Goal: Task Accomplishment & Management: Use online tool/utility

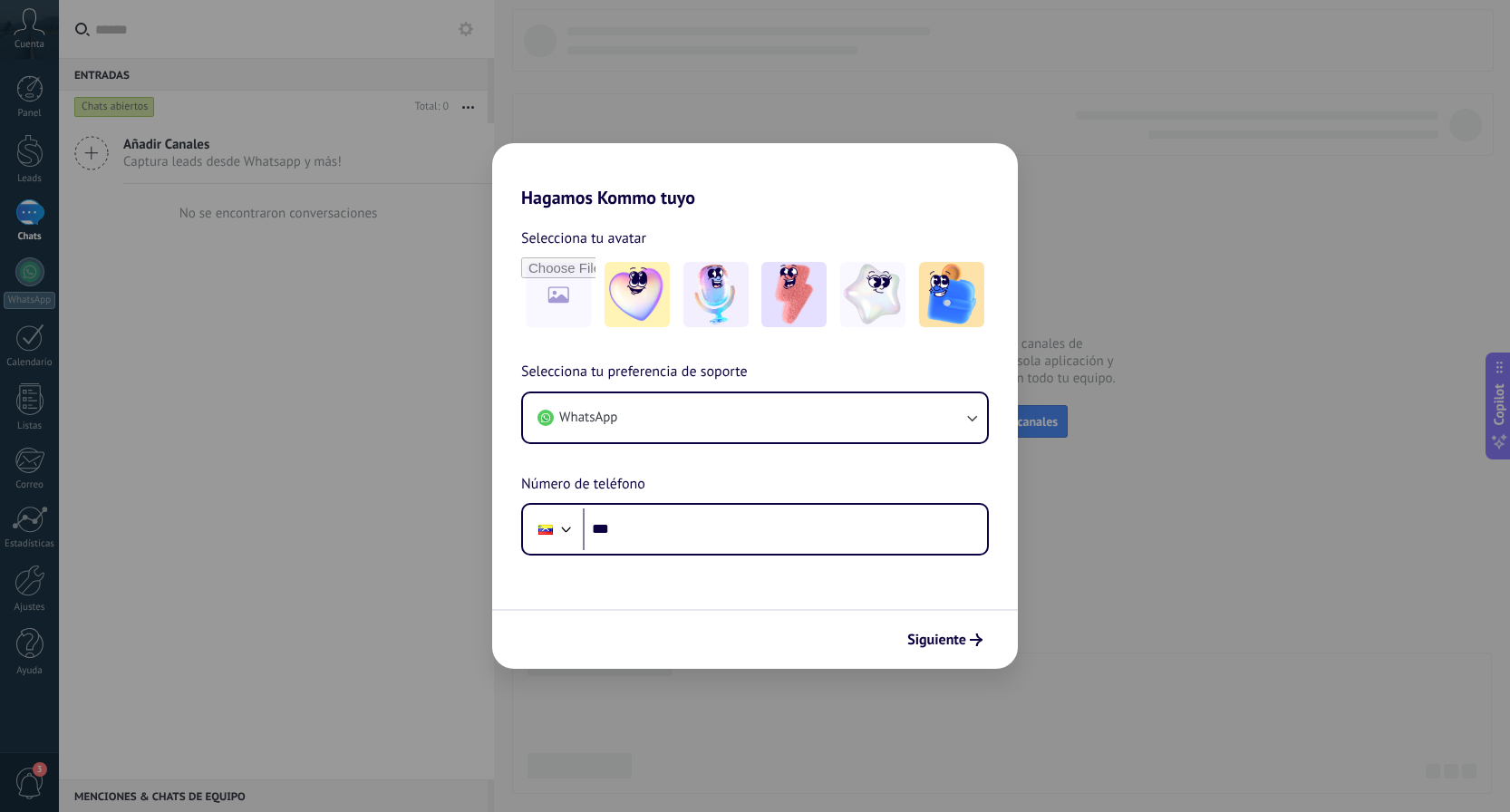
click at [675, 178] on h2 "Hagamos Kommo tuyo" at bounding box center [755, 176] width 526 height 65
click at [911, 634] on span "Siguiente" at bounding box center [937, 640] width 59 height 13
click at [787, 122] on div "Hagamos Kommo tuyo Selecciona tu avatar Selecciona tu preferencia de soporte Wh…" at bounding box center [755, 406] width 1510 height 812
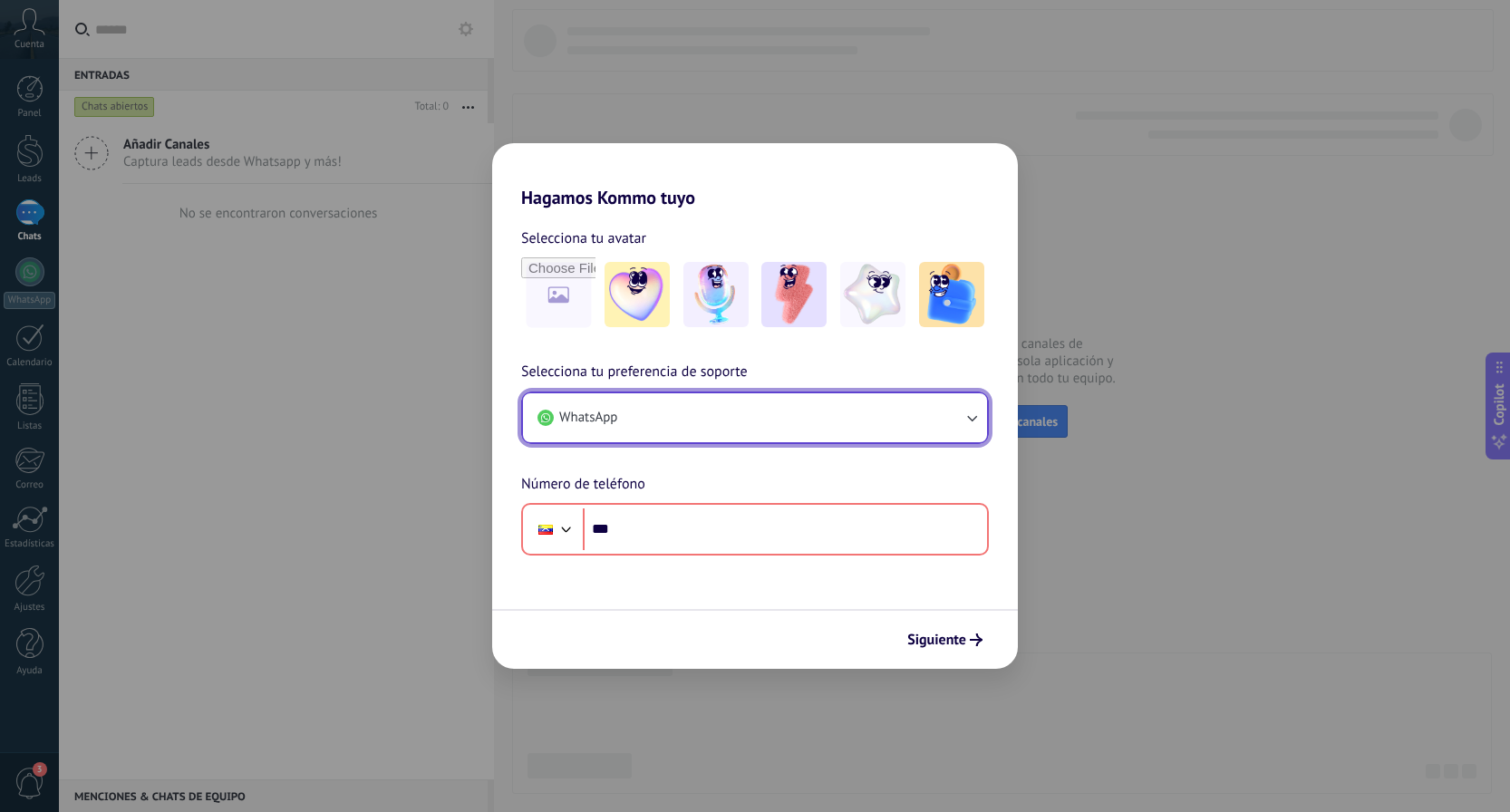
click at [852, 410] on button "WhatsApp" at bounding box center [755, 417] width 464 height 49
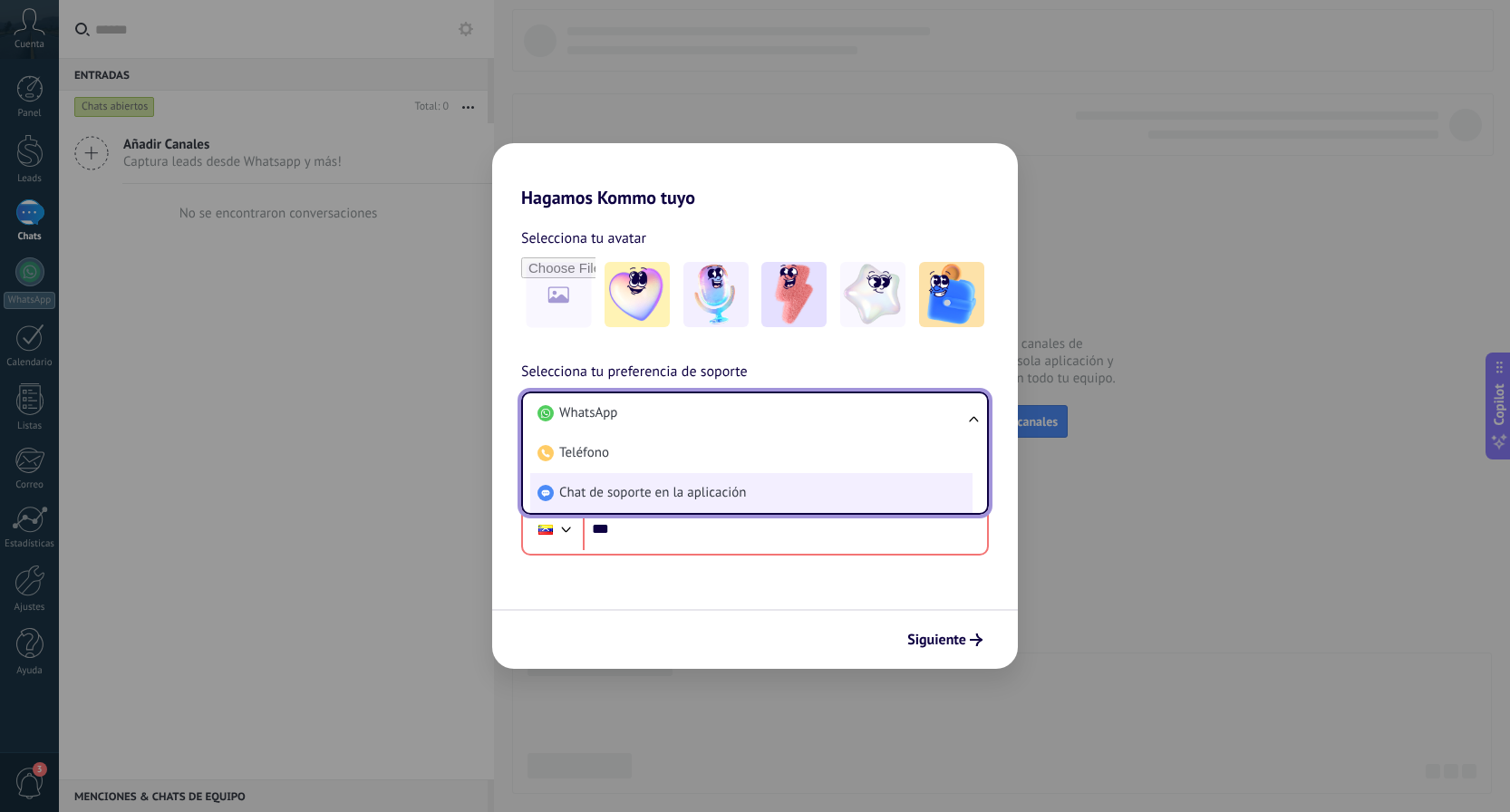
click at [820, 501] on li "Chat de soporte en la aplicación" at bounding box center [751, 493] width 442 height 40
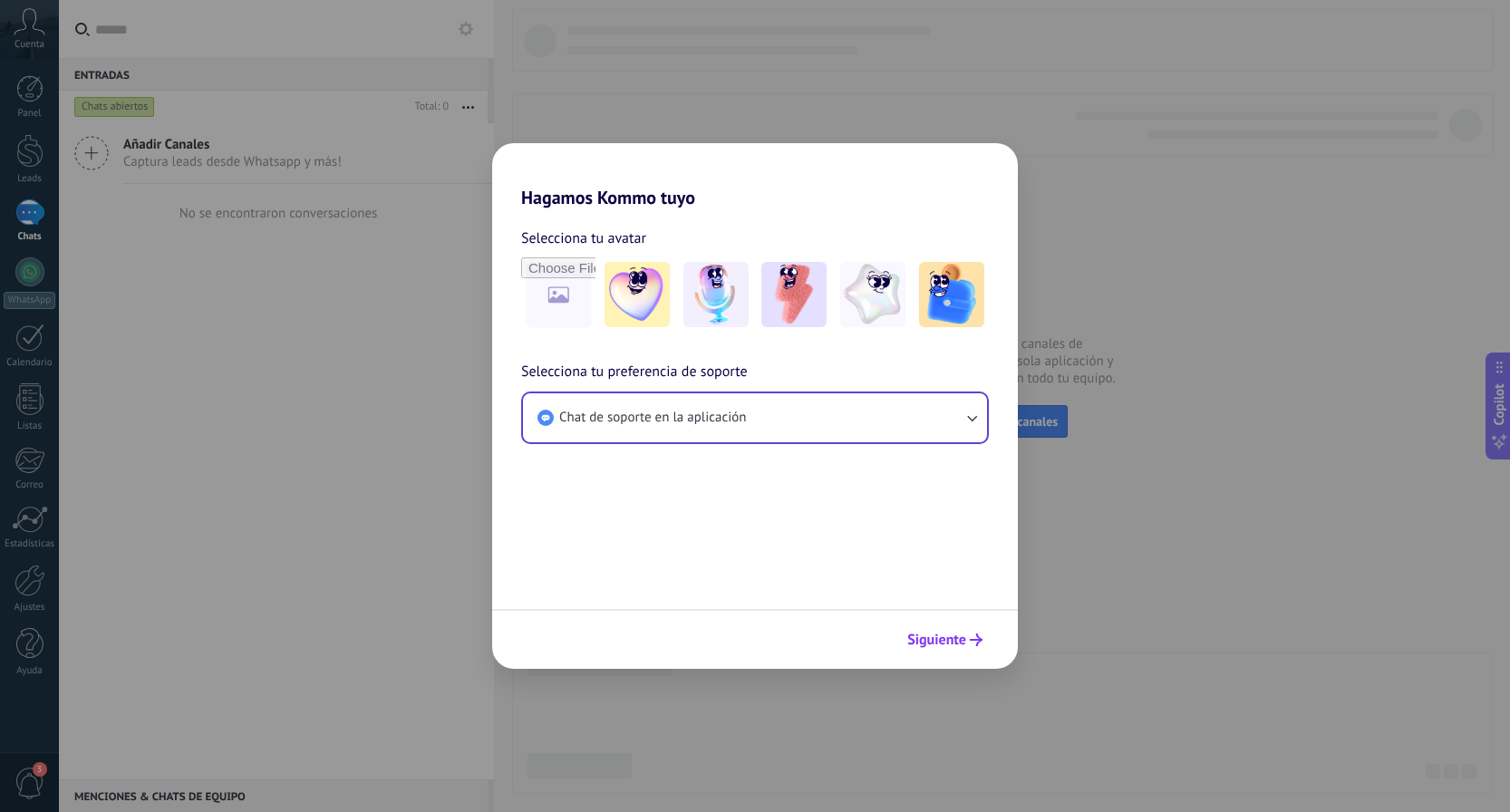
click at [969, 640] on span "Siguiente" at bounding box center [945, 640] width 75 height 13
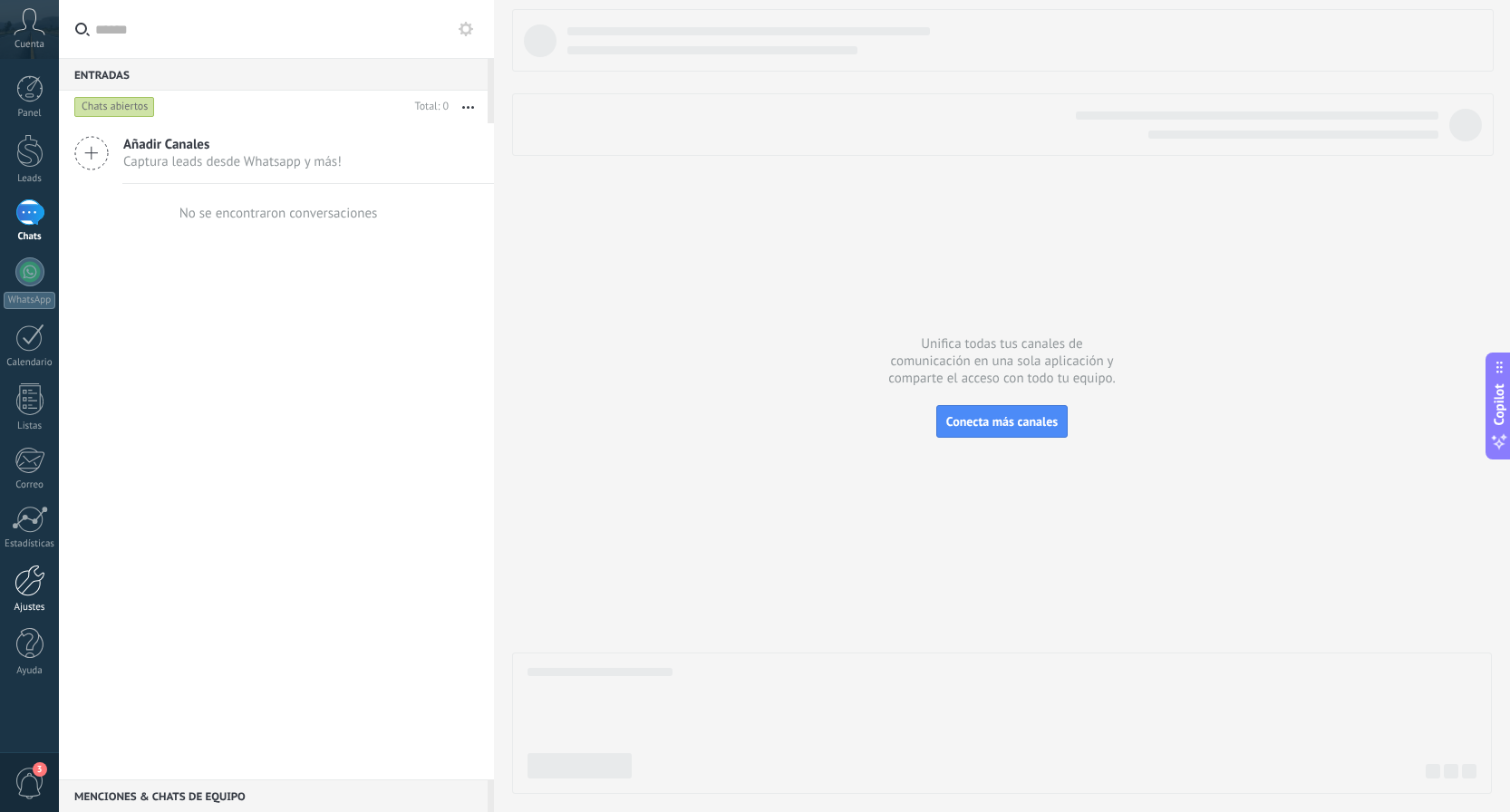
click at [34, 589] on div at bounding box center [30, 580] width 31 height 31
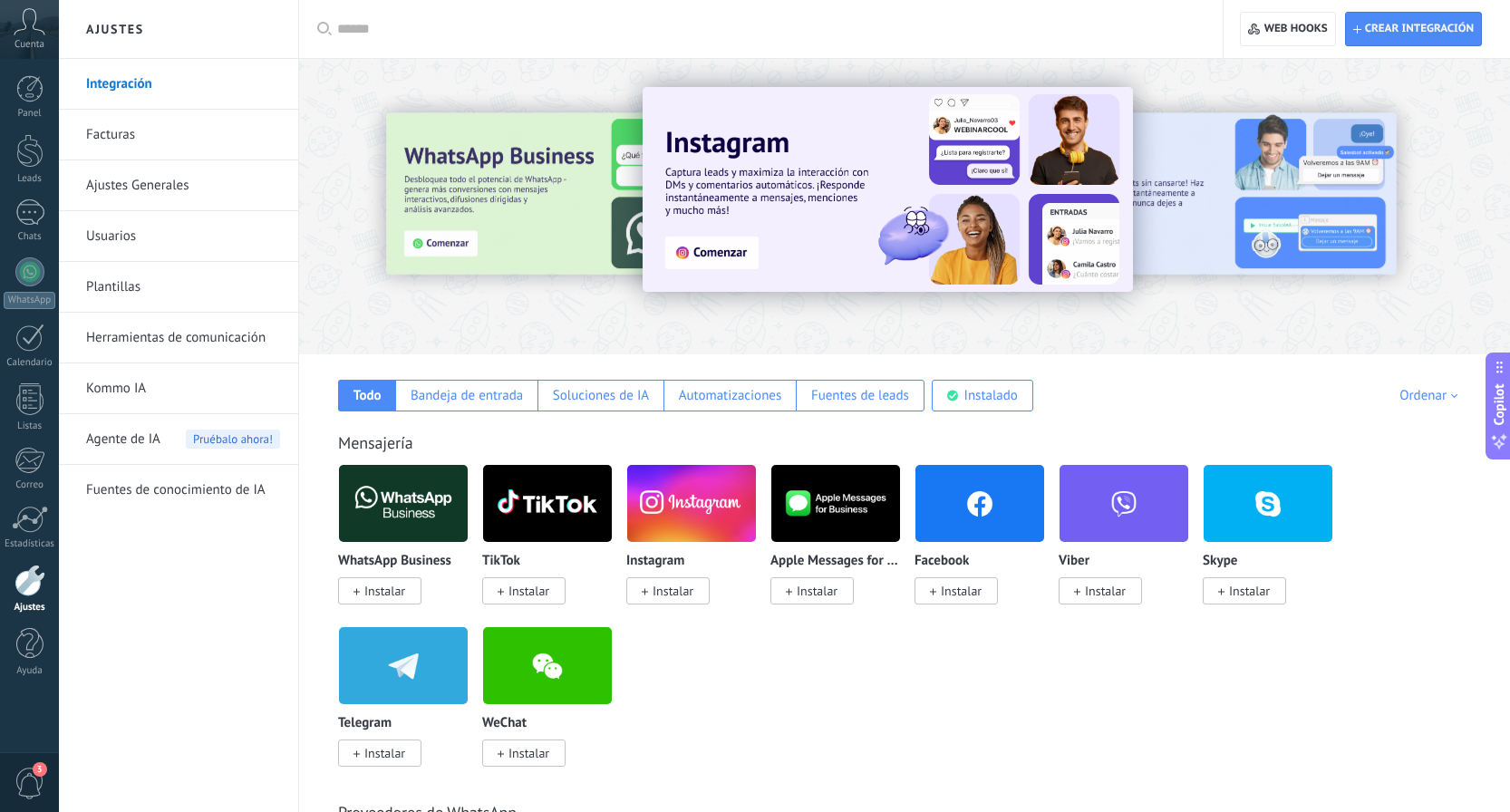
click at [671, 594] on span "Instalar" at bounding box center [673, 591] width 40 height 17
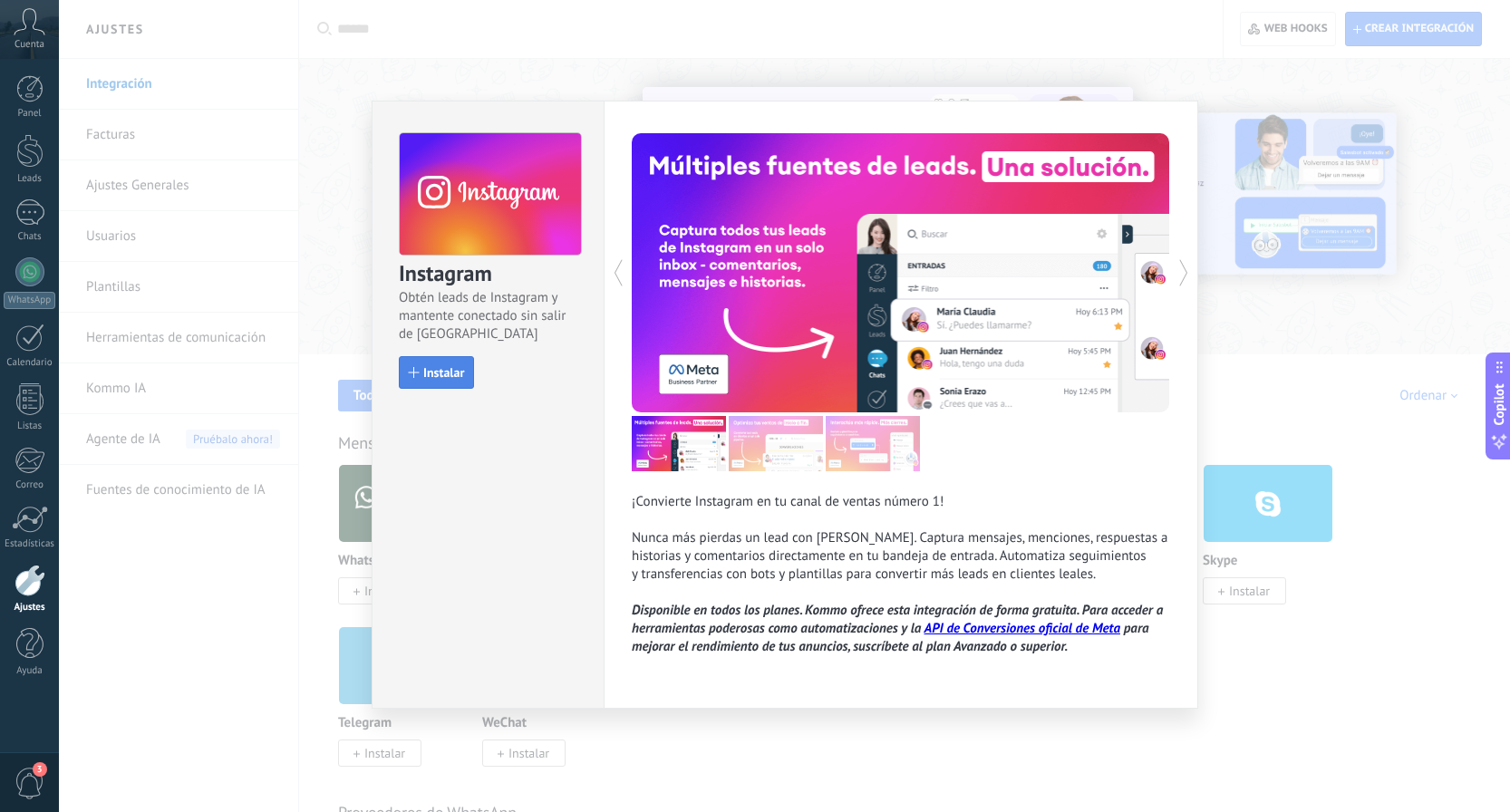
click at [433, 379] on span "Instalar" at bounding box center [443, 372] width 40 height 13
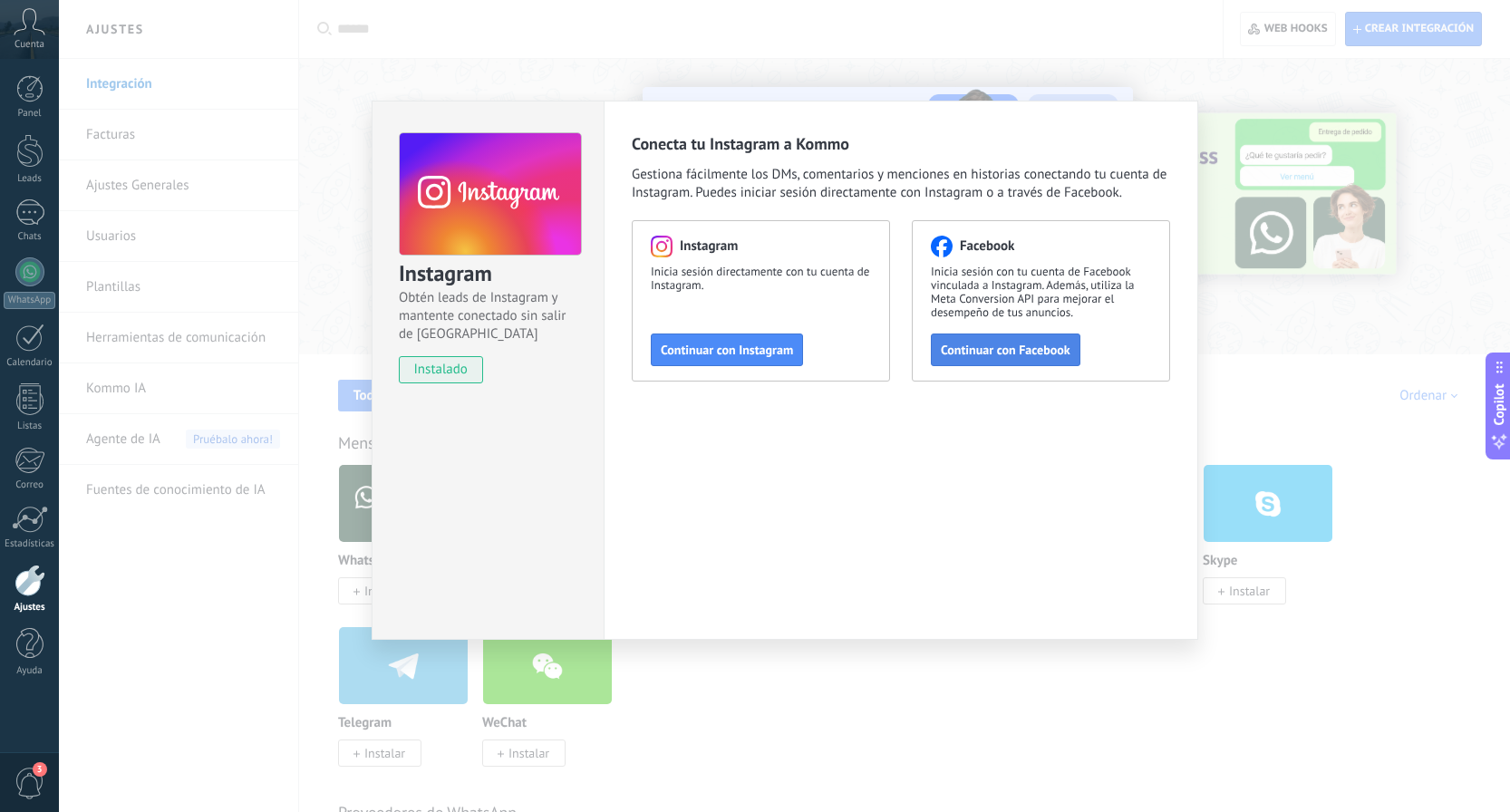
click at [992, 353] on span "Continuar con Facebook" at bounding box center [1005, 350] width 130 height 13
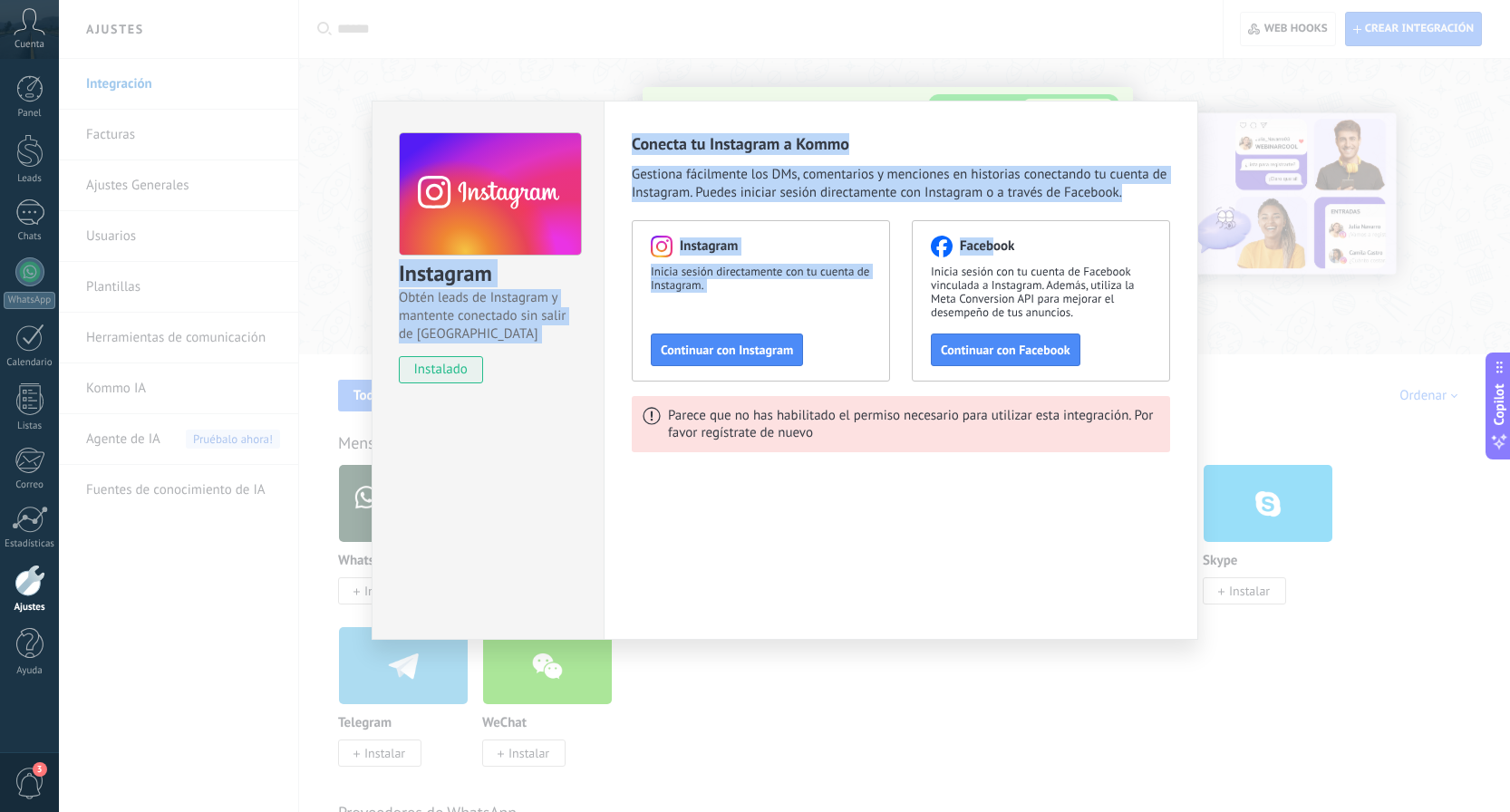
drag, startPoint x: 991, startPoint y: 248, endPoint x: 1241, endPoint y: 347, distance: 268.9
click at [1241, 347] on div "Instagram Obtén leads de Instagram y mantente conectado sin salir de Kommo inst…" at bounding box center [784, 406] width 1451 height 812
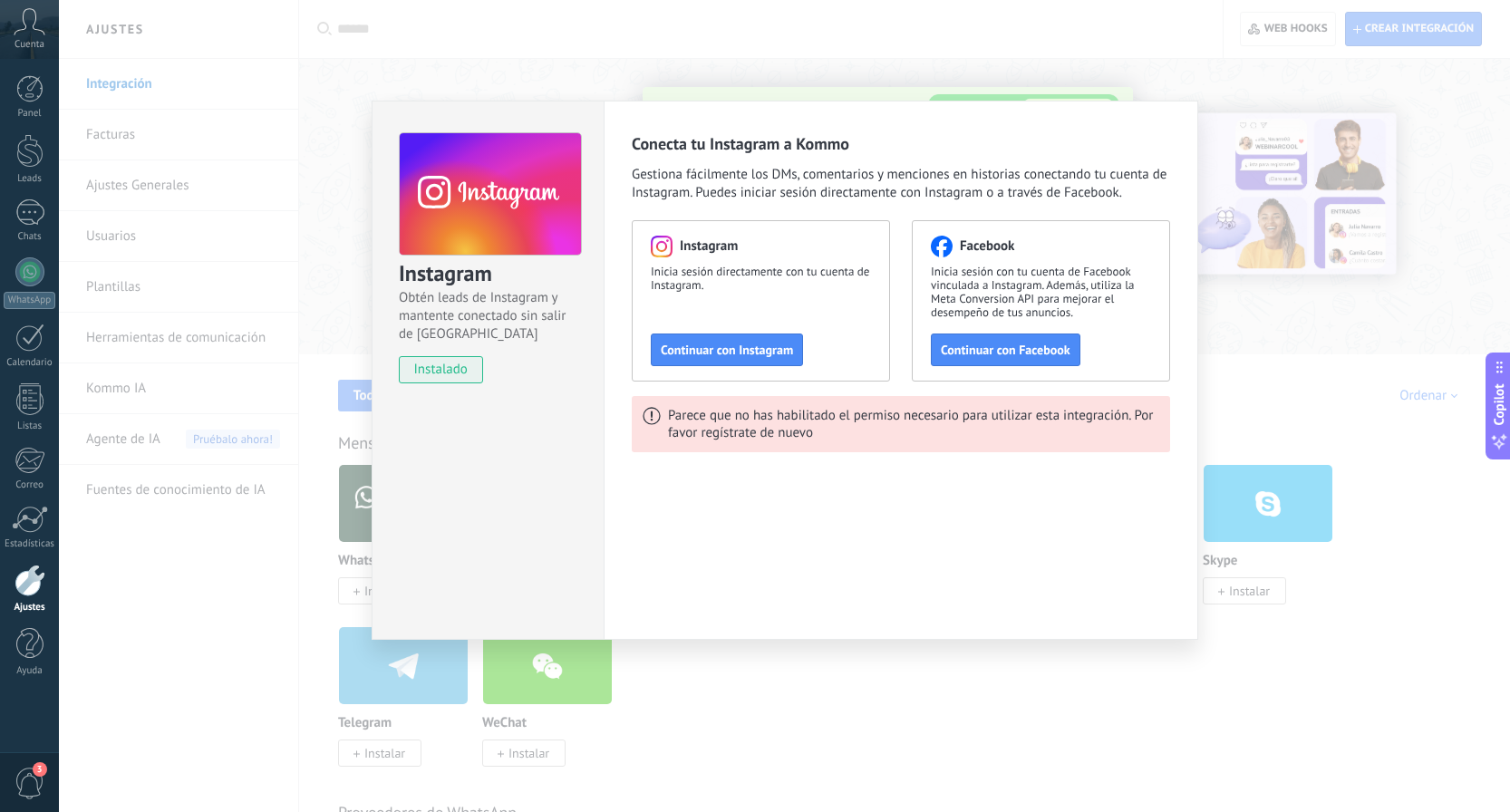
click at [1241, 347] on div "Instagram Obtén leads de Instagram y mantente conectado sin salir de Kommo inst…" at bounding box center [784, 406] width 1451 height 812
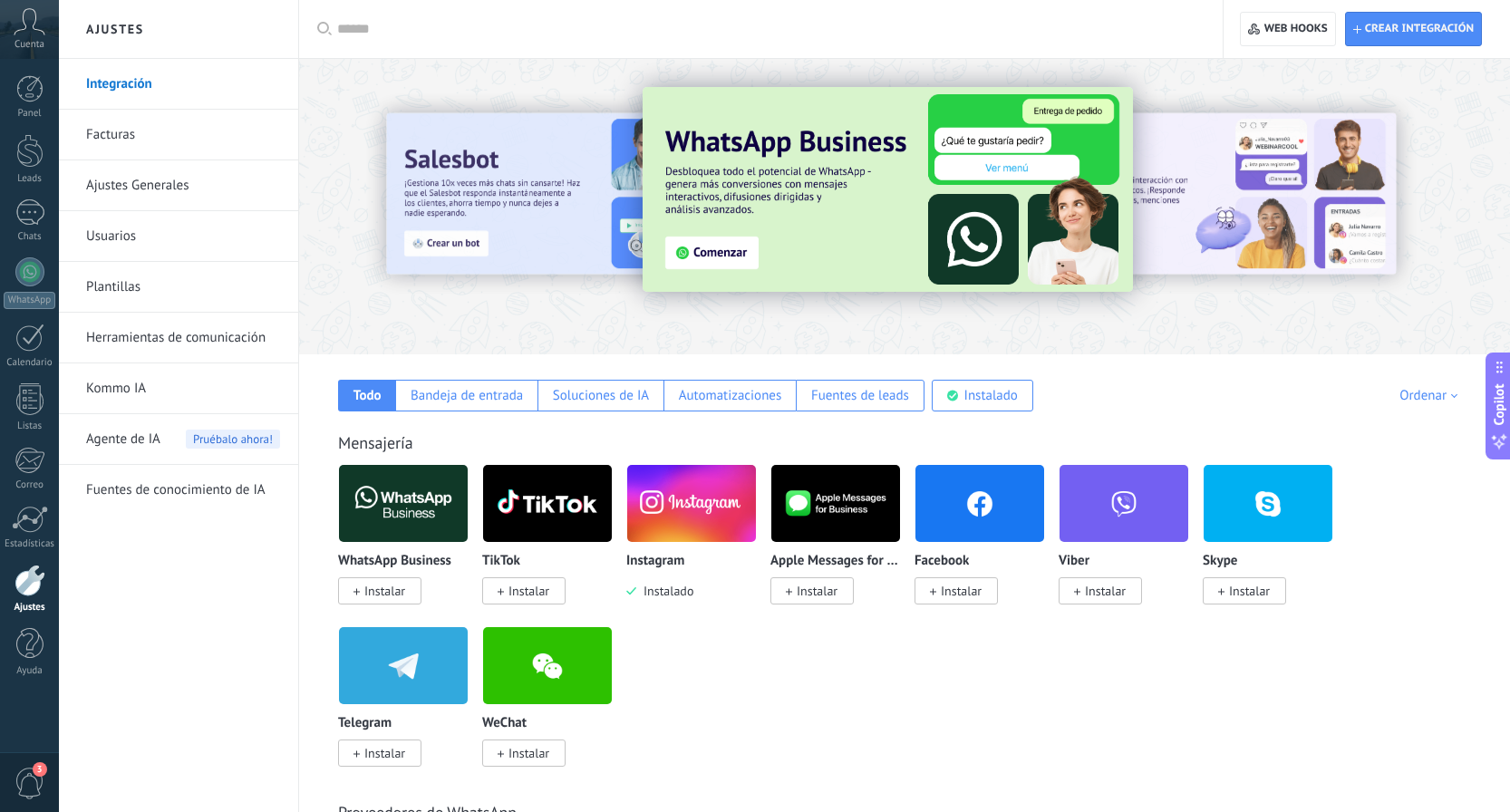
click at [970, 604] on span "Instalar" at bounding box center [956, 591] width 84 height 28
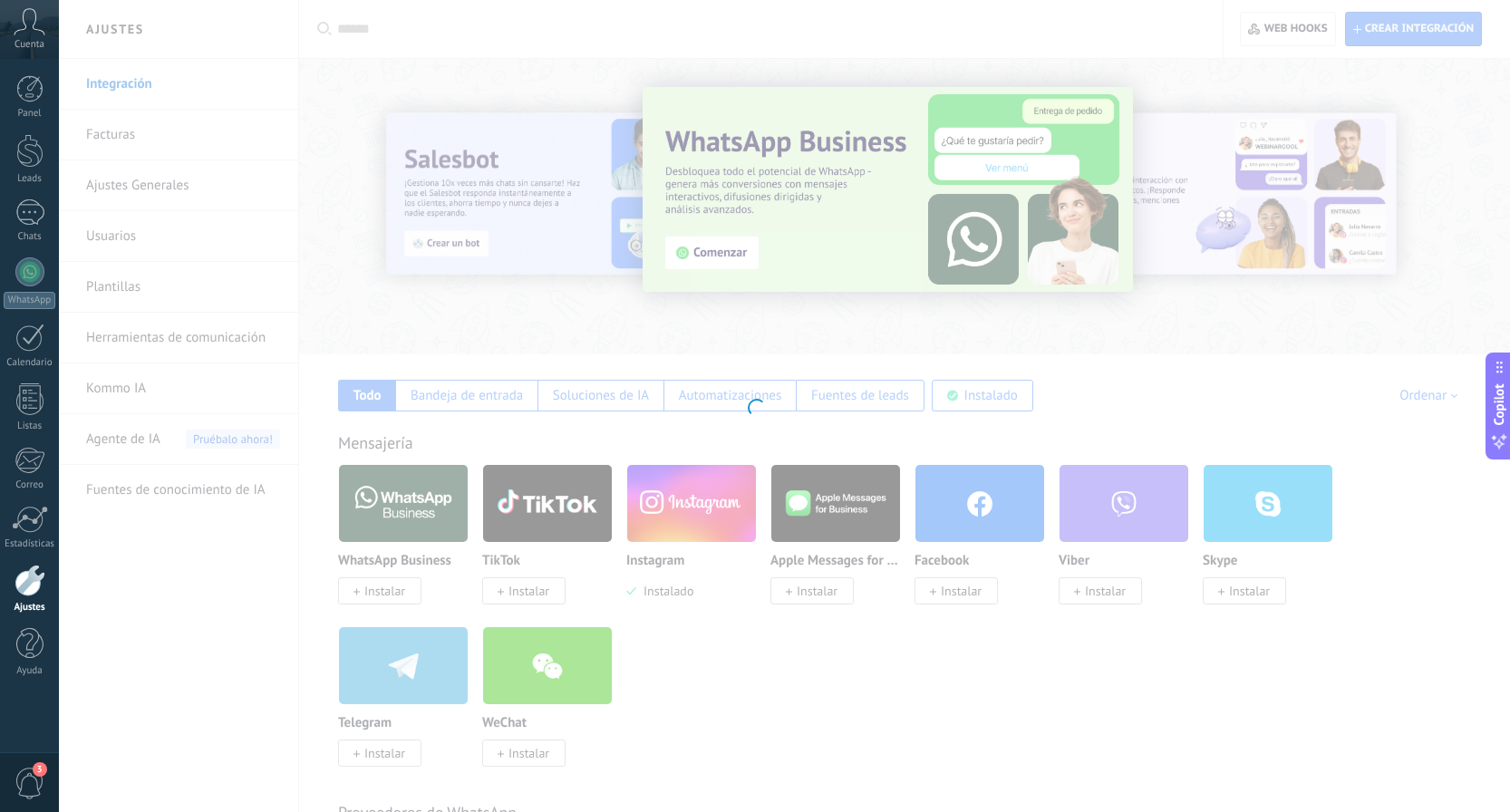
click at [974, 597] on div at bounding box center [755, 406] width 1510 height 812
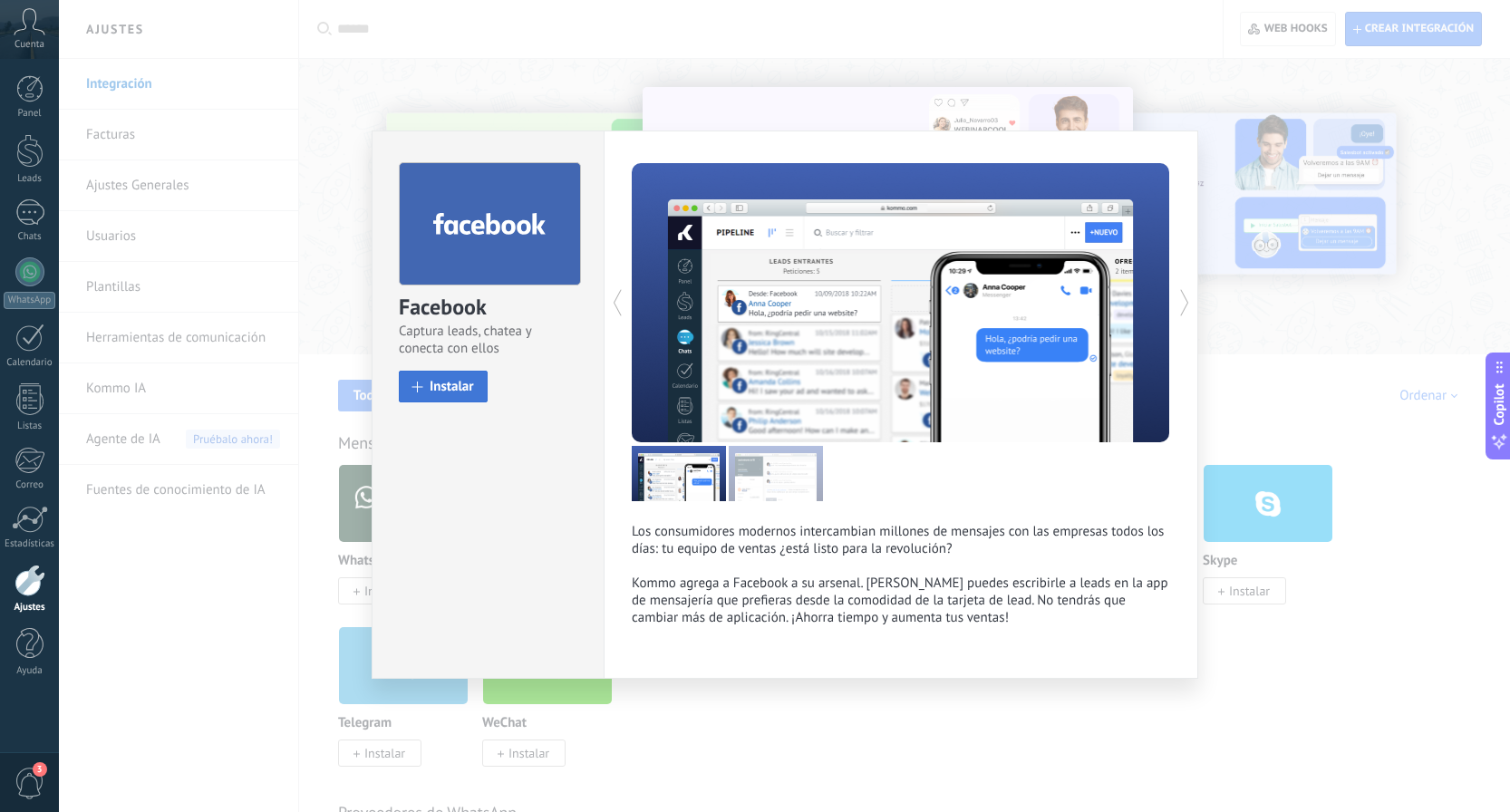
click at [454, 384] on span "Instalar" at bounding box center [452, 386] width 44 height 14
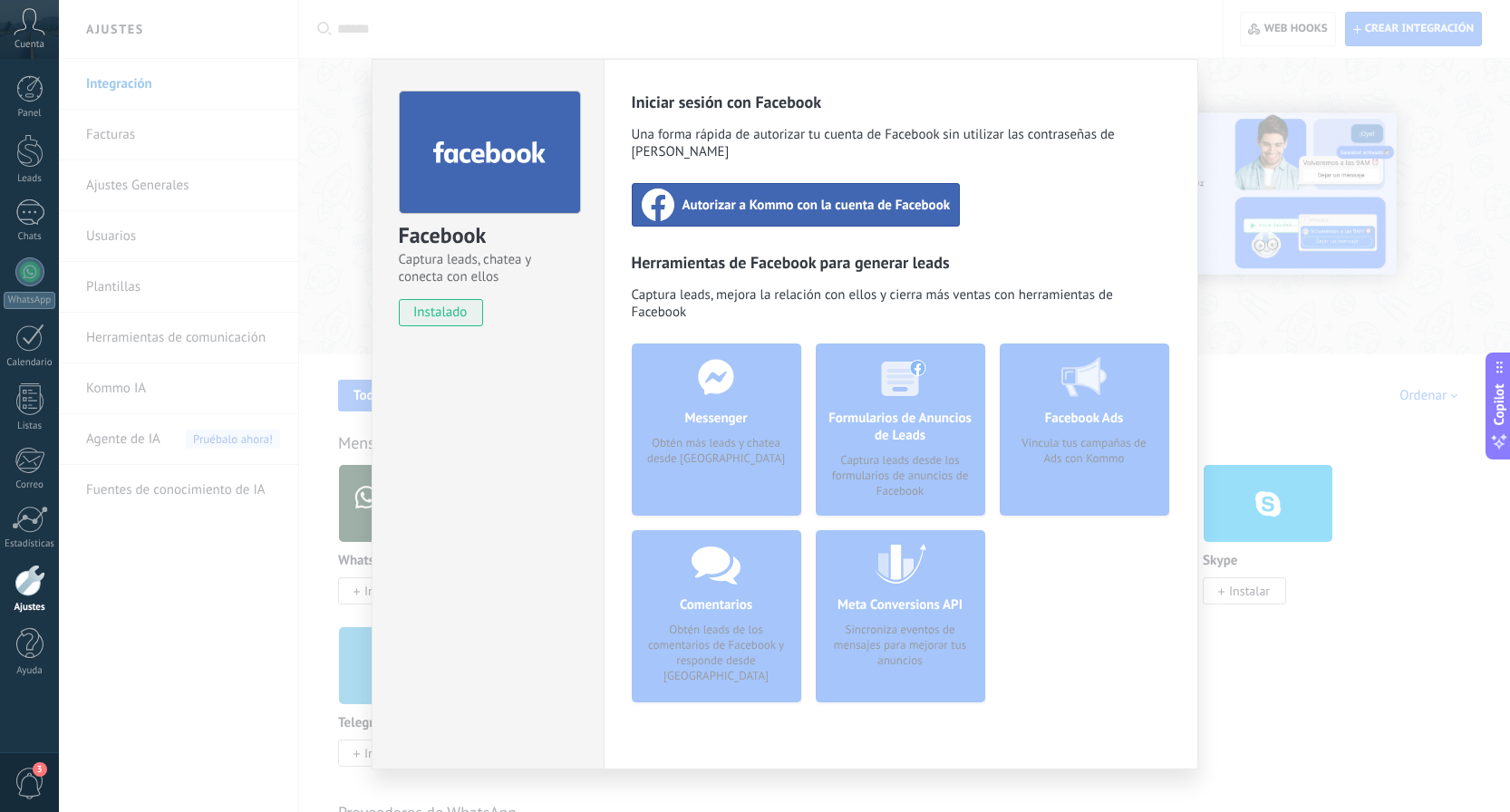
click at [741, 196] on span "Autorizar a Kommo con la cuenta de Facebook" at bounding box center [817, 205] width 269 height 18
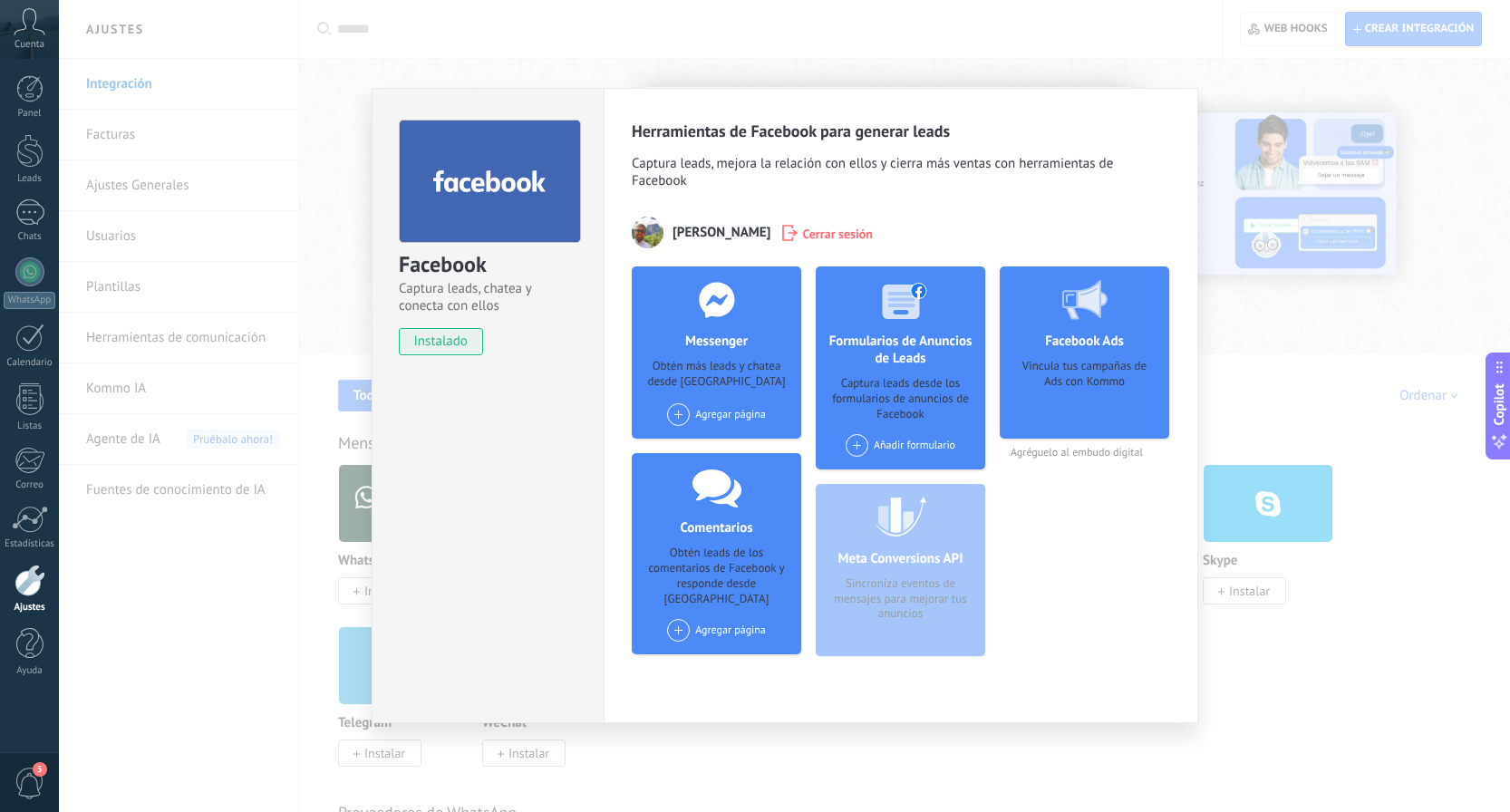
click at [724, 416] on div "Agregar página" at bounding box center [715, 415] width 98 height 23
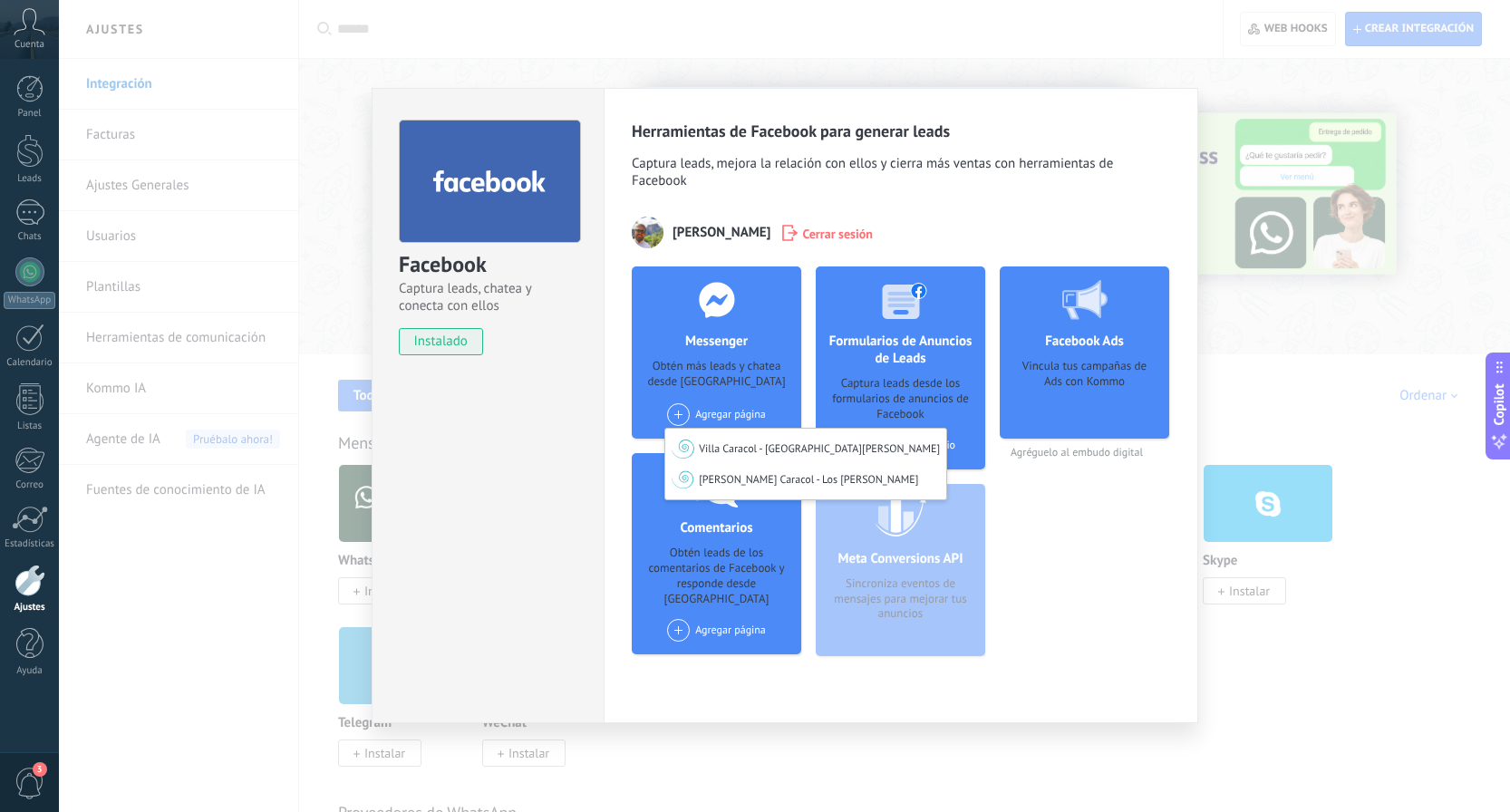
click at [756, 623] on div "Agregar página" at bounding box center [715, 630] width 98 height 23
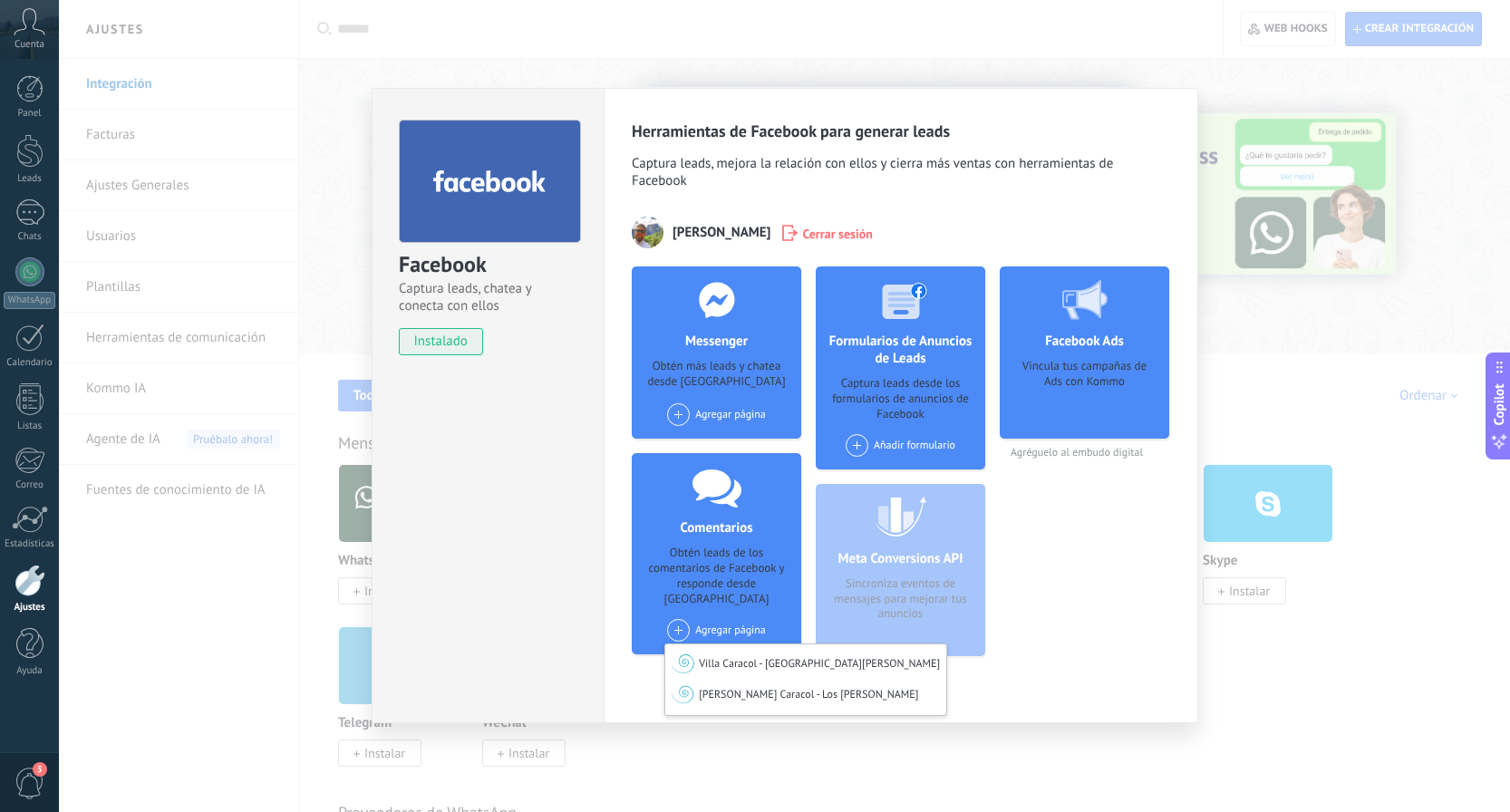
click at [1174, 536] on div "Herramientas de Facebook para generar leads Captura leads, mejora la relación c…" at bounding box center [900, 406] width 595 height 635
click at [1275, 376] on div "Facebook Captura leads, chatea y conecta con ellos instalado Desinstalar Herram…" at bounding box center [784, 406] width 1451 height 812
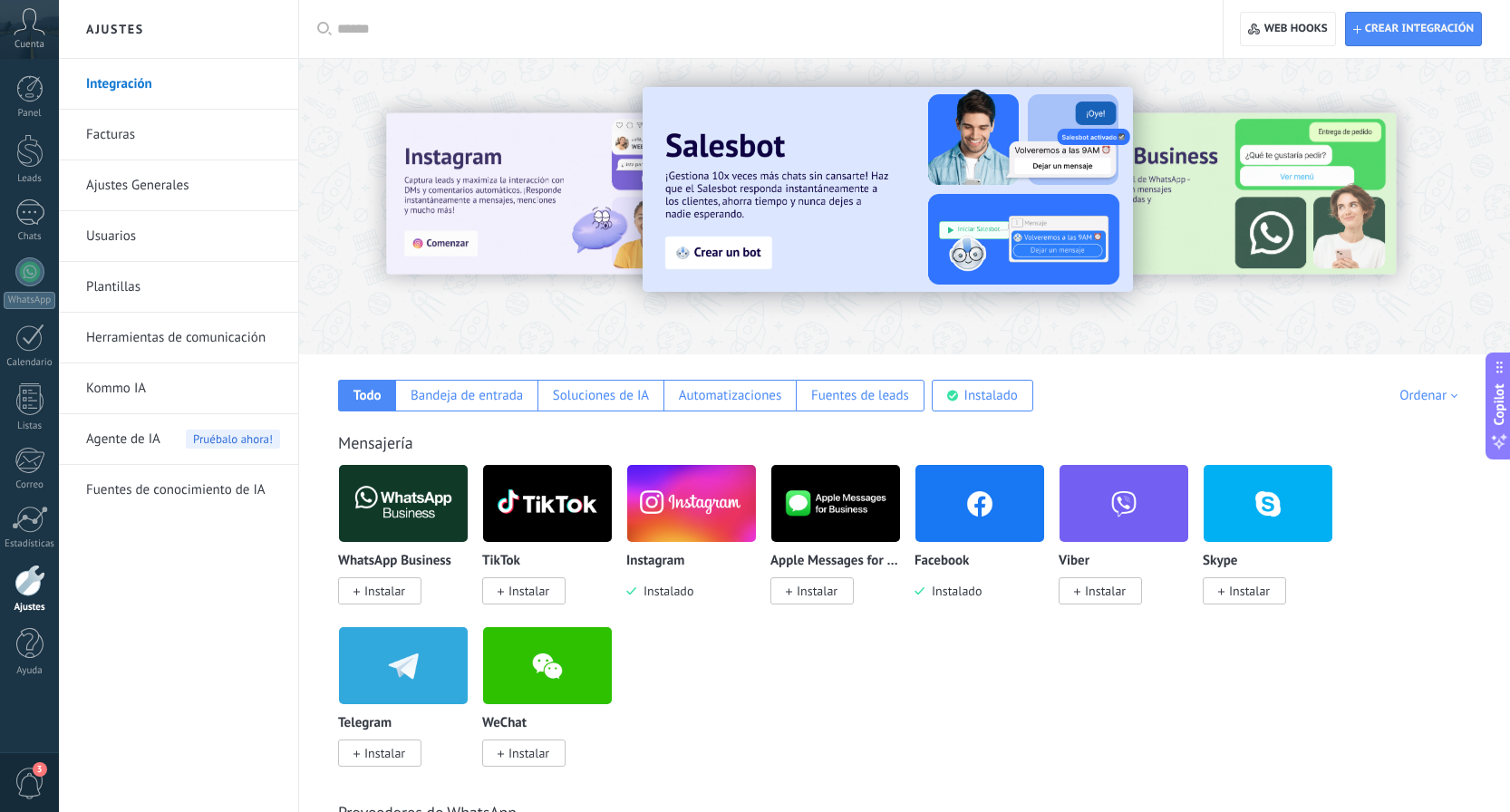
click at [706, 529] on img at bounding box center [692, 504] width 129 height 88
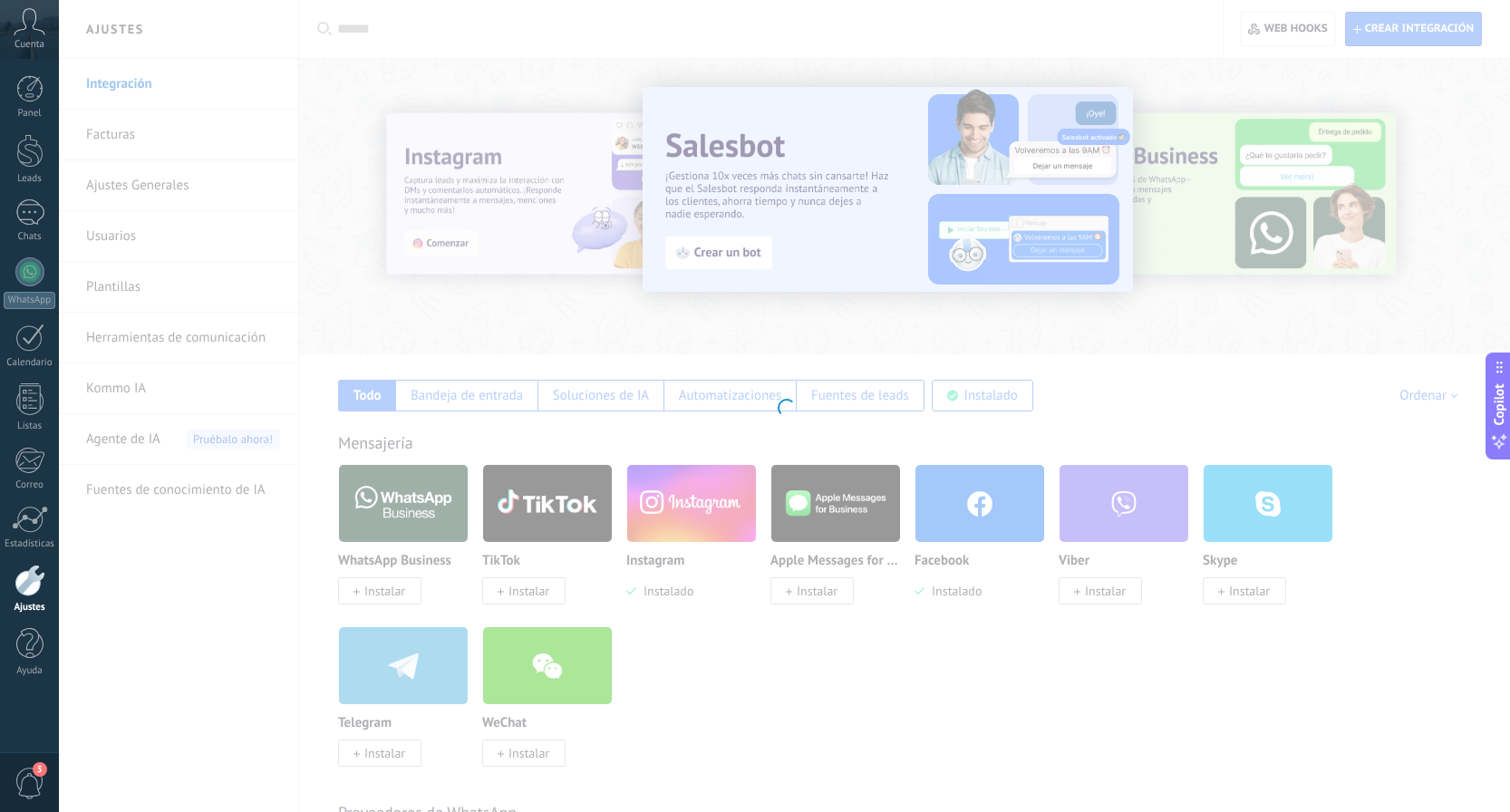
click at [706, 529] on div "Instagram Obtén leads de Instagram y mantente conectado sin salir de Kommo Inst…" at bounding box center [784, 406] width 1451 height 812
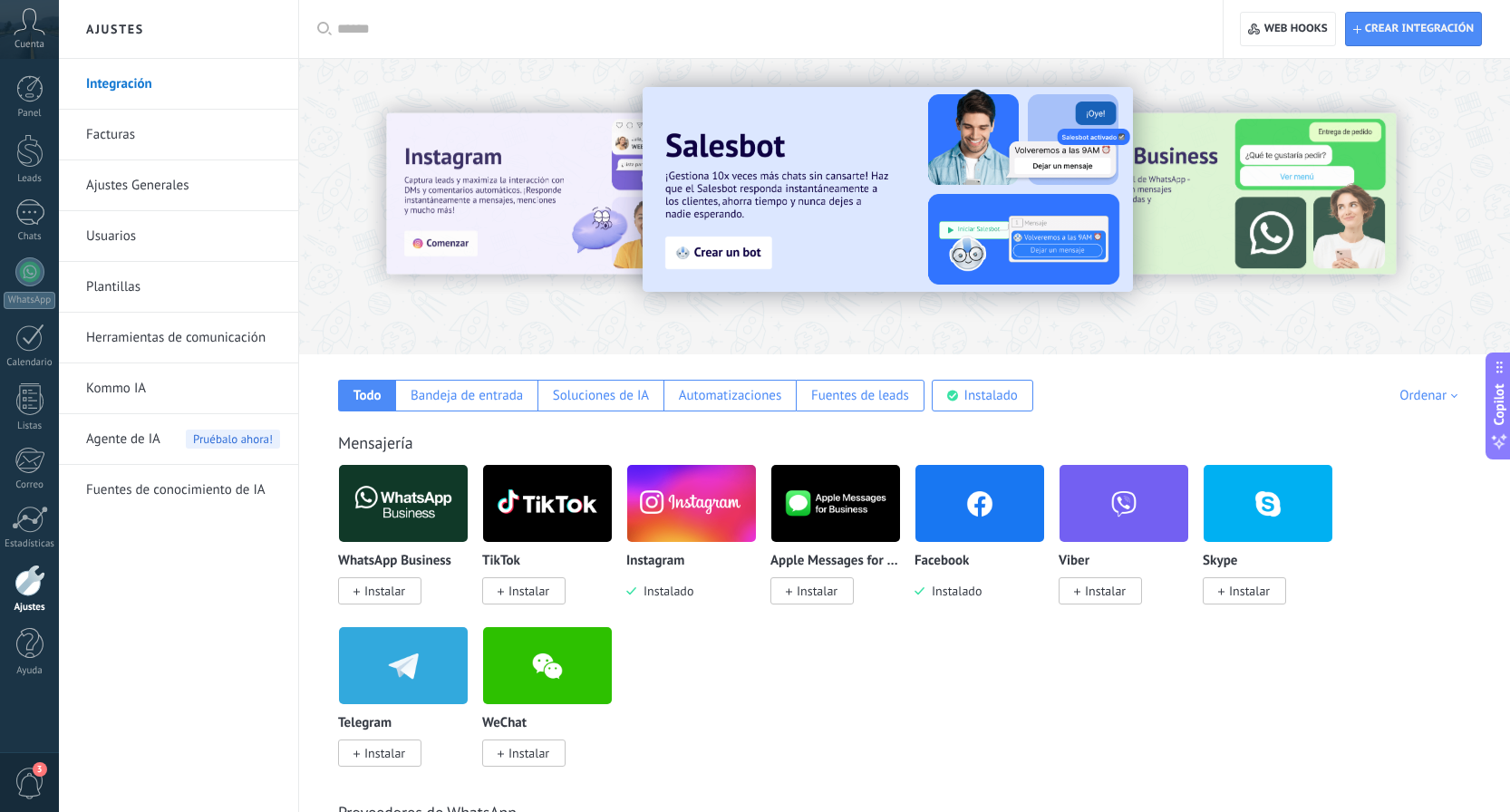
click at [706, 529] on img at bounding box center [692, 504] width 129 height 88
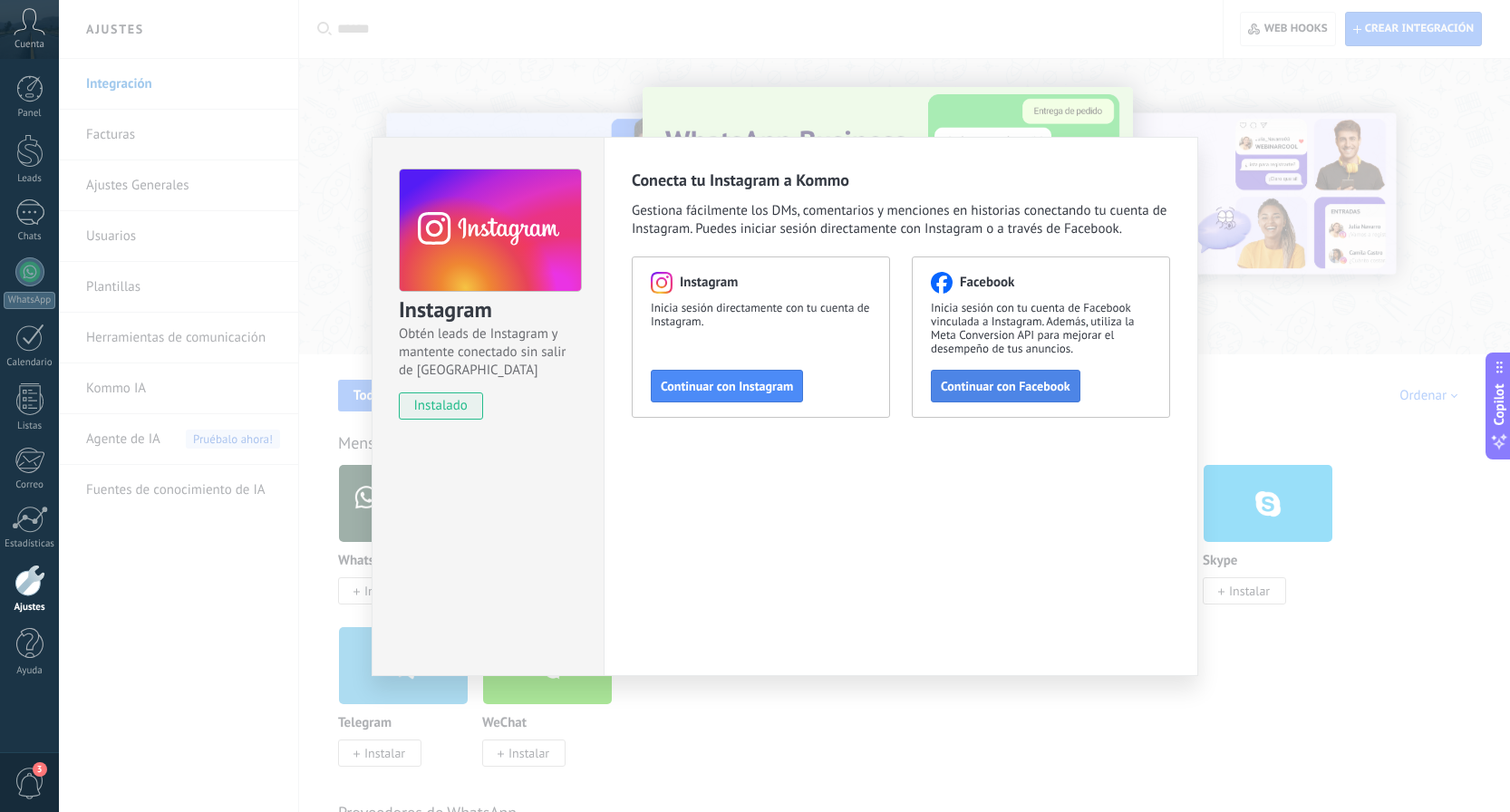
click at [1018, 381] on span "Continuar con Facebook" at bounding box center [1005, 386] width 130 height 13
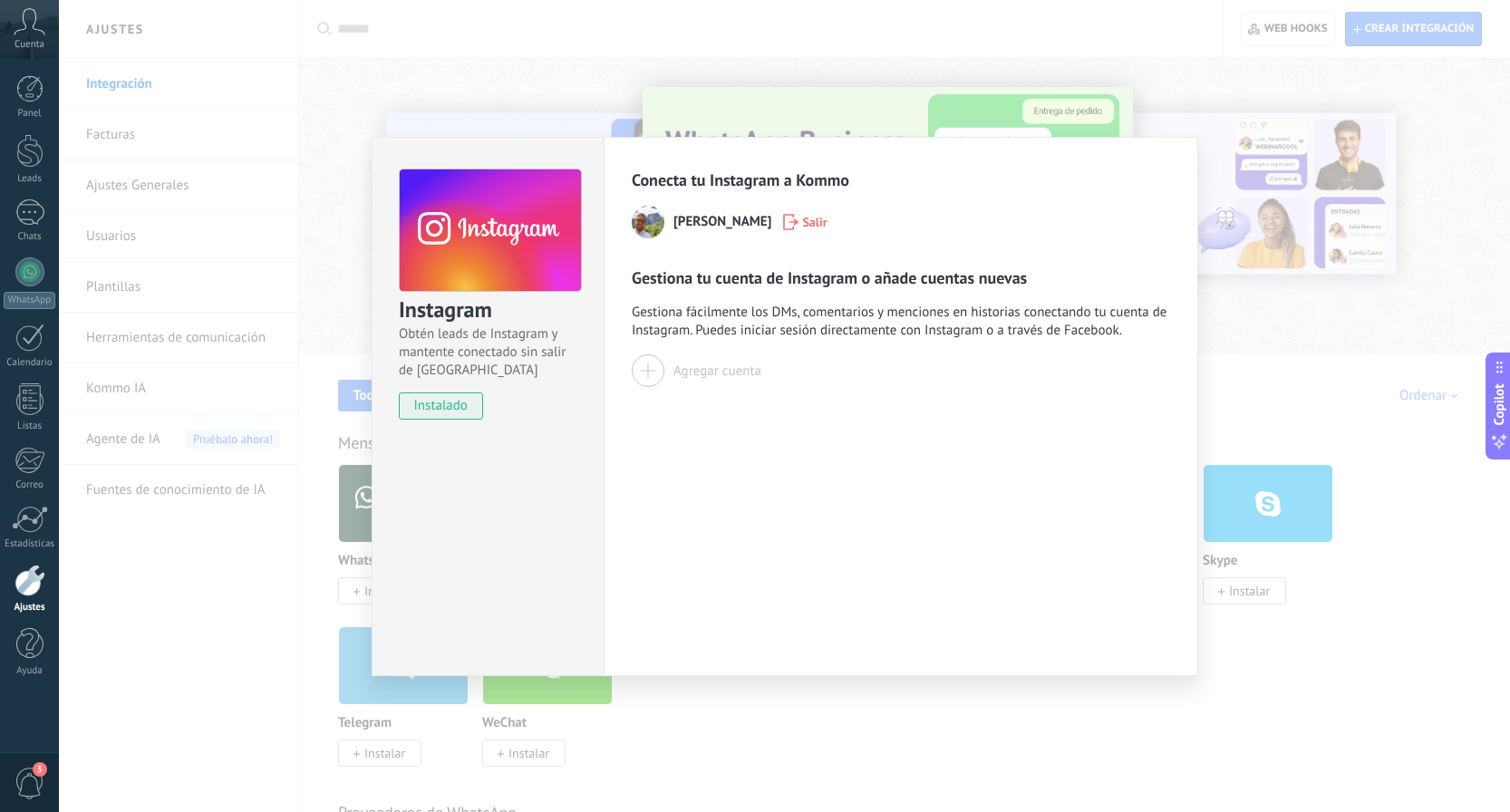
click at [732, 373] on div "Agregar cuenta" at bounding box center [717, 371] width 88 height 17
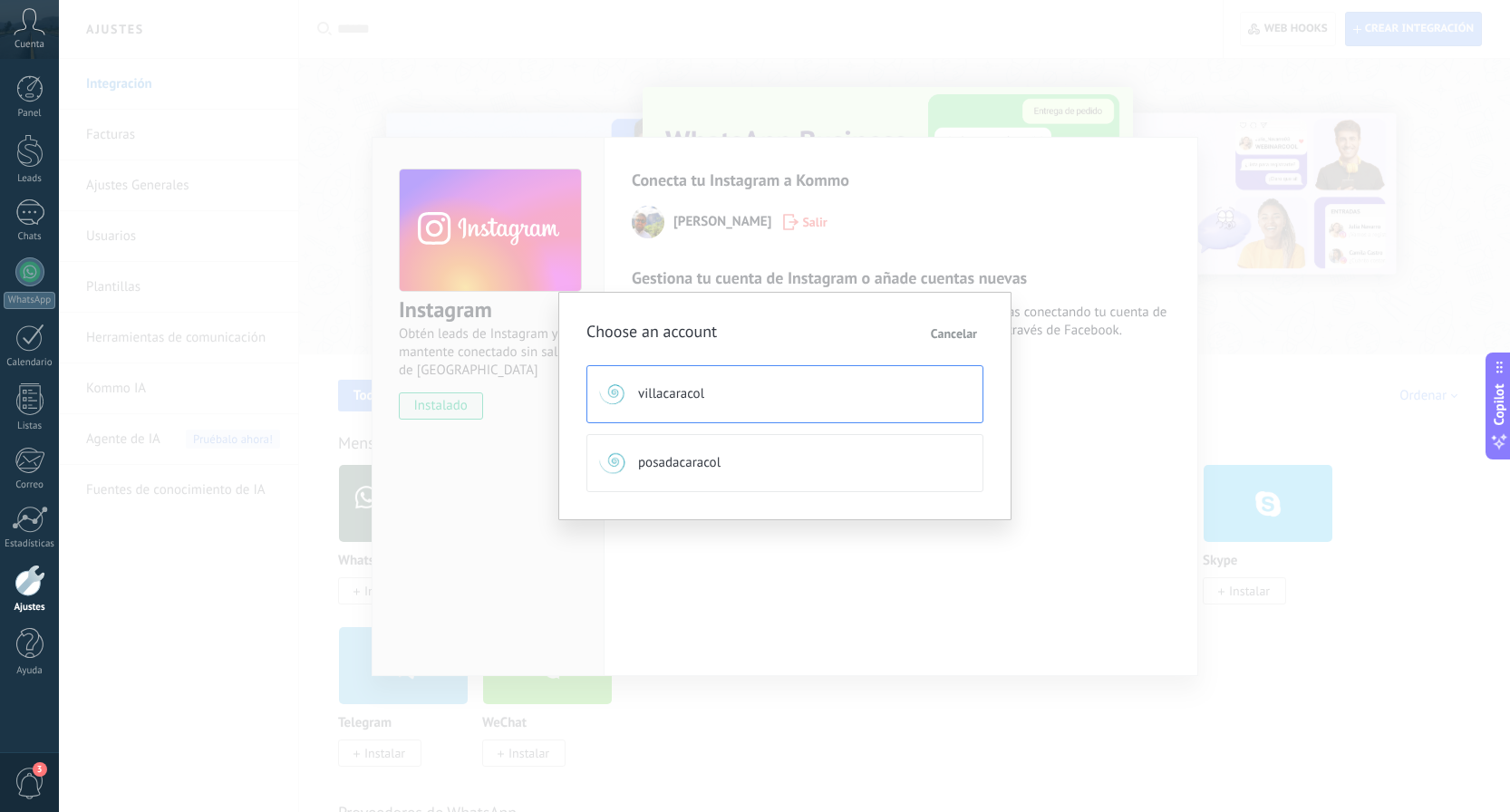
click at [751, 390] on button "villacaracol" at bounding box center [785, 394] width 397 height 58
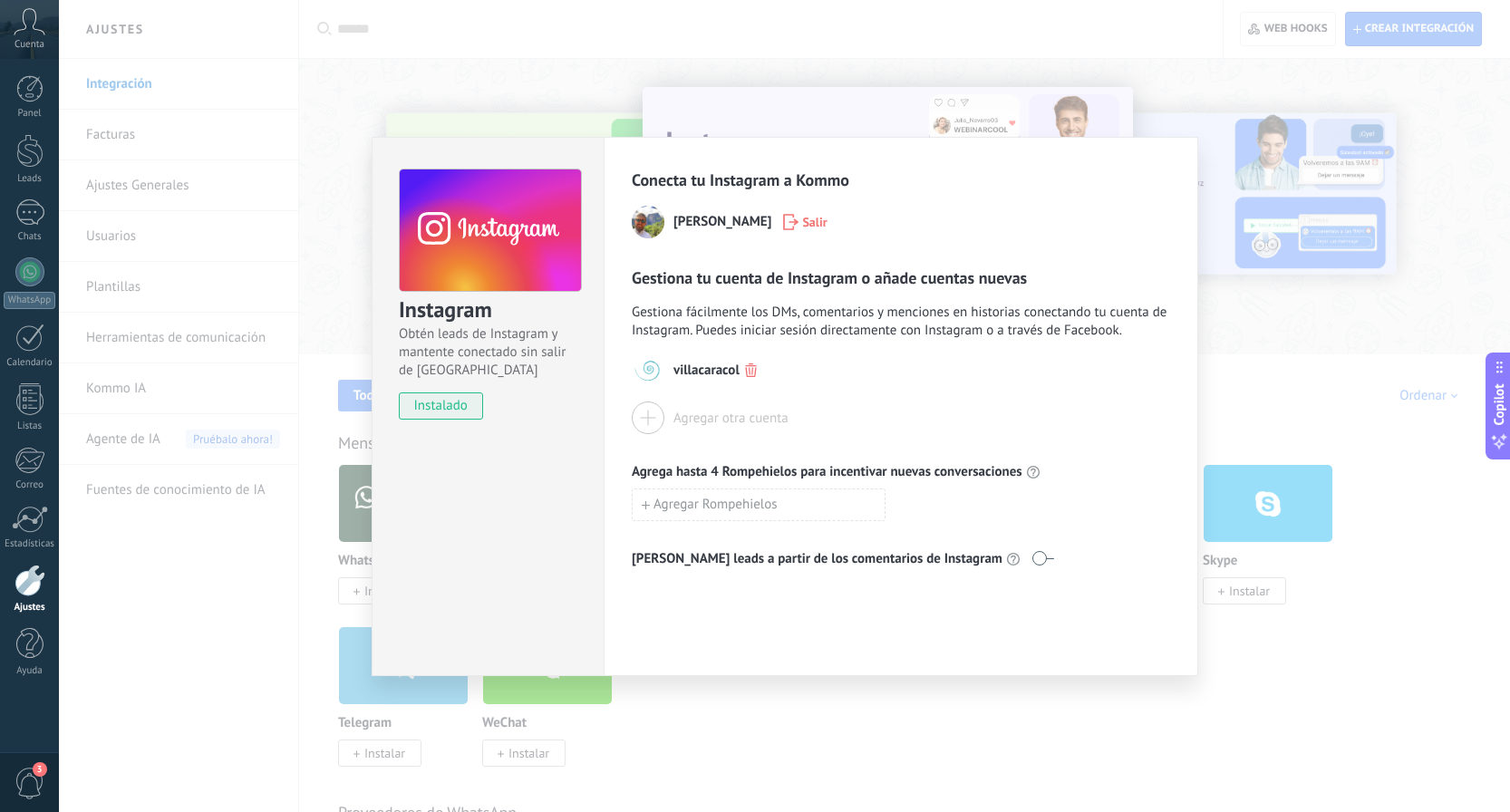
click at [726, 416] on div "Agregar otra cuenta" at bounding box center [730, 418] width 115 height 17
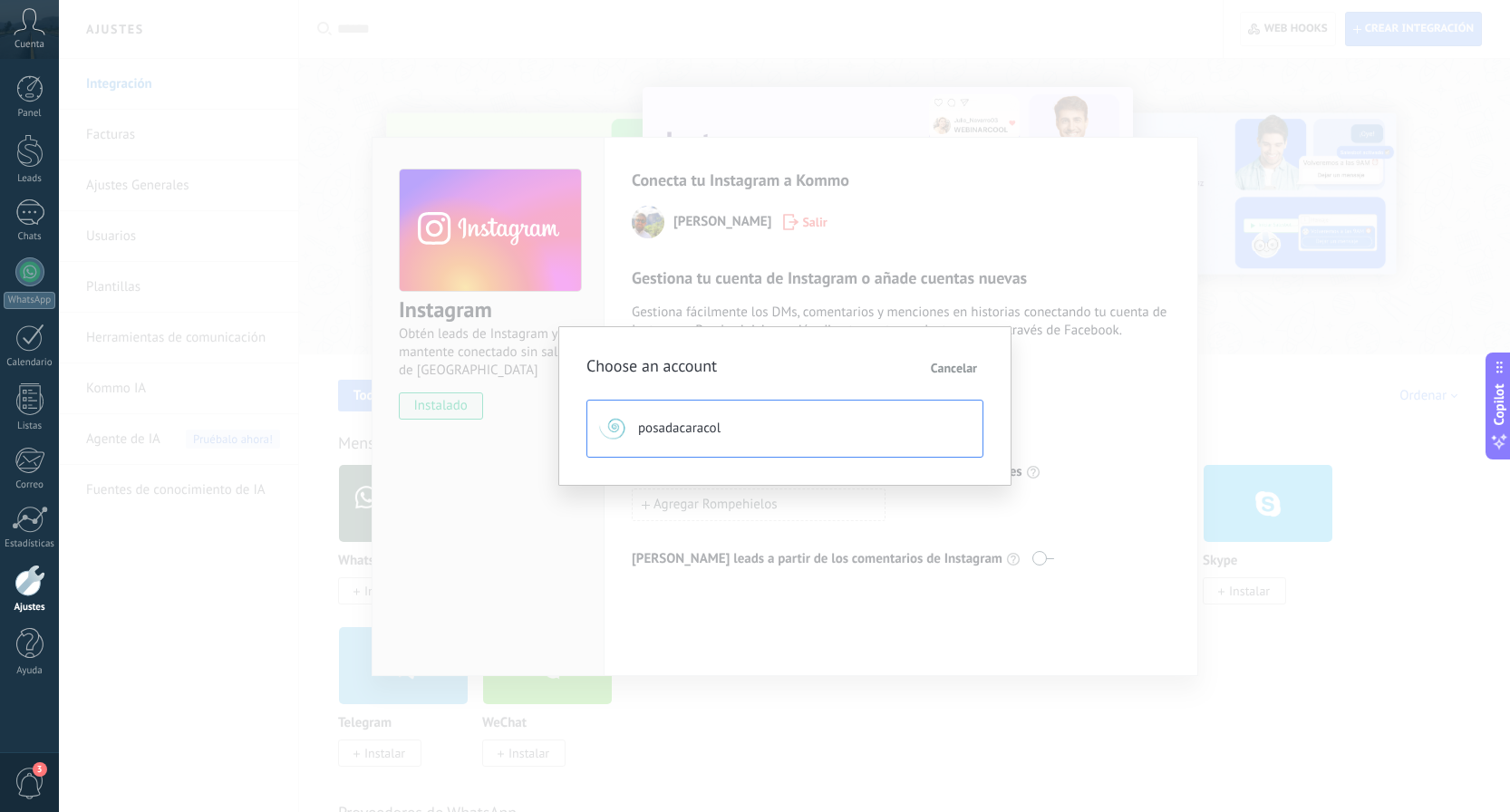
click at [726, 432] on button "posadacaracol" at bounding box center [785, 429] width 397 height 58
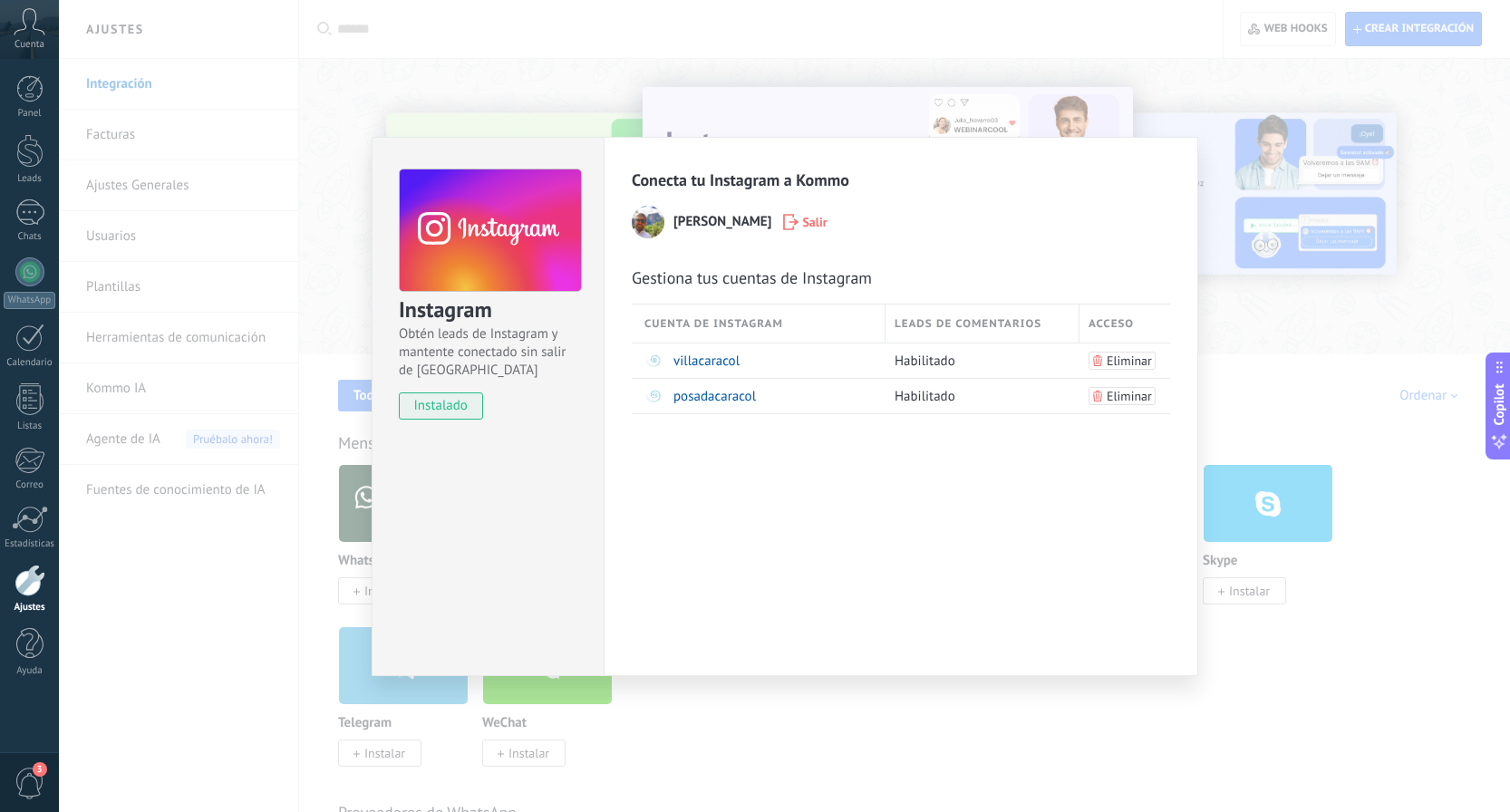
drag, startPoint x: 1202, startPoint y: 341, endPoint x: 1278, endPoint y: 311, distance: 81.7
click at [1273, 309] on div "Instagram Obtén leads de Instagram y mantente conectado sin salir de Kommo inst…" at bounding box center [784, 406] width 1451 height 812
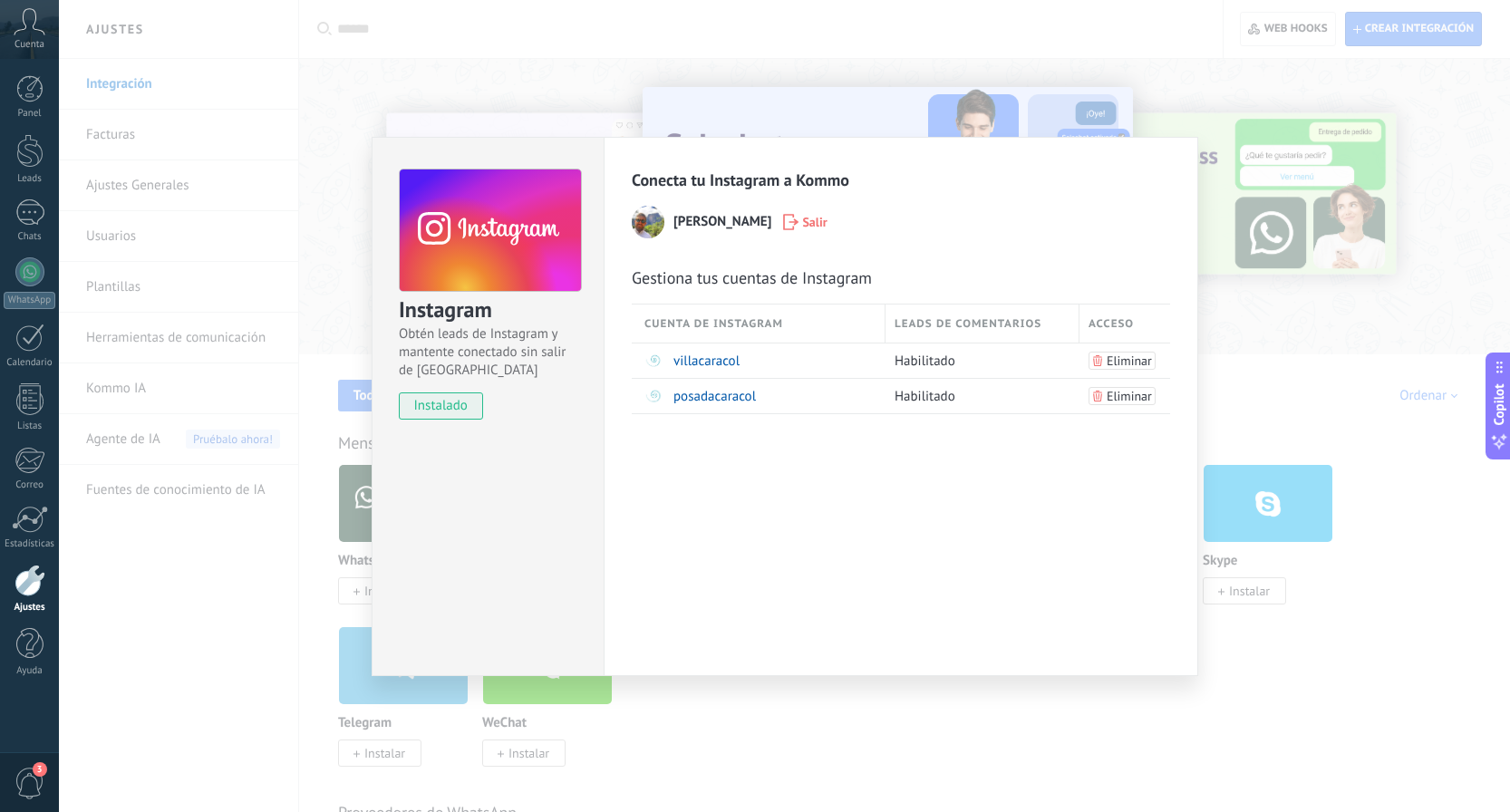
click at [1282, 314] on div "Instagram Obtén leads de Instagram y mantente conectado sin salir de Kommo inst…" at bounding box center [784, 406] width 1451 height 812
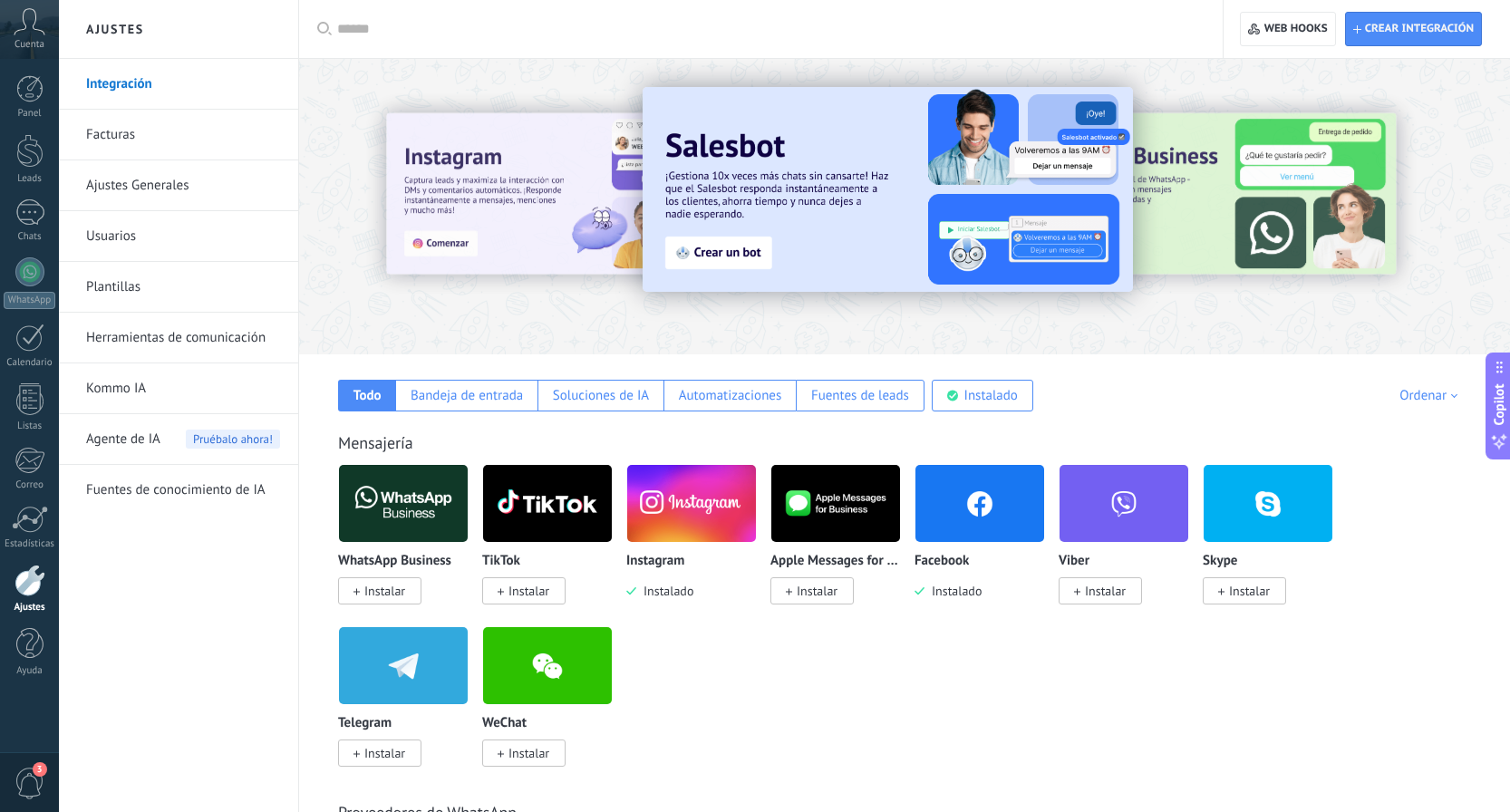
click at [1428, 536] on div "WhatsApp Business Instalar TikTok Instalar Instagram Instalado Apple Messages f…" at bounding box center [914, 626] width 1152 height 325
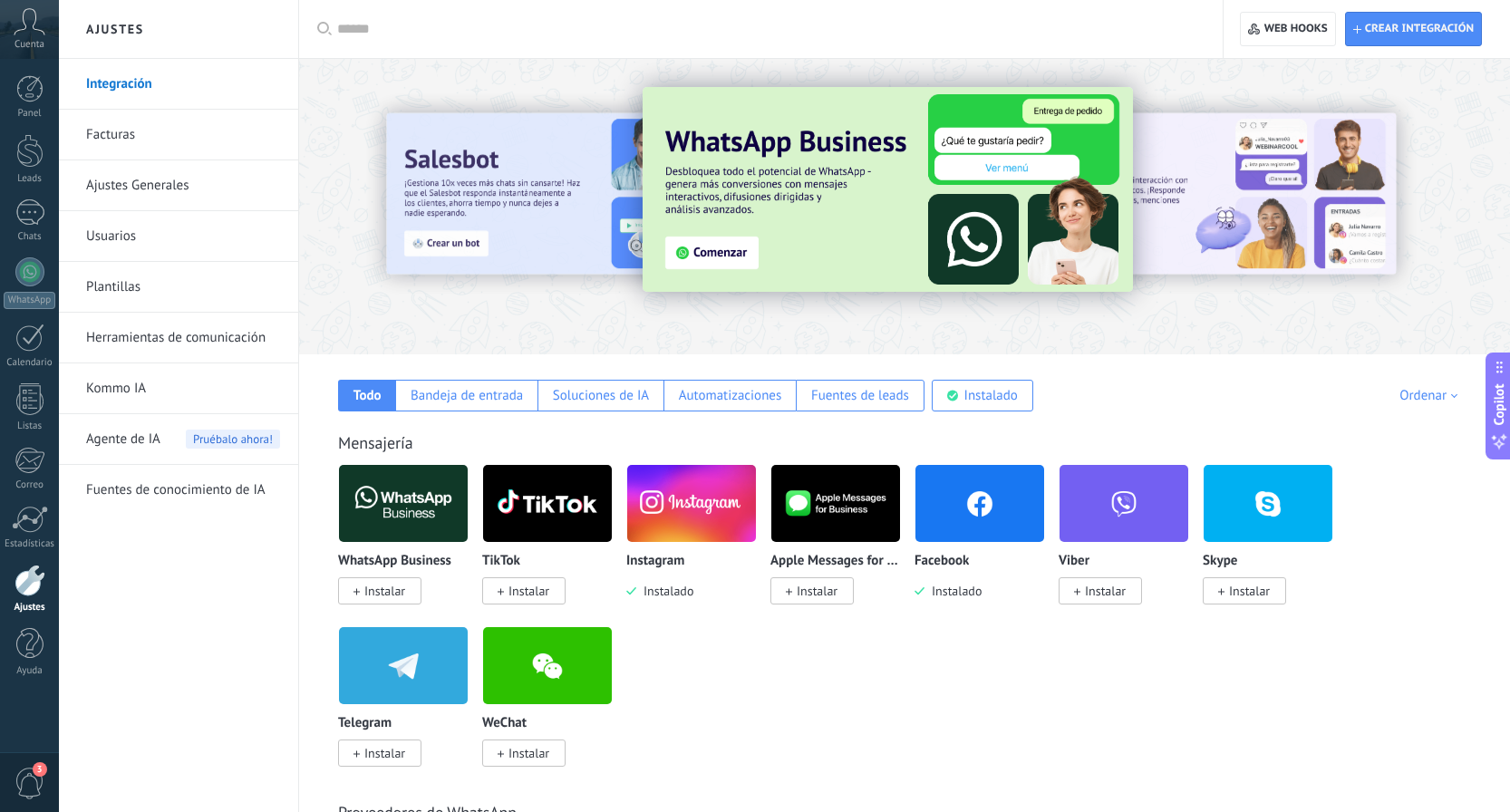
click at [1424, 565] on div "WhatsApp Business Instalar TikTok Instalar Instagram Instalado Apple Messages f…" at bounding box center [914, 626] width 1152 height 325
drag, startPoint x: 1424, startPoint y: 565, endPoint x: 1420, endPoint y: 824, distance: 259.0
click at [1420, 811] on html ".abccls-1,.abccls-2{fill-rule:evenodd}.abccls-2{fill:#fff} .abfcls-1{fill:none}…" at bounding box center [755, 406] width 1510 height 812
click at [1420, 578] on div "WhatsApp Business Instalar TikTok Instalar Instagram Instalado Apple Messages f…" at bounding box center [914, 626] width 1152 height 325
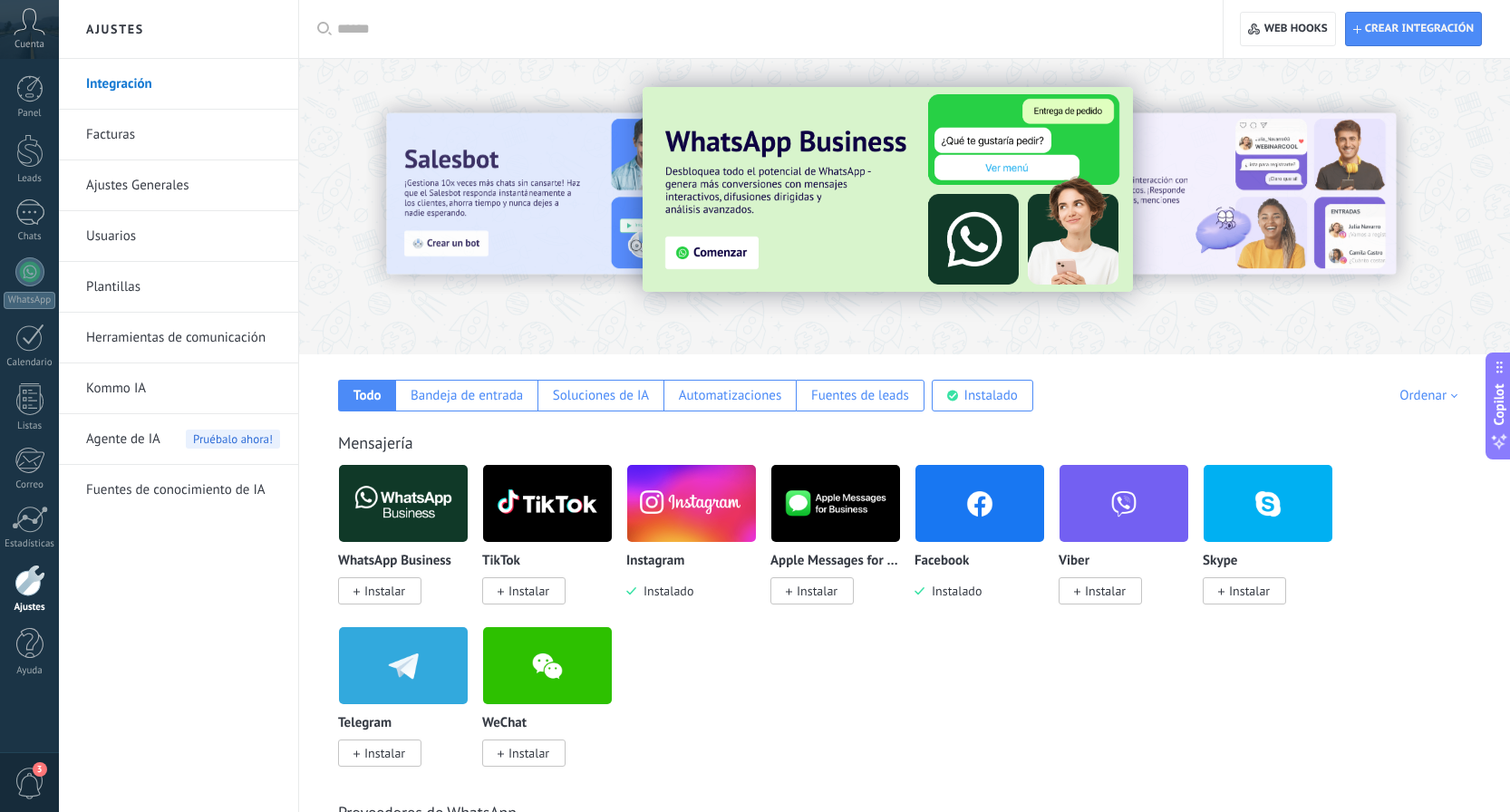
drag, startPoint x: 1503, startPoint y: 575, endPoint x: 1506, endPoint y: 667, distance: 92.0
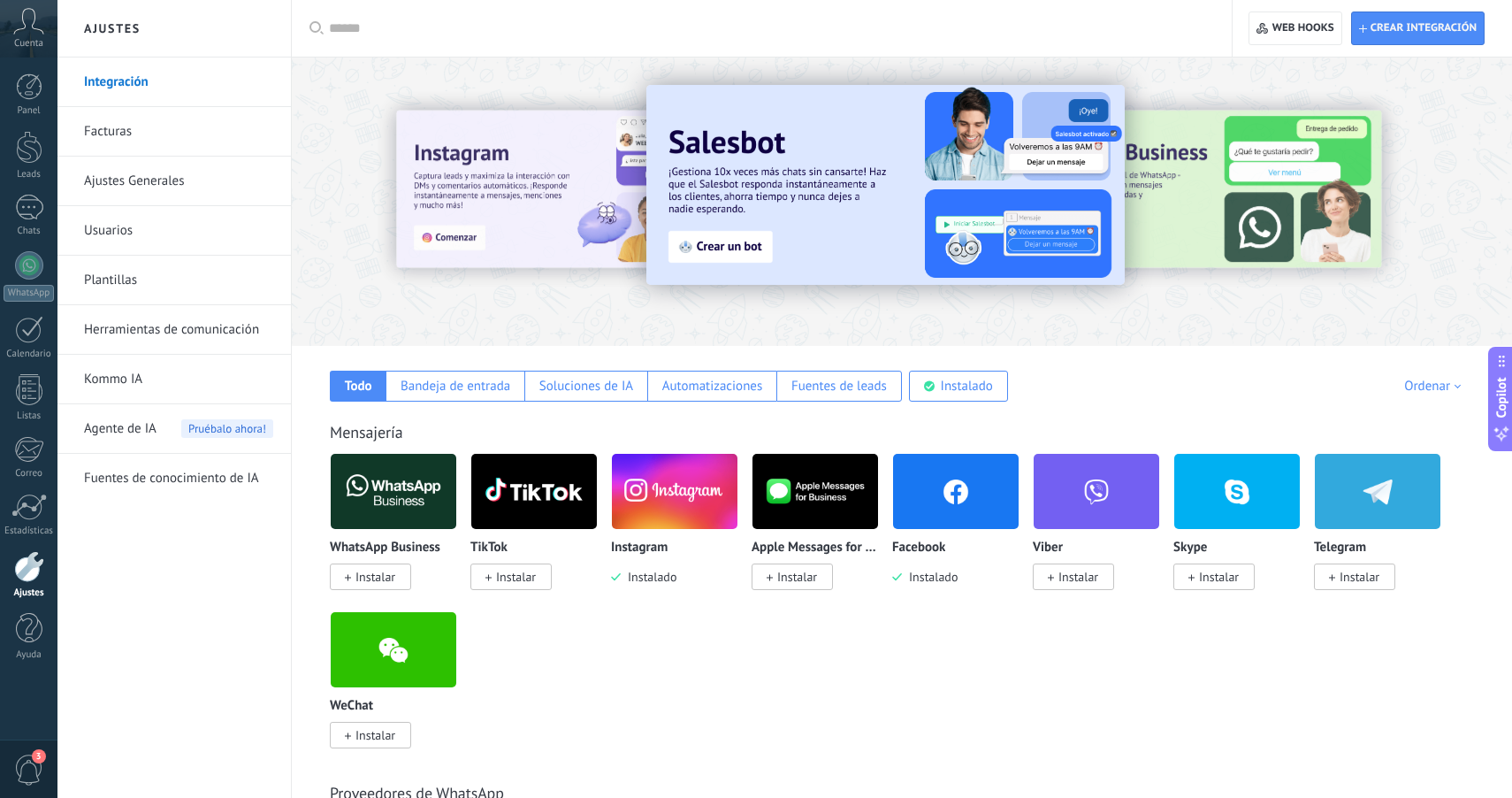
drag, startPoint x: 1502, startPoint y: 260, endPoint x: 1511, endPoint y: 308, distance: 48.8
click at [1473, 0] on div "Ajustes Integración Facturas Ajustes Generales Usuarios Plantillas Herramientas…" at bounding box center [784, 0] width 1455 height 0
drag, startPoint x: 1508, startPoint y: 293, endPoint x: 1511, endPoint y: 434, distance: 141.0
click at [1473, 0] on div "Ajustes Integración Facturas Ajustes Generales Usuarios Plantillas Herramientas…" at bounding box center [784, 0] width 1455 height 0
click at [1430, 633] on div "WhatsApp Business Instalar TikTok Instalar Instagram Instalado Apple Messages f…" at bounding box center [912, 611] width 1163 height 317
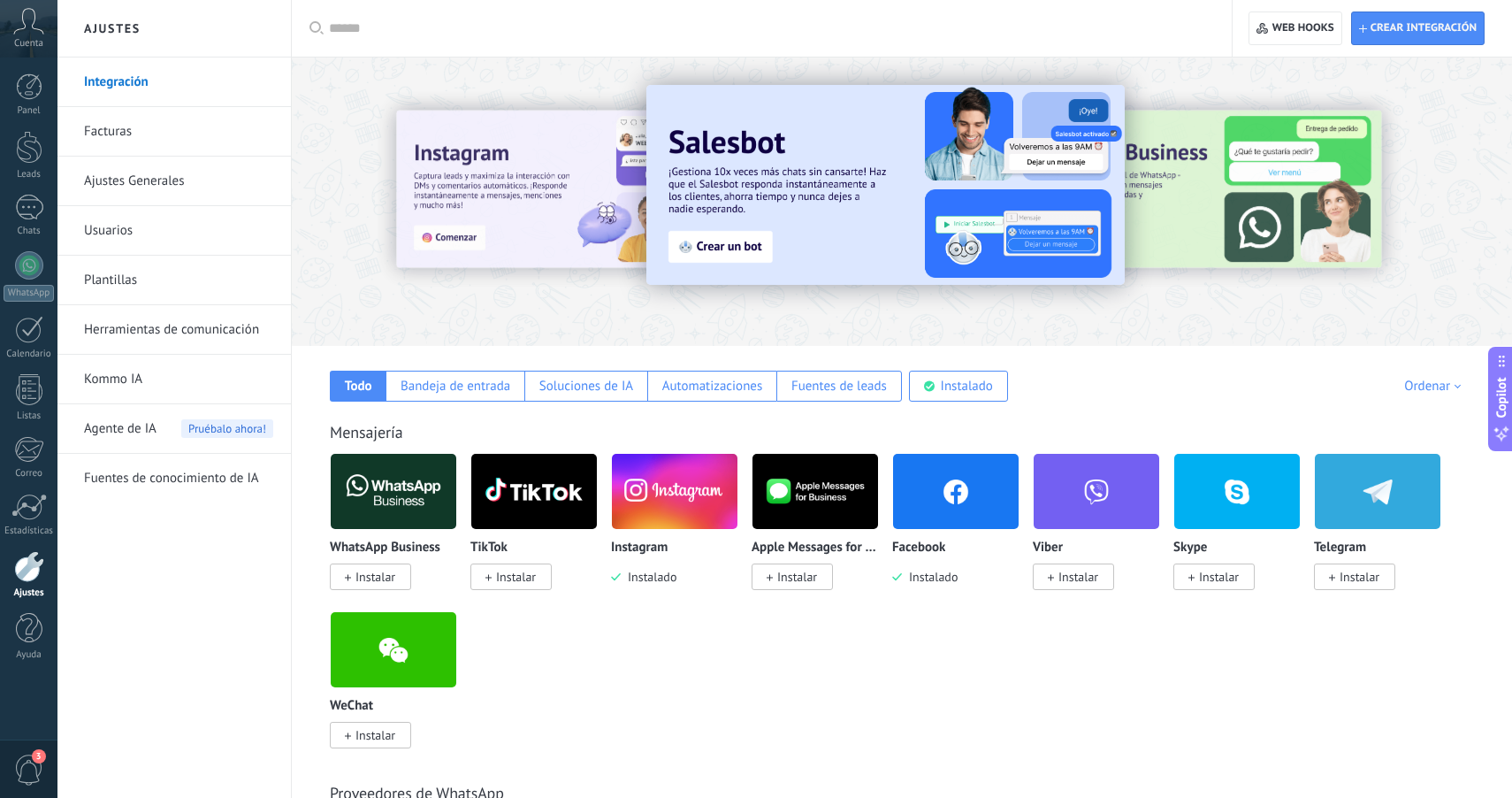
click at [829, 655] on div "WhatsApp Business Instalar TikTok Instalar Instagram Instalado Apple Messages f…" at bounding box center [912, 611] width 1163 height 317
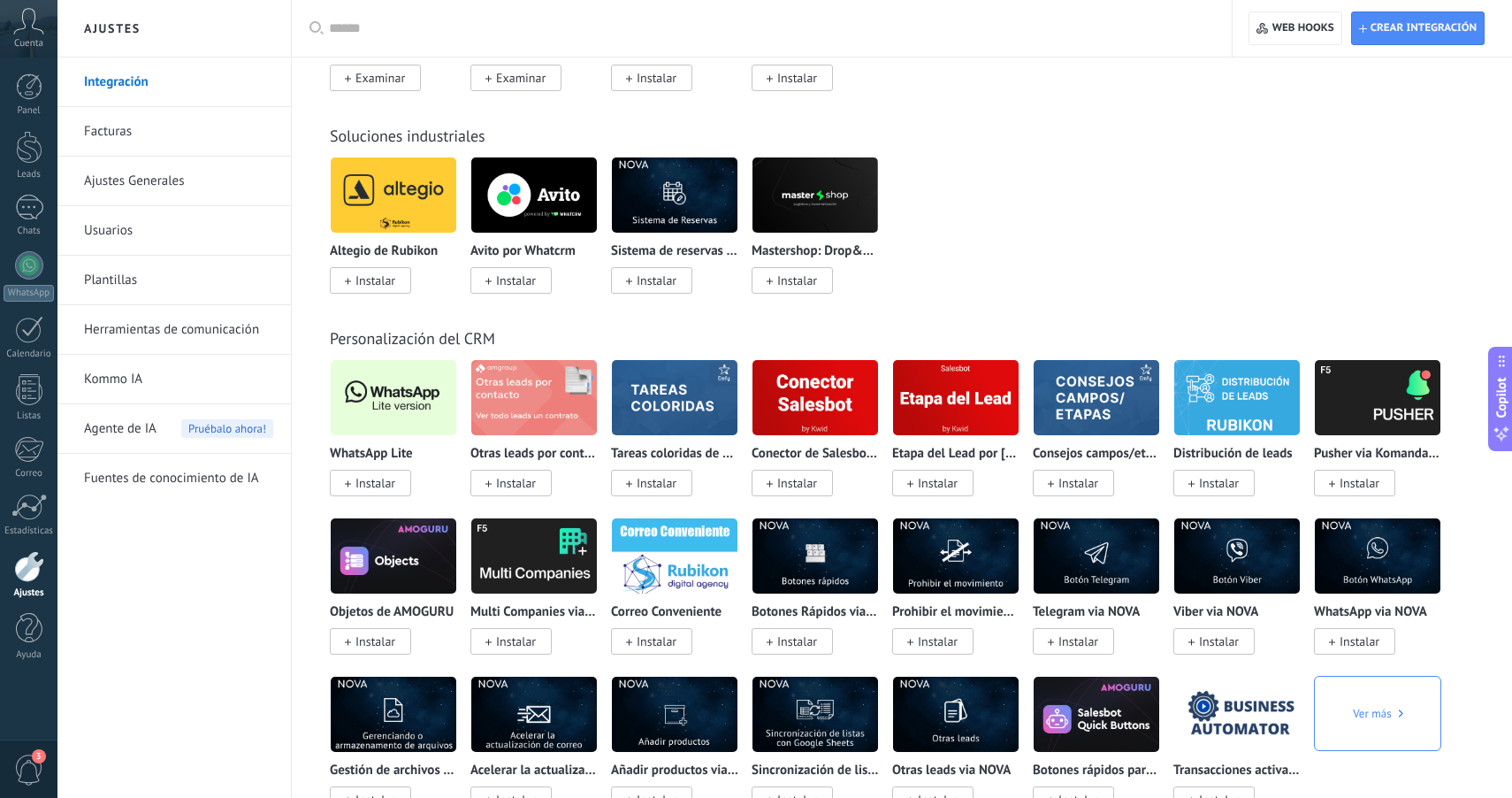
scroll to position [3150, 0]
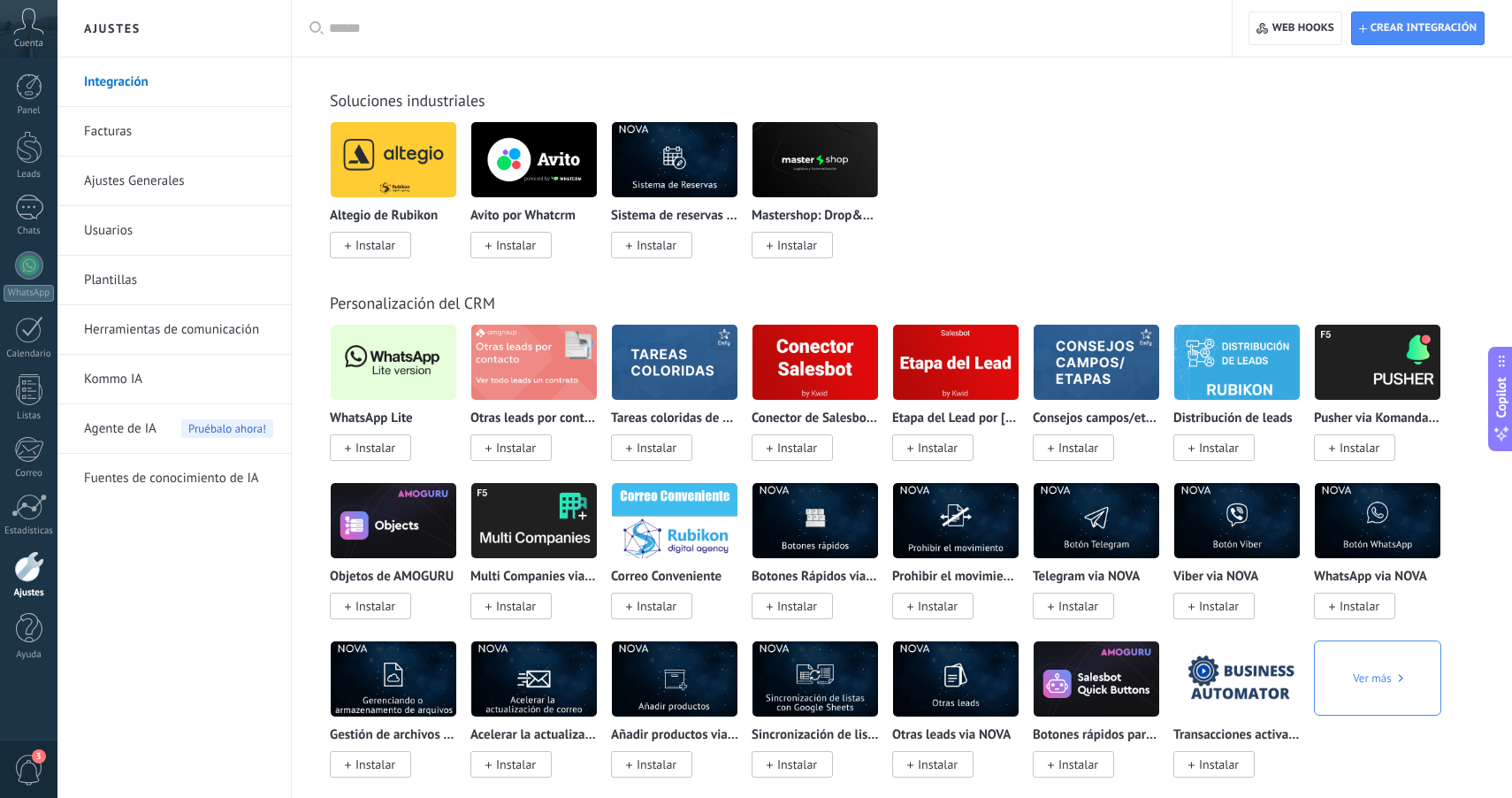
click at [404, 403] on img at bounding box center [394, 363] width 126 height 86
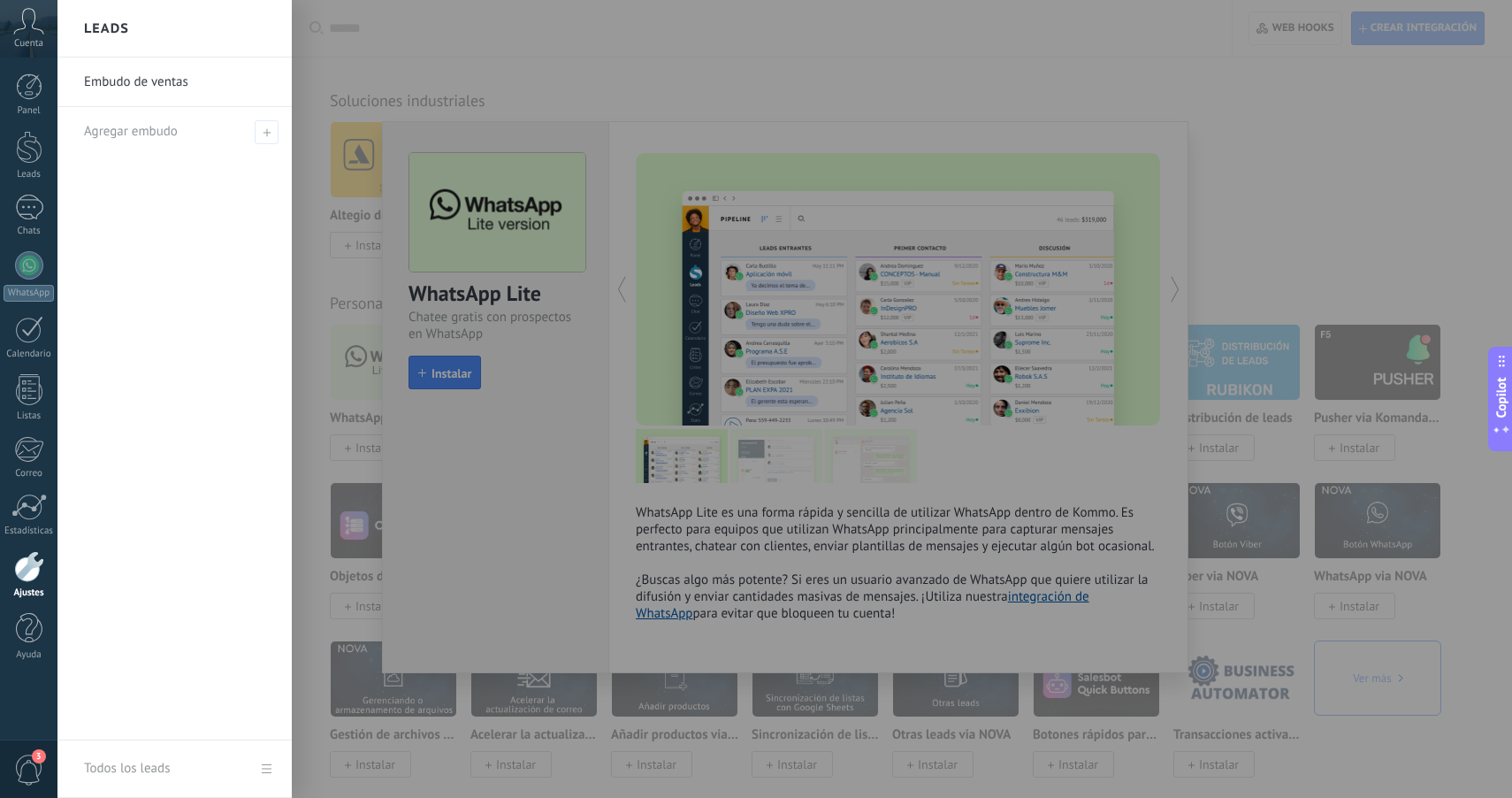
click at [852, 62] on div at bounding box center [813, 399] width 1512 height 798
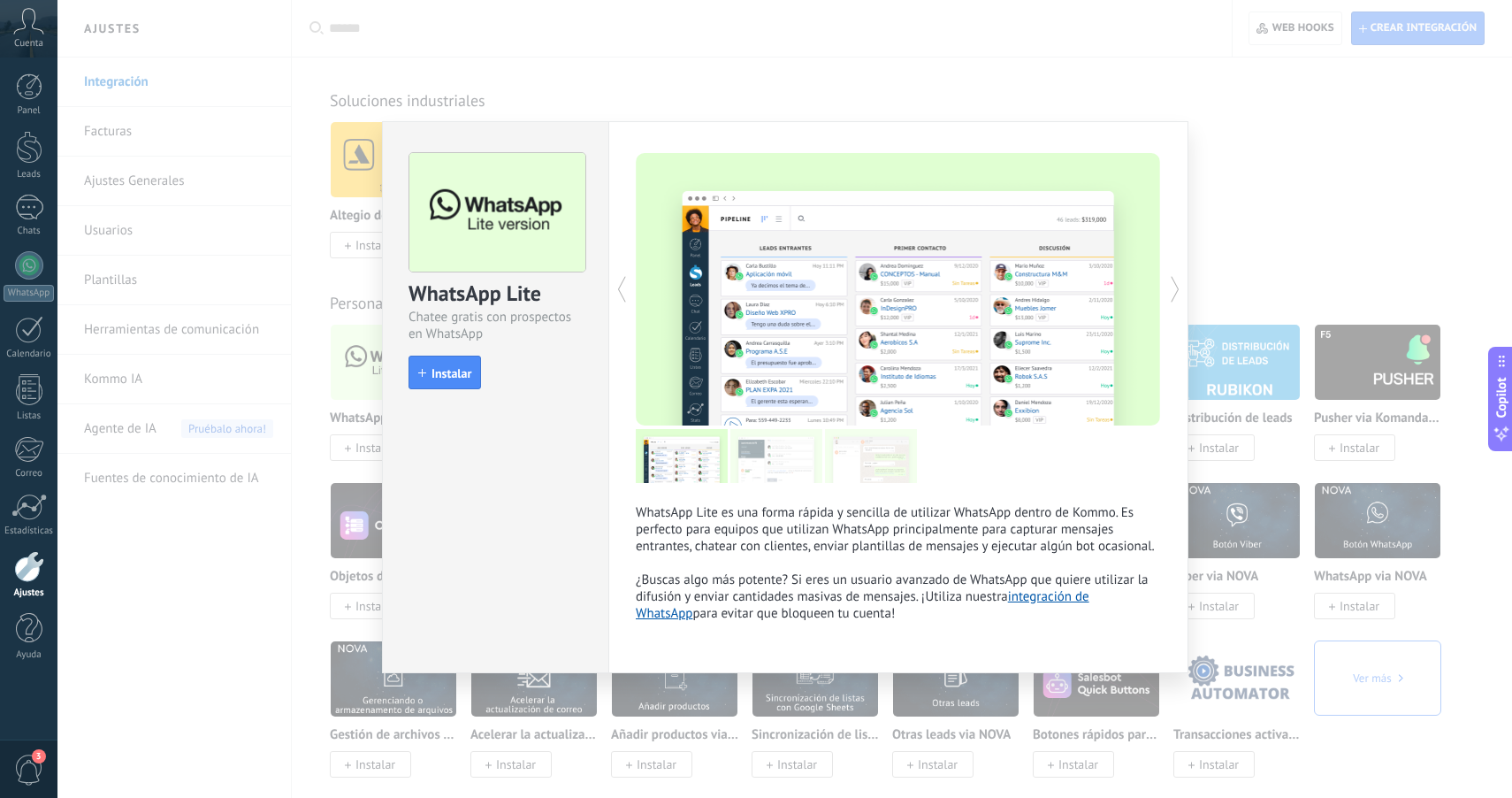
click at [1229, 145] on div "WhatsApp Lite Chatee gratis con prospectos en WhatsApp install Instalar WhatsAp…" at bounding box center [784, 399] width 1455 height 798
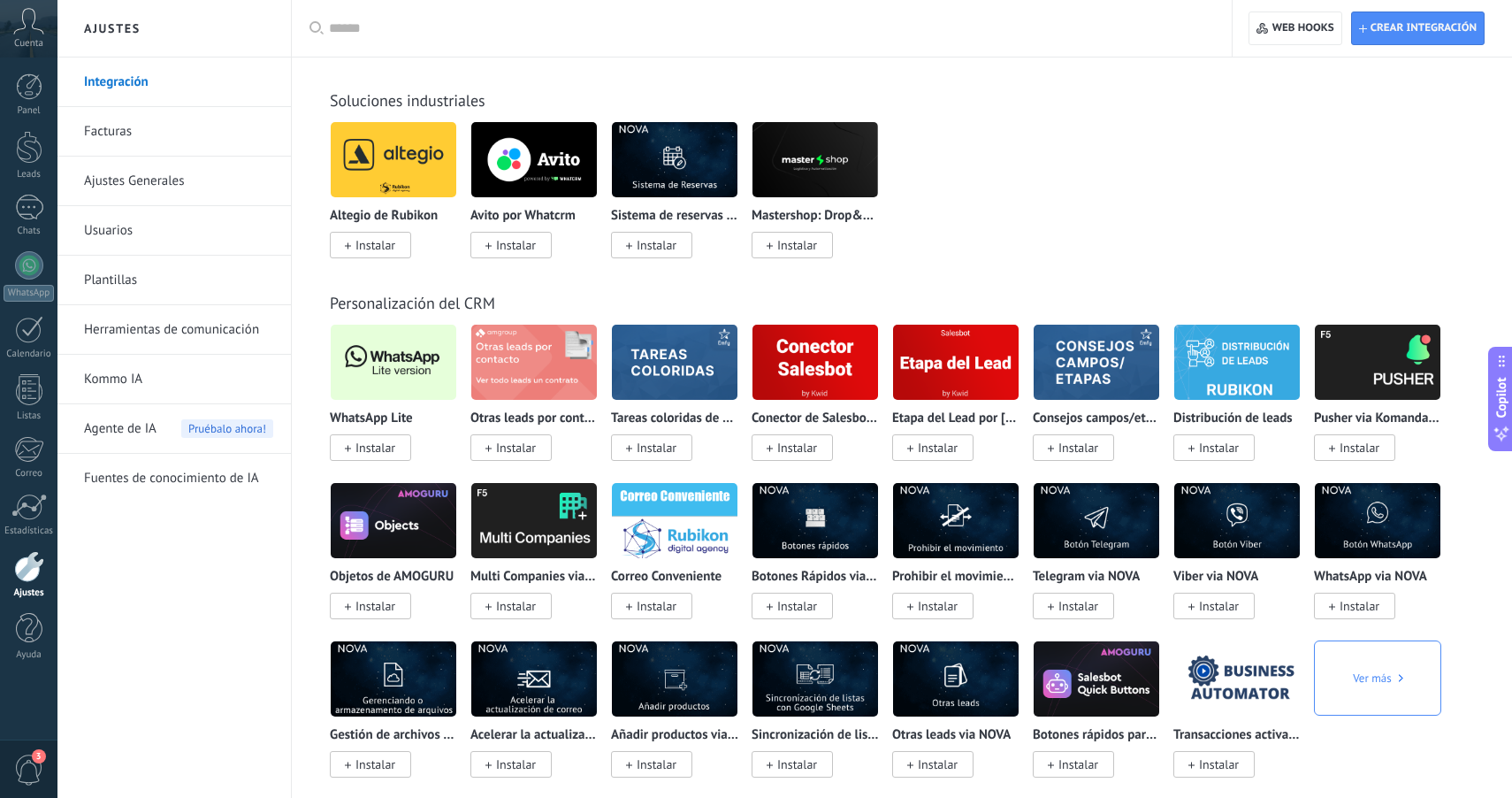
click at [1134, 171] on div "Altegio de Rubikon Instalar [PERSON_NAME] por Whatcrm Instalar Sistema de reser…" at bounding box center [912, 200] width 1163 height 158
drag, startPoint x: 1033, startPoint y: 158, endPoint x: 1097, endPoint y: 177, distance: 66.8
click at [1070, 166] on div "Altegio de Rubikon Instalar [PERSON_NAME] por Whatcrm Instalar Sistema de reser…" at bounding box center [912, 200] width 1163 height 158
click at [1105, 180] on div "Altegio de Rubikon Instalar [PERSON_NAME] por Whatcrm Instalar Sistema de reser…" at bounding box center [912, 200] width 1163 height 158
click at [1107, 150] on div "Altegio de Rubikon Instalar [PERSON_NAME] por Whatcrm Instalar Sistema de reser…" at bounding box center [912, 200] width 1163 height 158
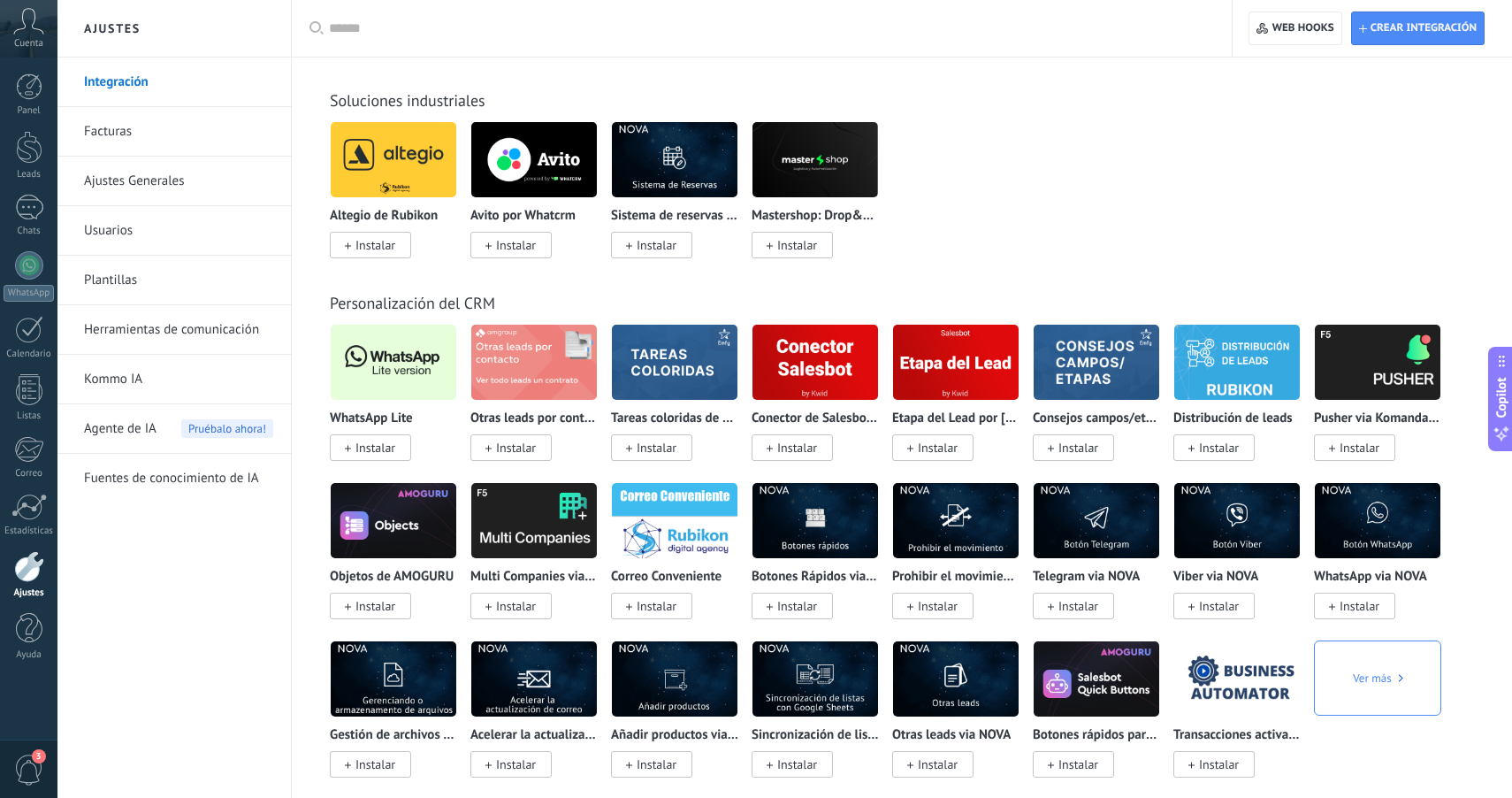
click at [1392, 168] on div "Altegio de Rubikon Instalar [PERSON_NAME] por Whatcrm Instalar Sistema de reser…" at bounding box center [912, 200] width 1163 height 158
click at [33, 151] on div at bounding box center [30, 147] width 27 height 32
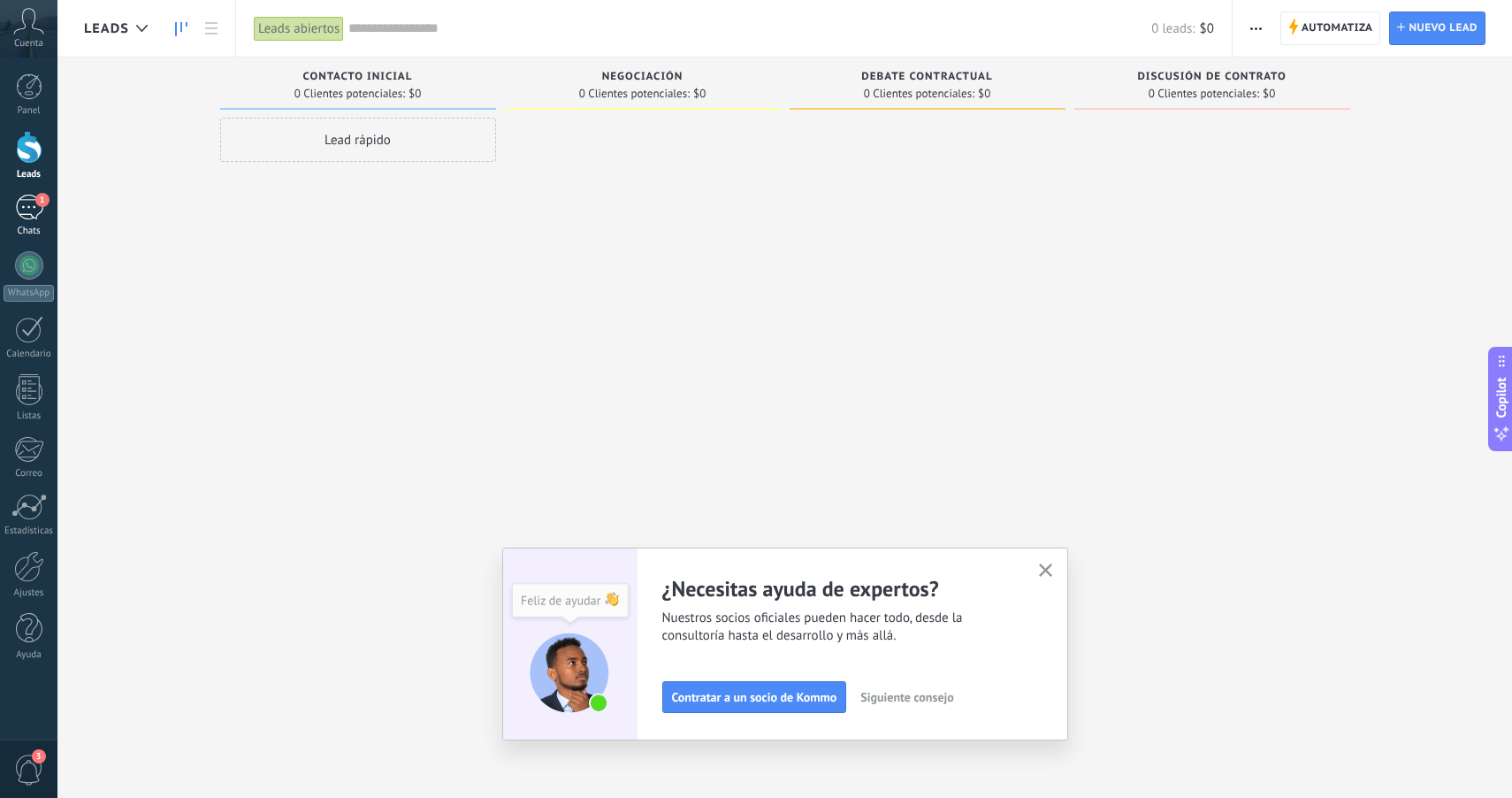
click at [30, 214] on div "1" at bounding box center [30, 207] width 29 height 26
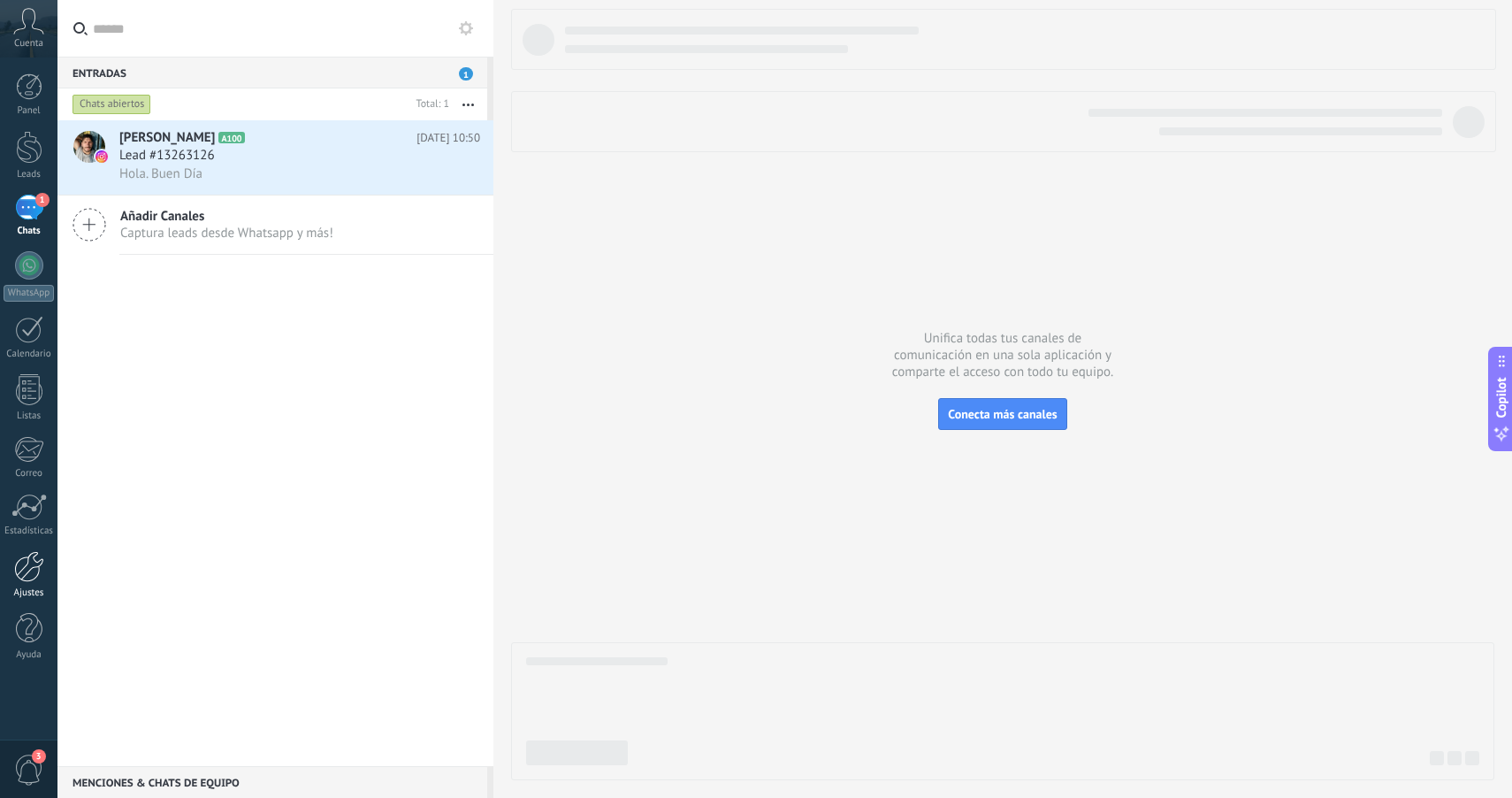
click at [33, 577] on div at bounding box center [30, 566] width 31 height 31
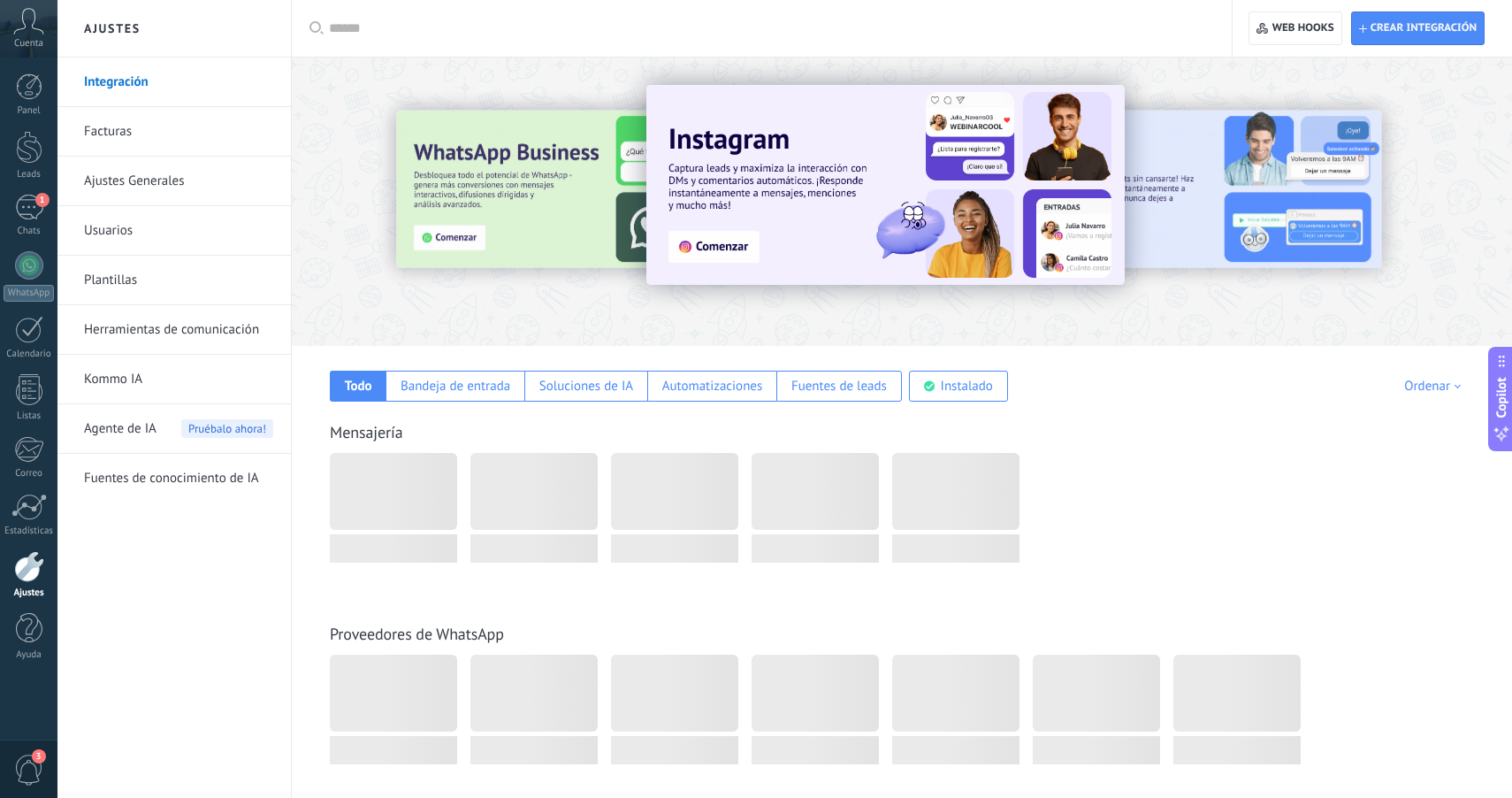
click at [142, 428] on span "Agente de IA" at bounding box center [120, 428] width 73 height 49
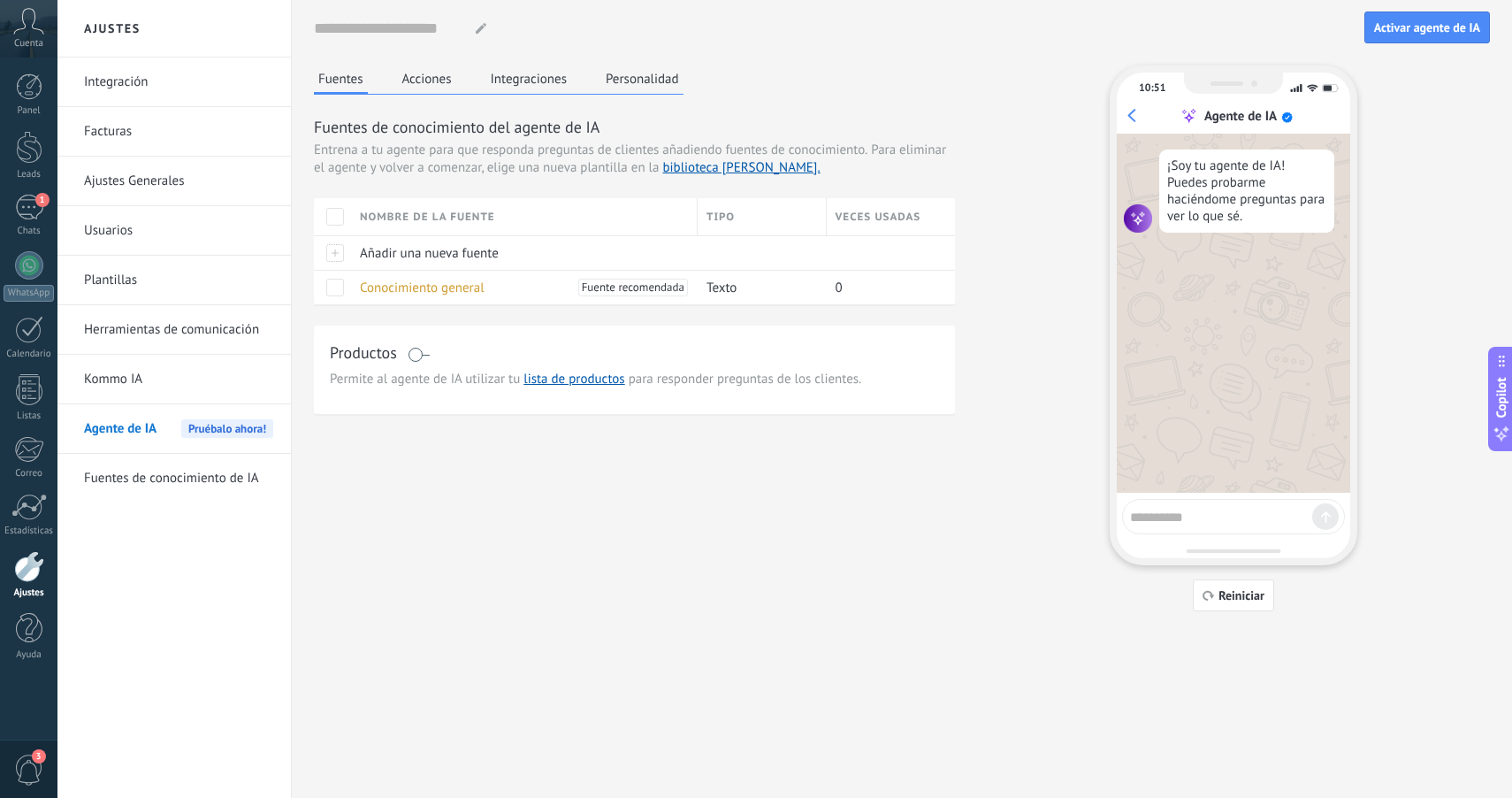
click at [874, 64] on div "Nombre del agente... Activar agente de IA Fuentes Acciones Integraciones Person…" at bounding box center [902, 305] width 1176 height 611
click at [138, 103] on link "Integración" at bounding box center [179, 82] width 189 height 49
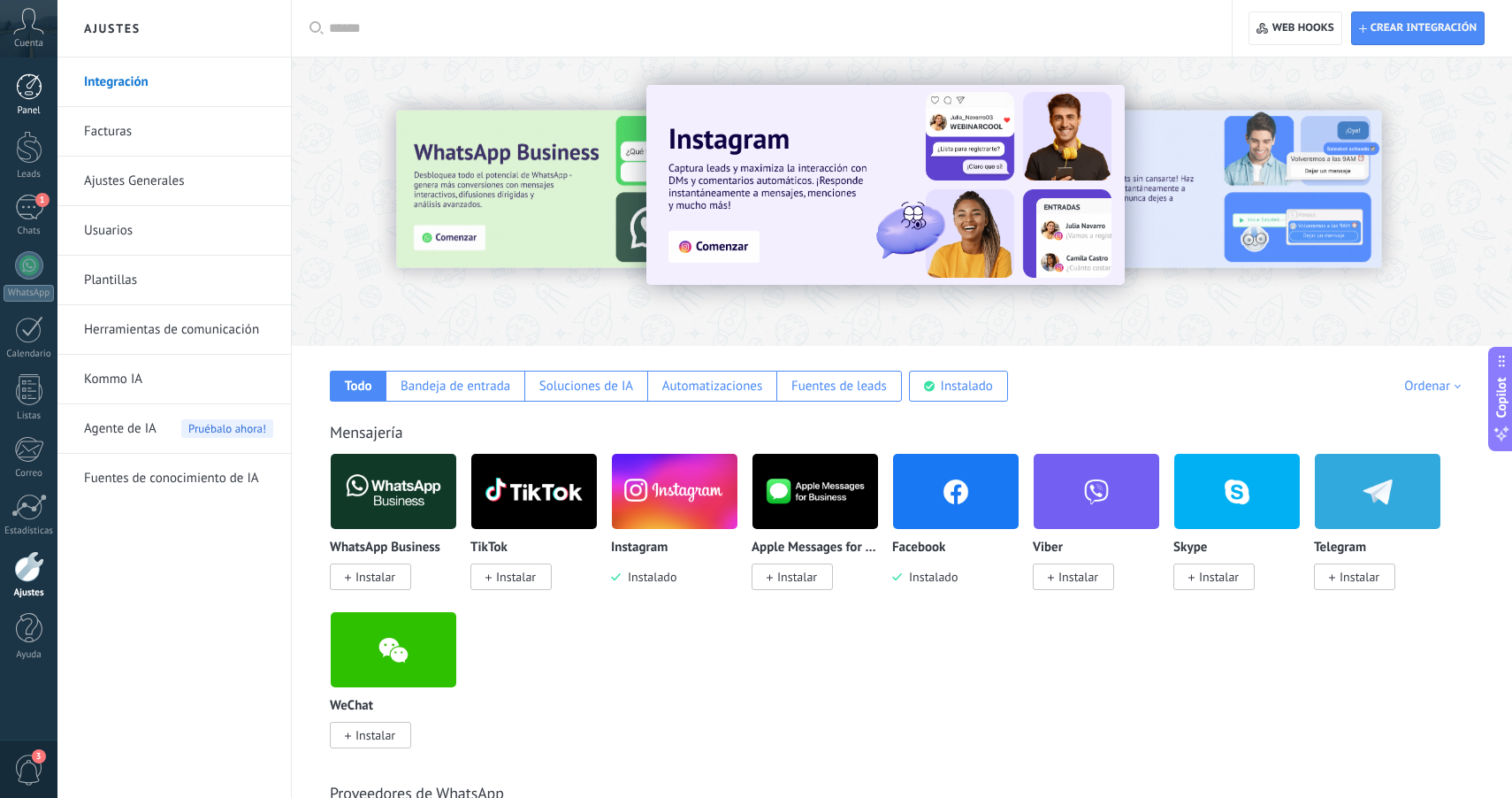
click at [32, 99] on div at bounding box center [30, 87] width 27 height 27
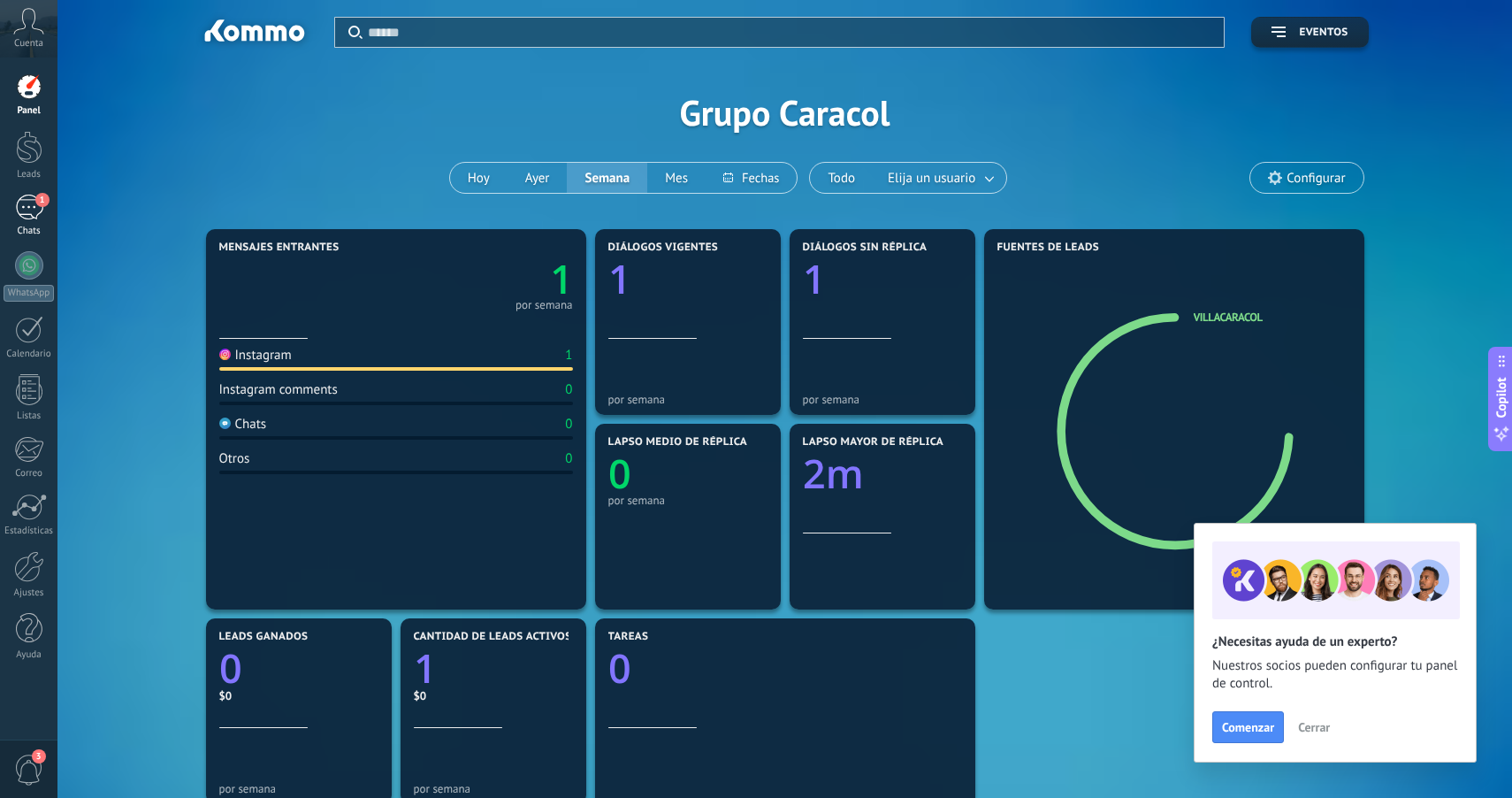
click at [27, 211] on div "1" at bounding box center [30, 207] width 29 height 26
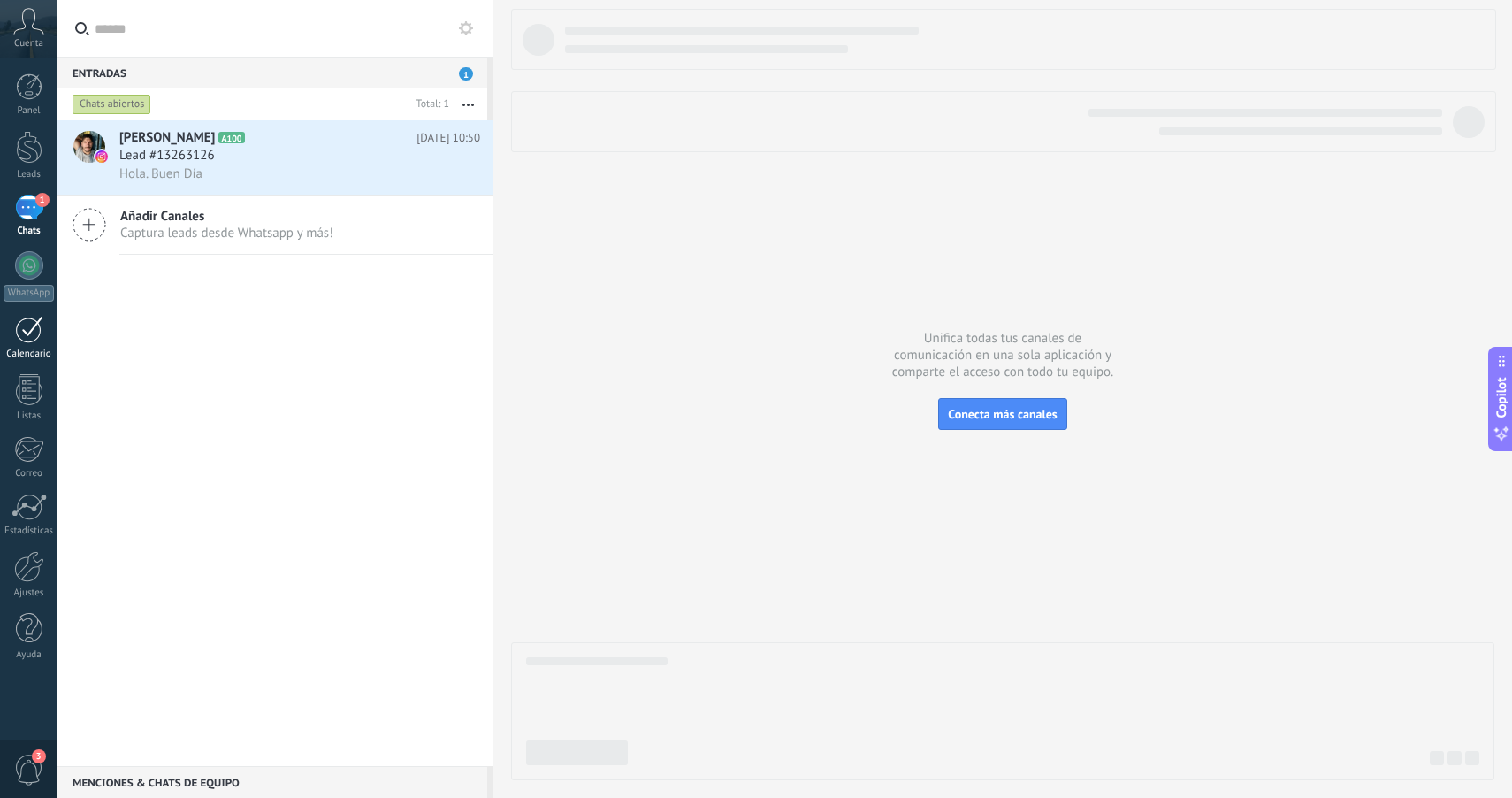
click at [22, 331] on div at bounding box center [30, 329] width 29 height 28
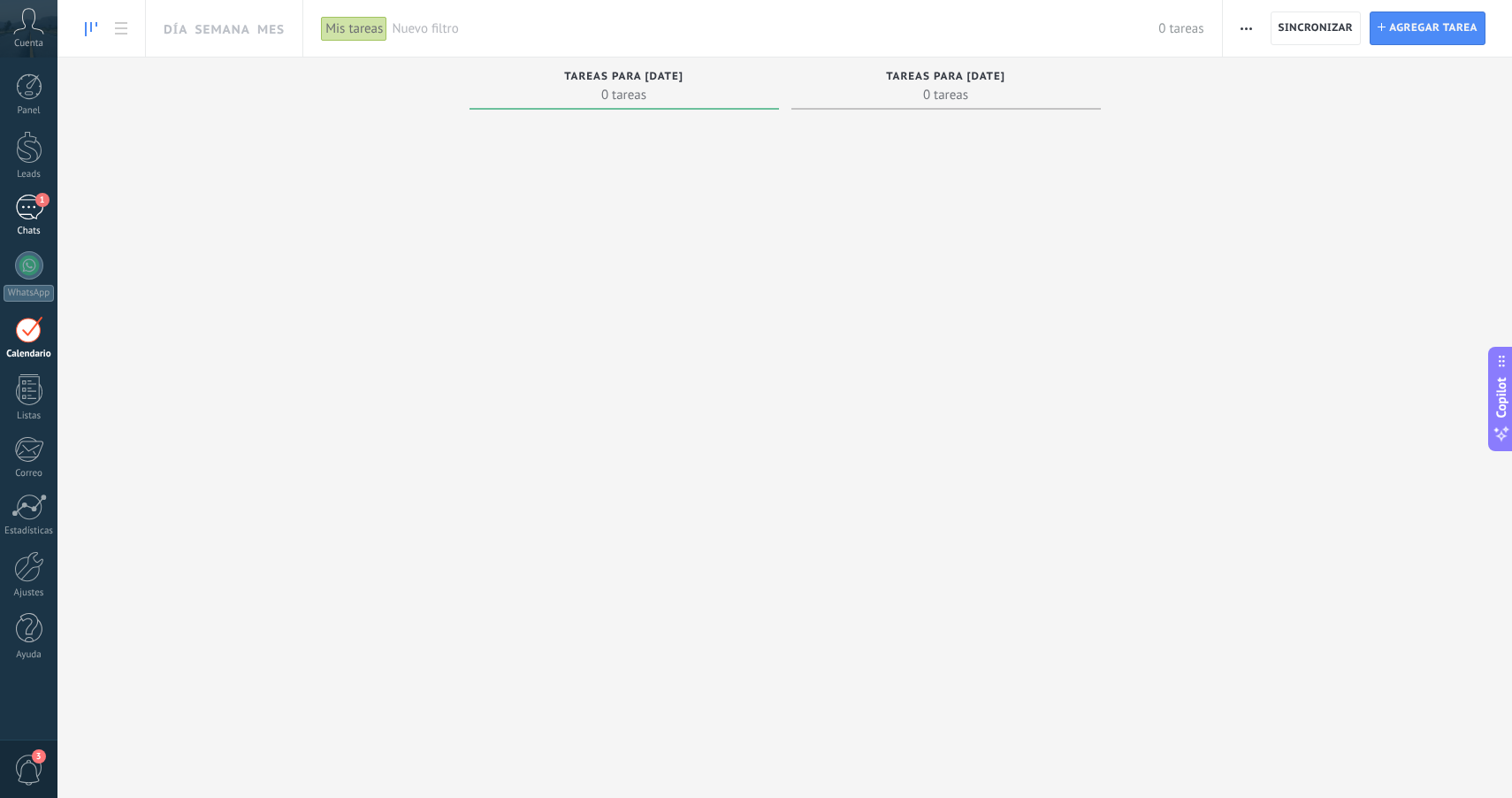
click at [24, 194] on div "Panel Leads 1 Chats WhatsApp Clientes" at bounding box center [29, 376] width 57 height 605
click at [22, 145] on div at bounding box center [30, 147] width 27 height 32
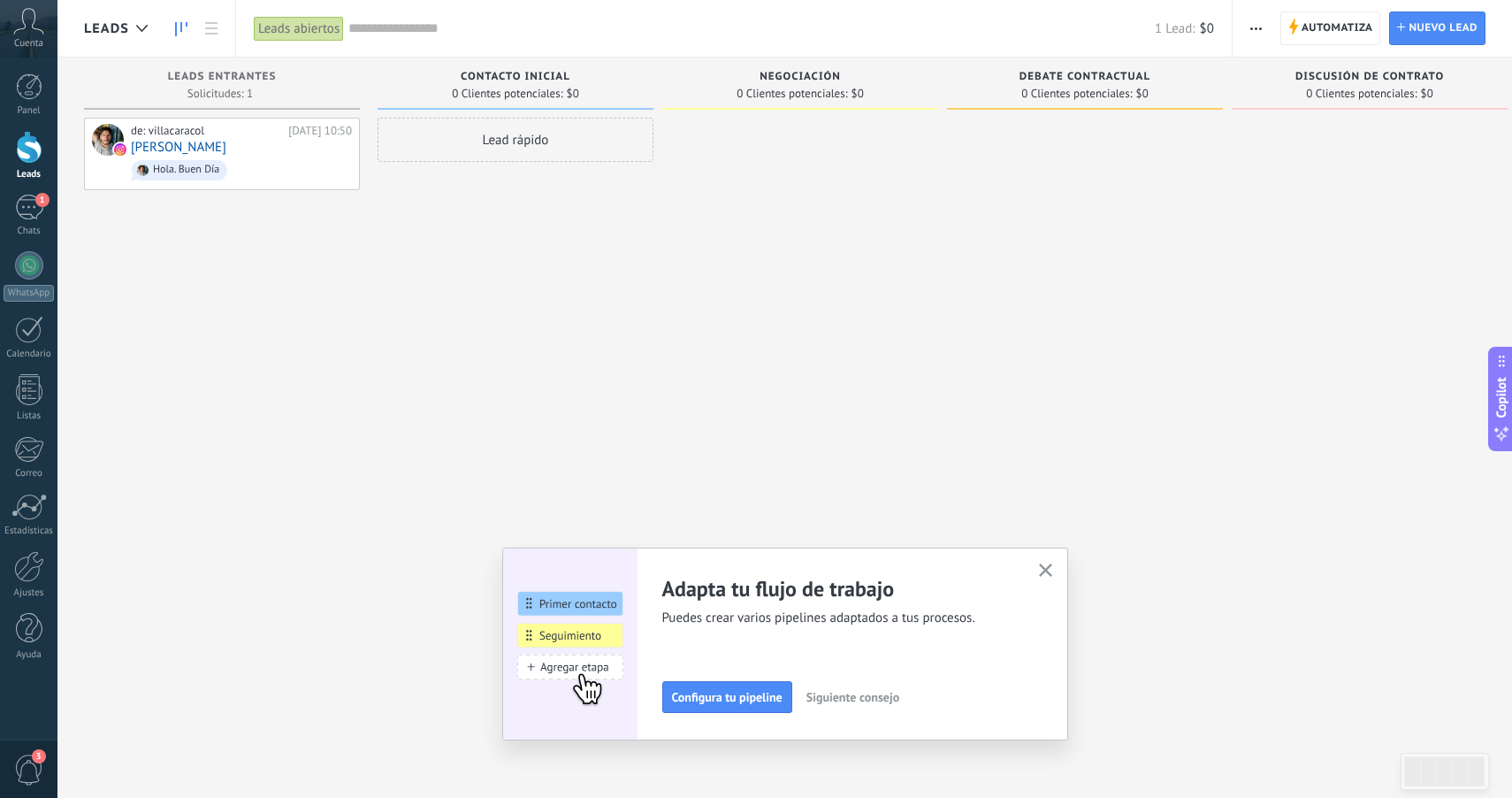
click at [1044, 573] on use "button" at bounding box center [1045, 570] width 13 height 13
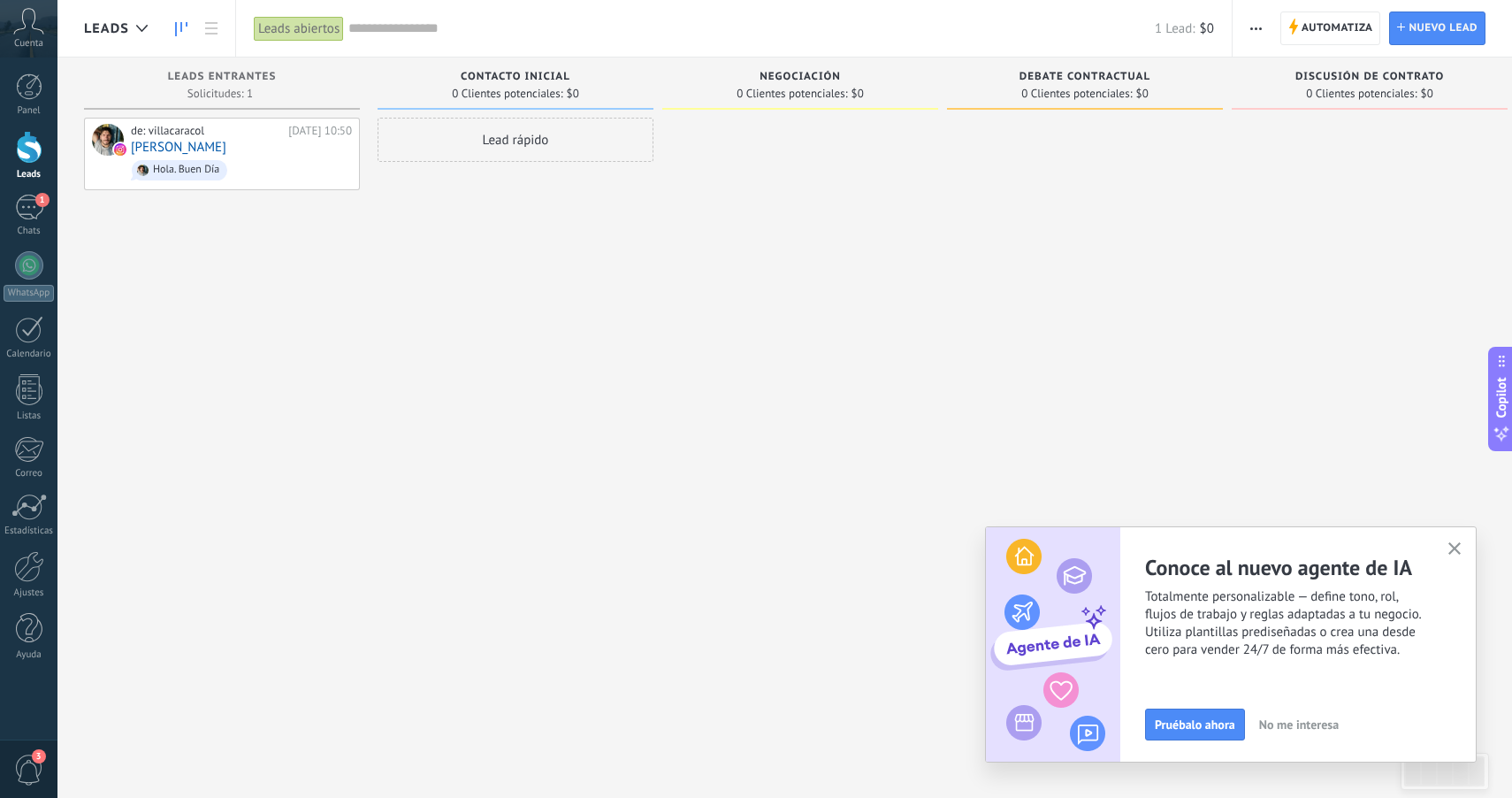
click at [1457, 541] on button "button" at bounding box center [1455, 549] width 22 height 24
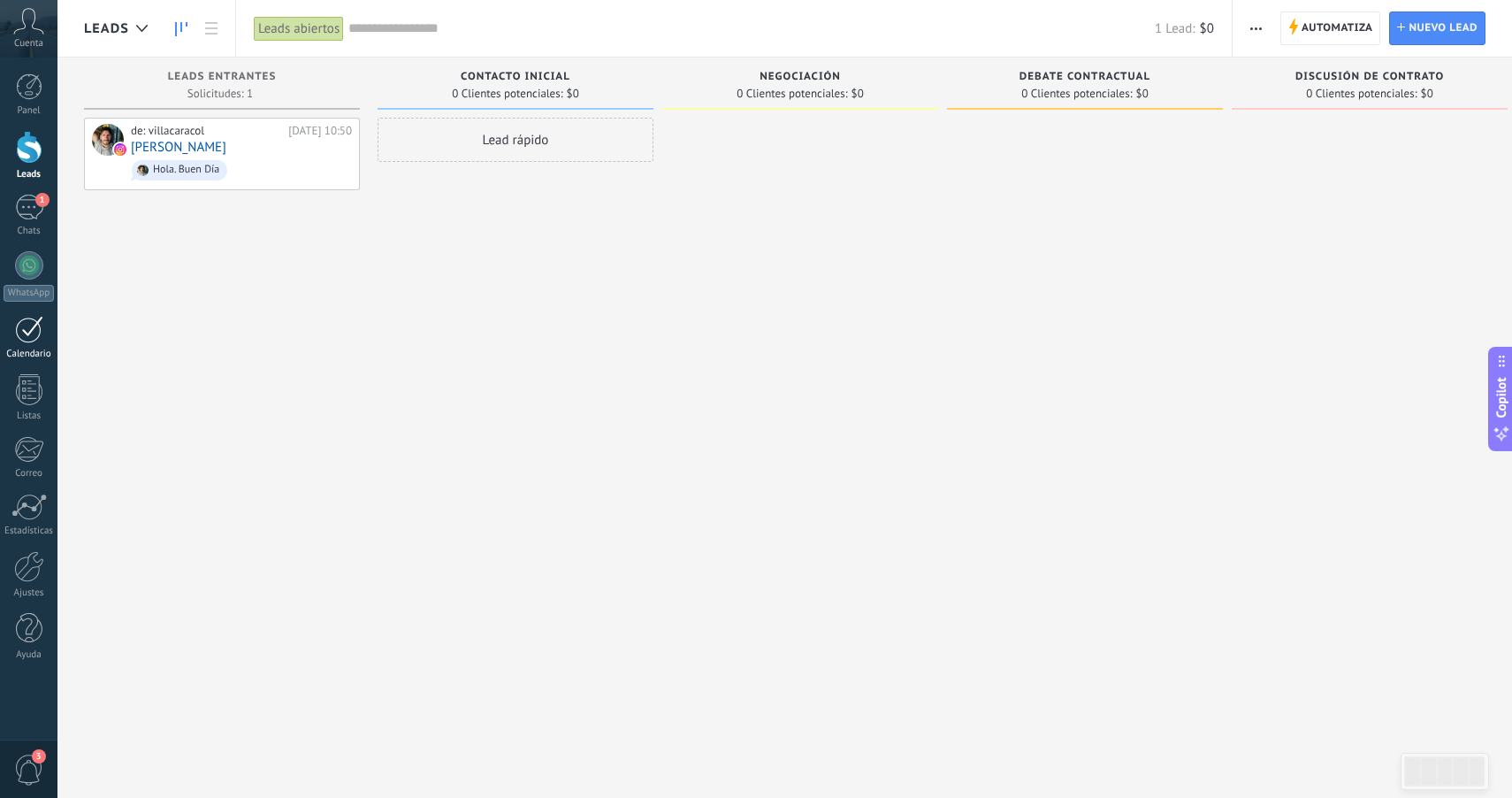
click at [21, 336] on div at bounding box center [30, 329] width 29 height 28
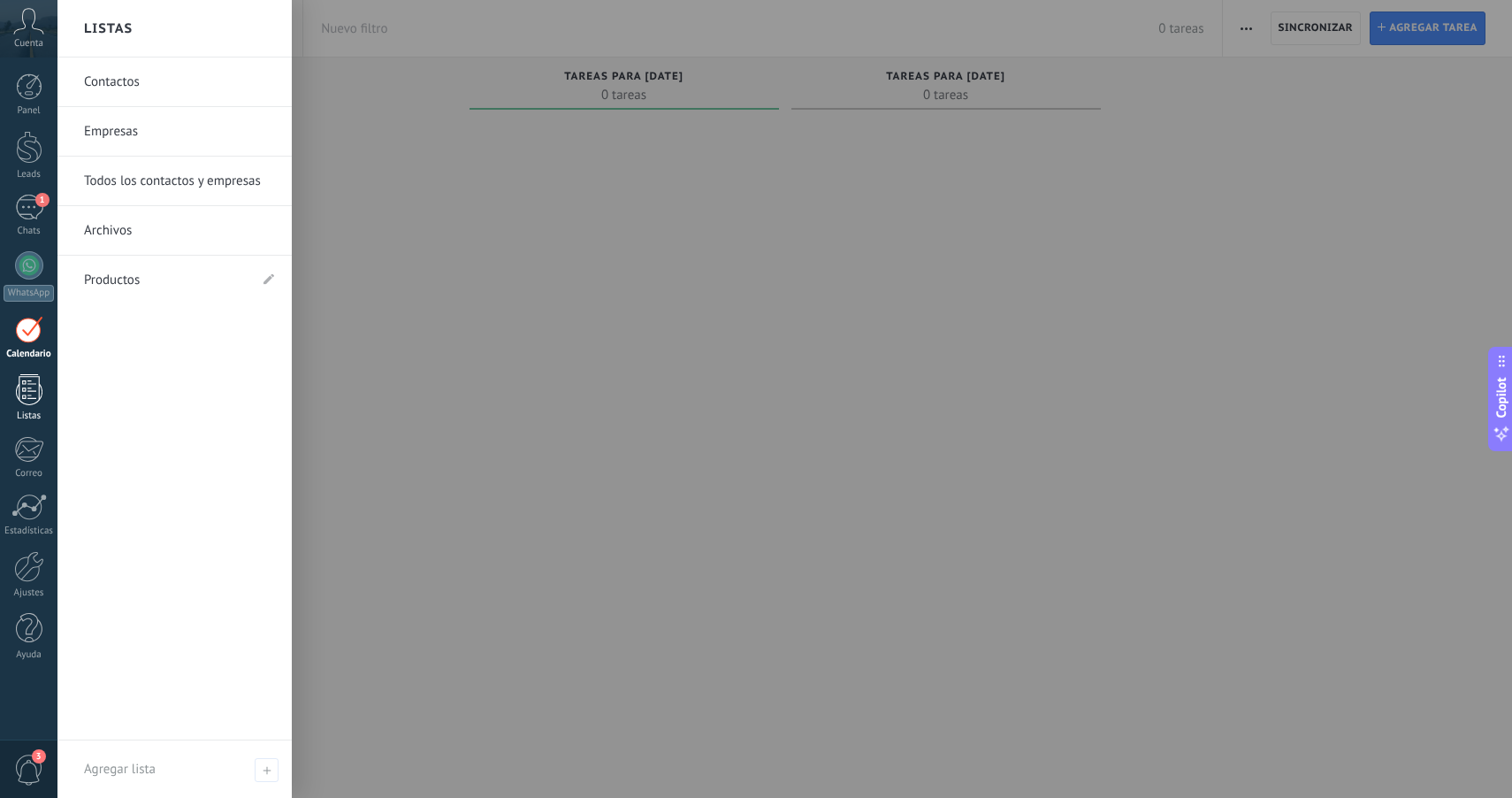
click at [31, 400] on div at bounding box center [30, 390] width 27 height 31
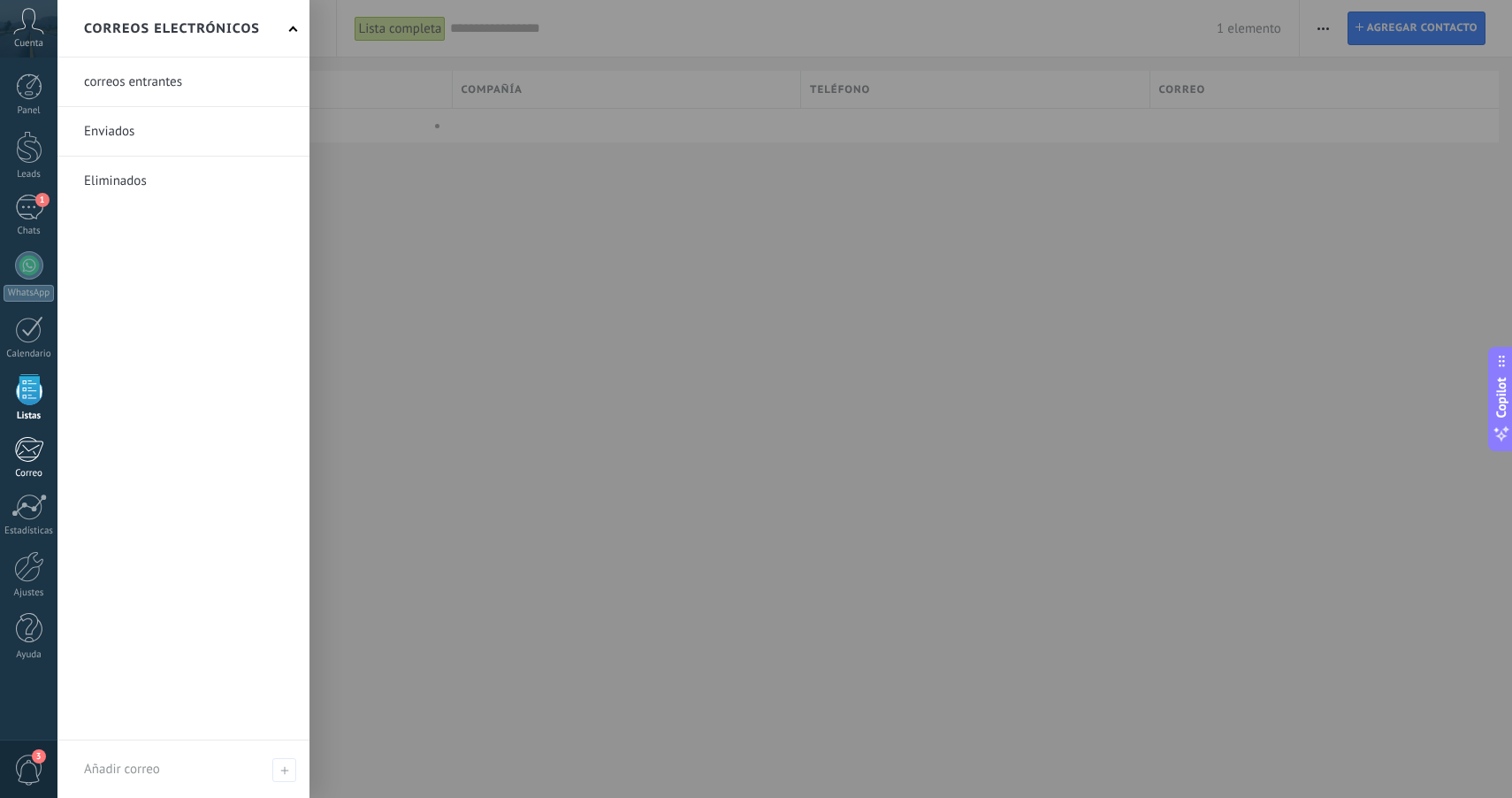
click at [23, 462] on div at bounding box center [29, 450] width 30 height 27
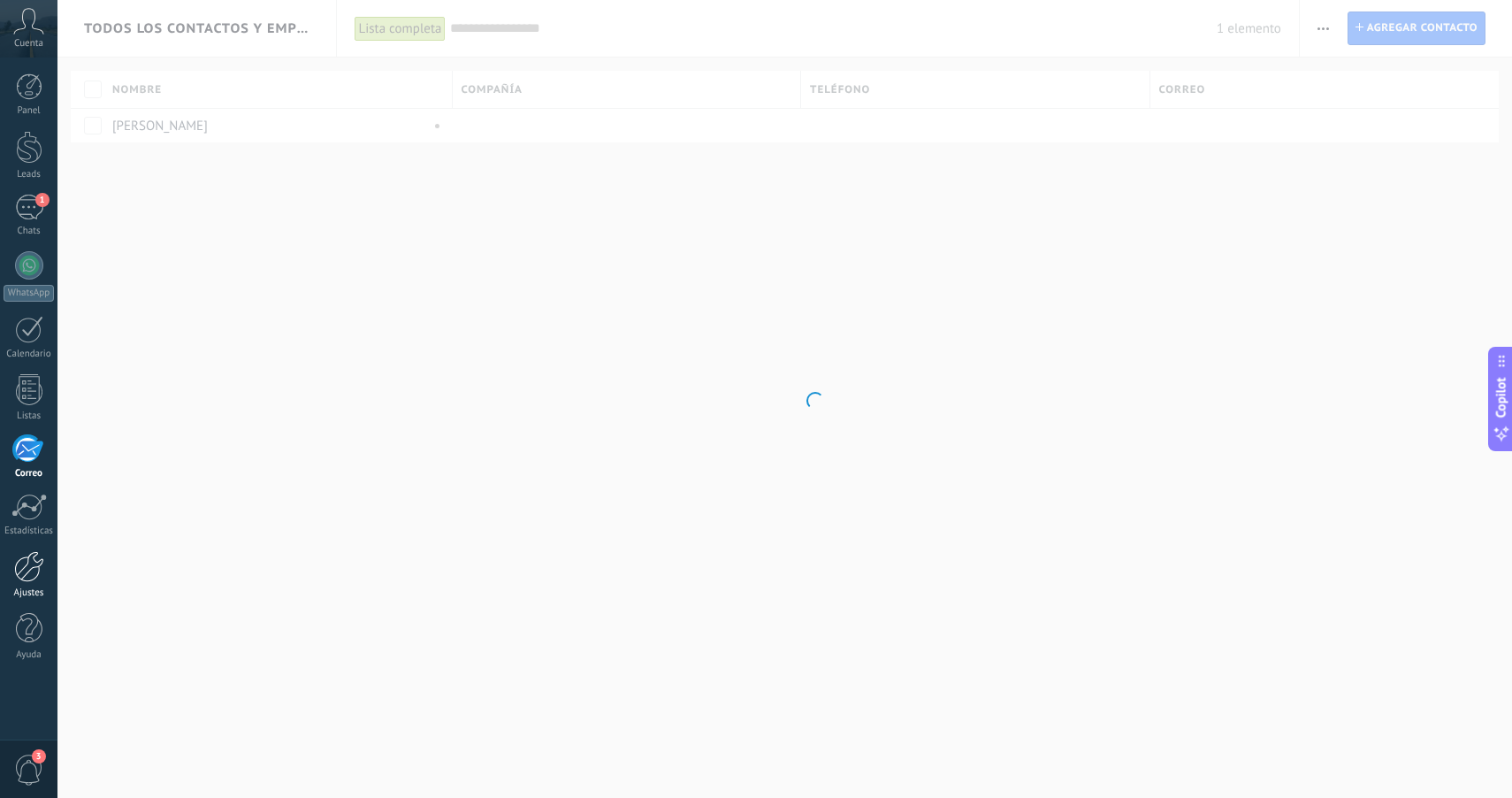
click at [21, 574] on div at bounding box center [30, 566] width 31 height 31
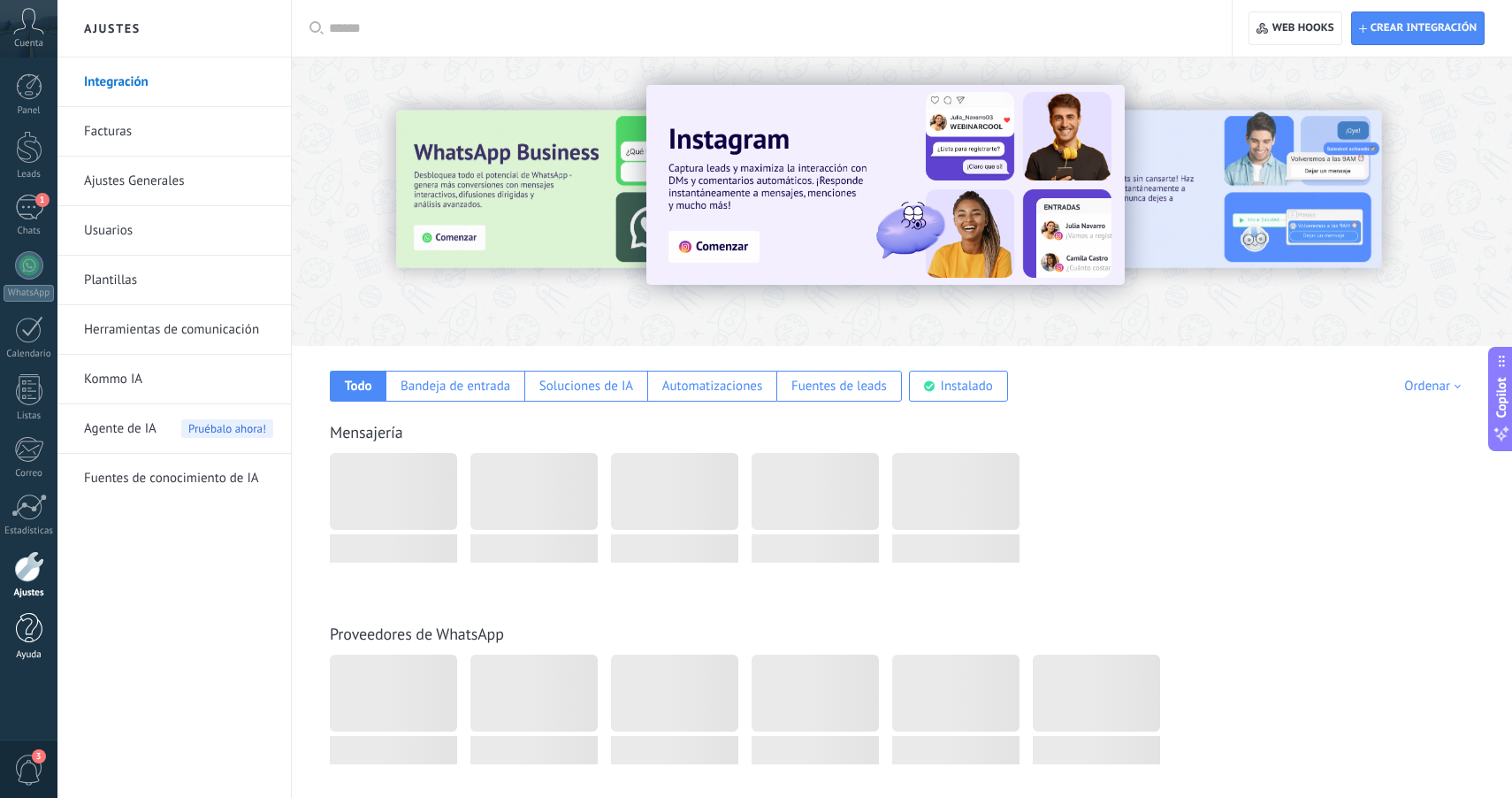
click at [35, 636] on div at bounding box center [30, 628] width 27 height 31
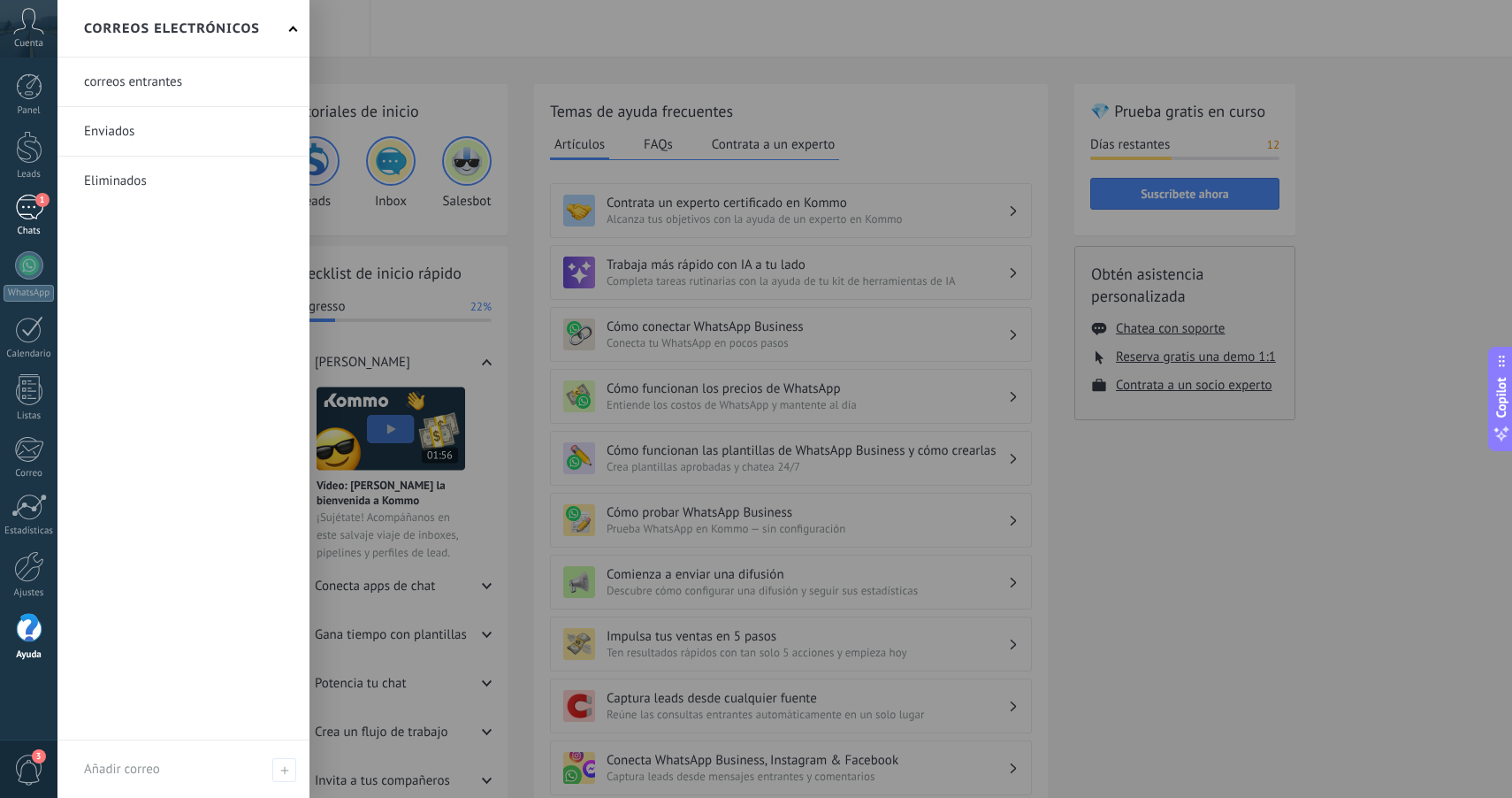
click at [36, 204] on span "1" at bounding box center [42, 200] width 14 height 14
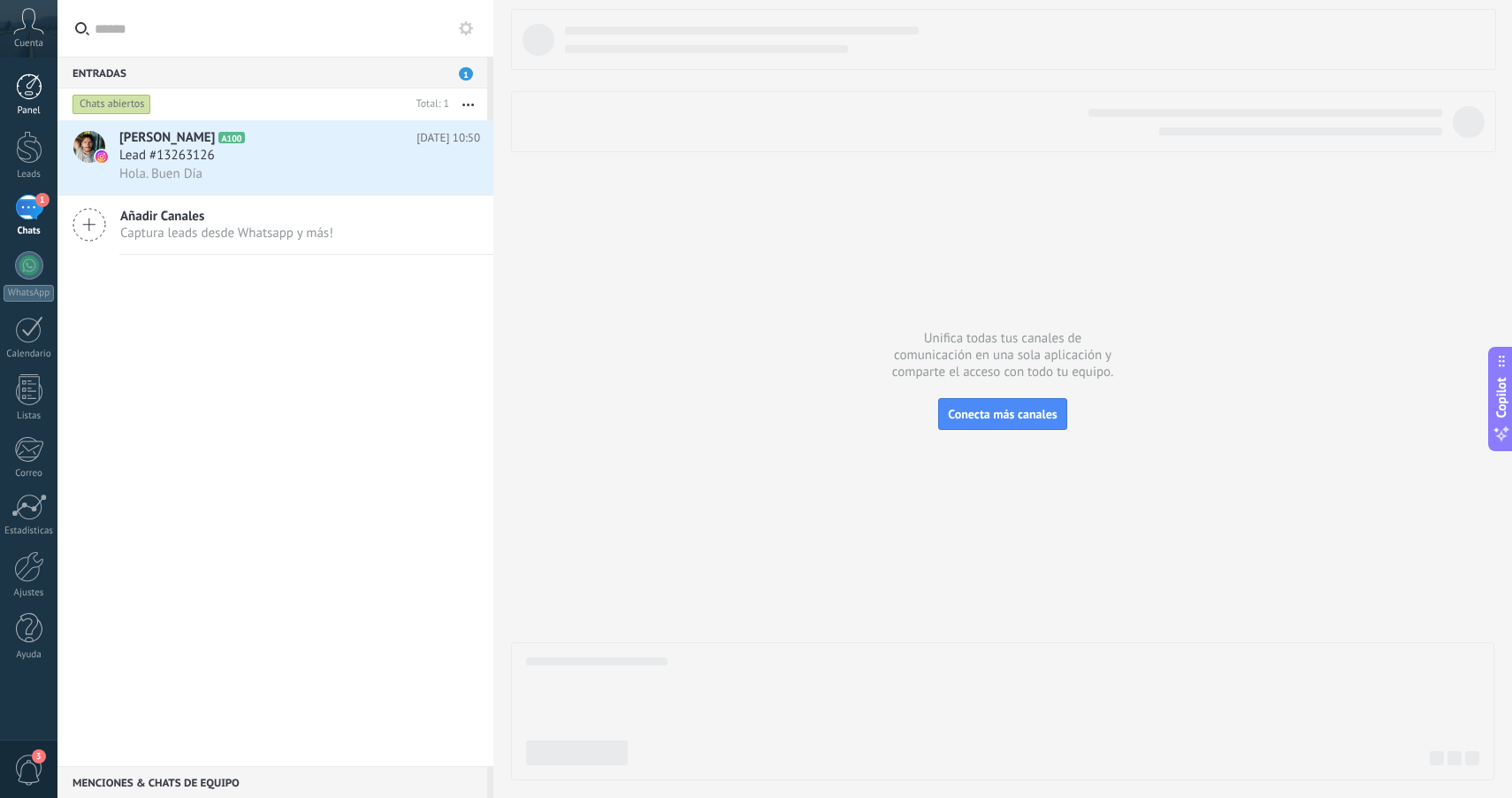
click at [24, 84] on div at bounding box center [30, 87] width 27 height 27
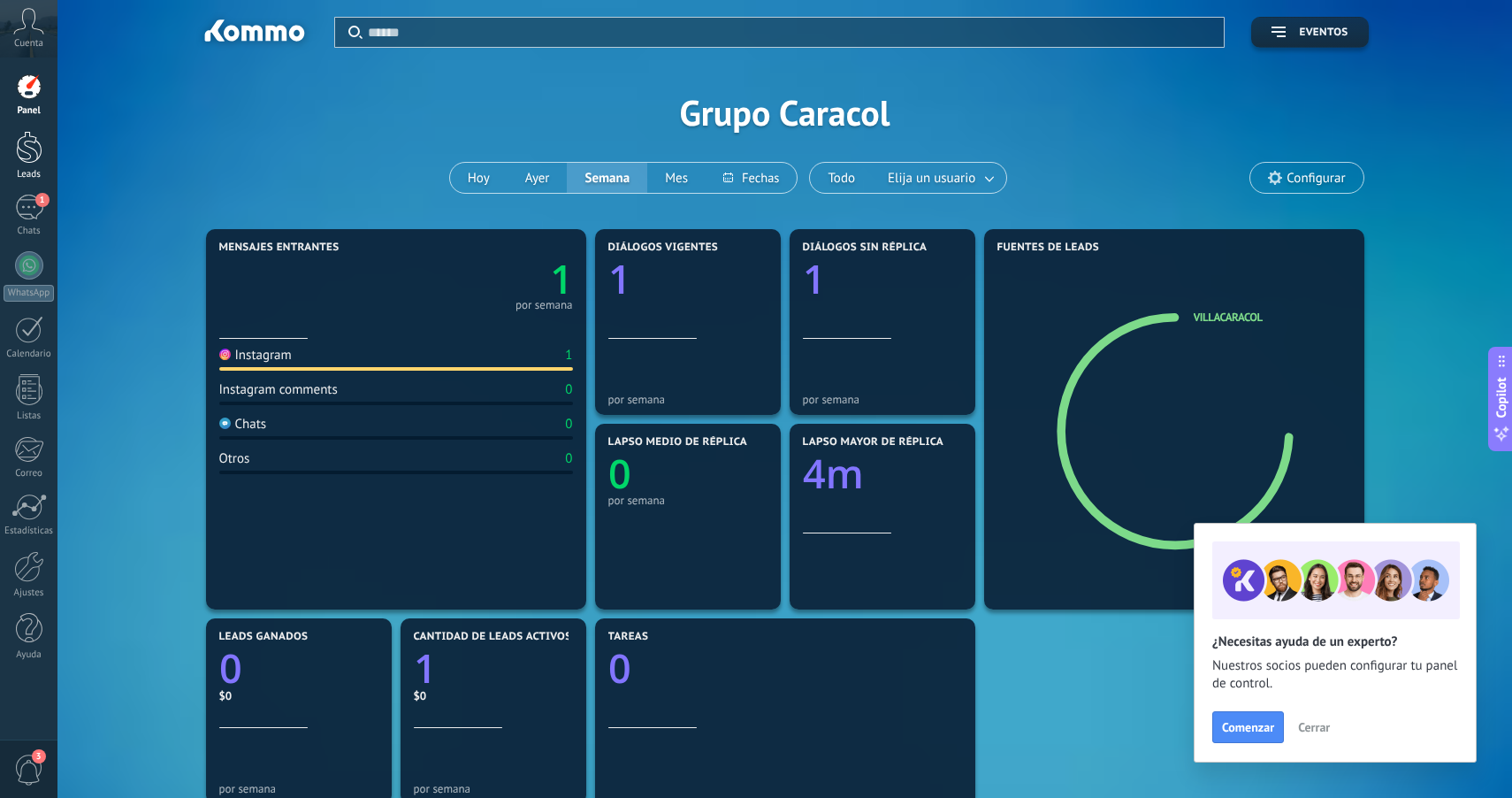
click at [20, 148] on div at bounding box center [30, 147] width 27 height 32
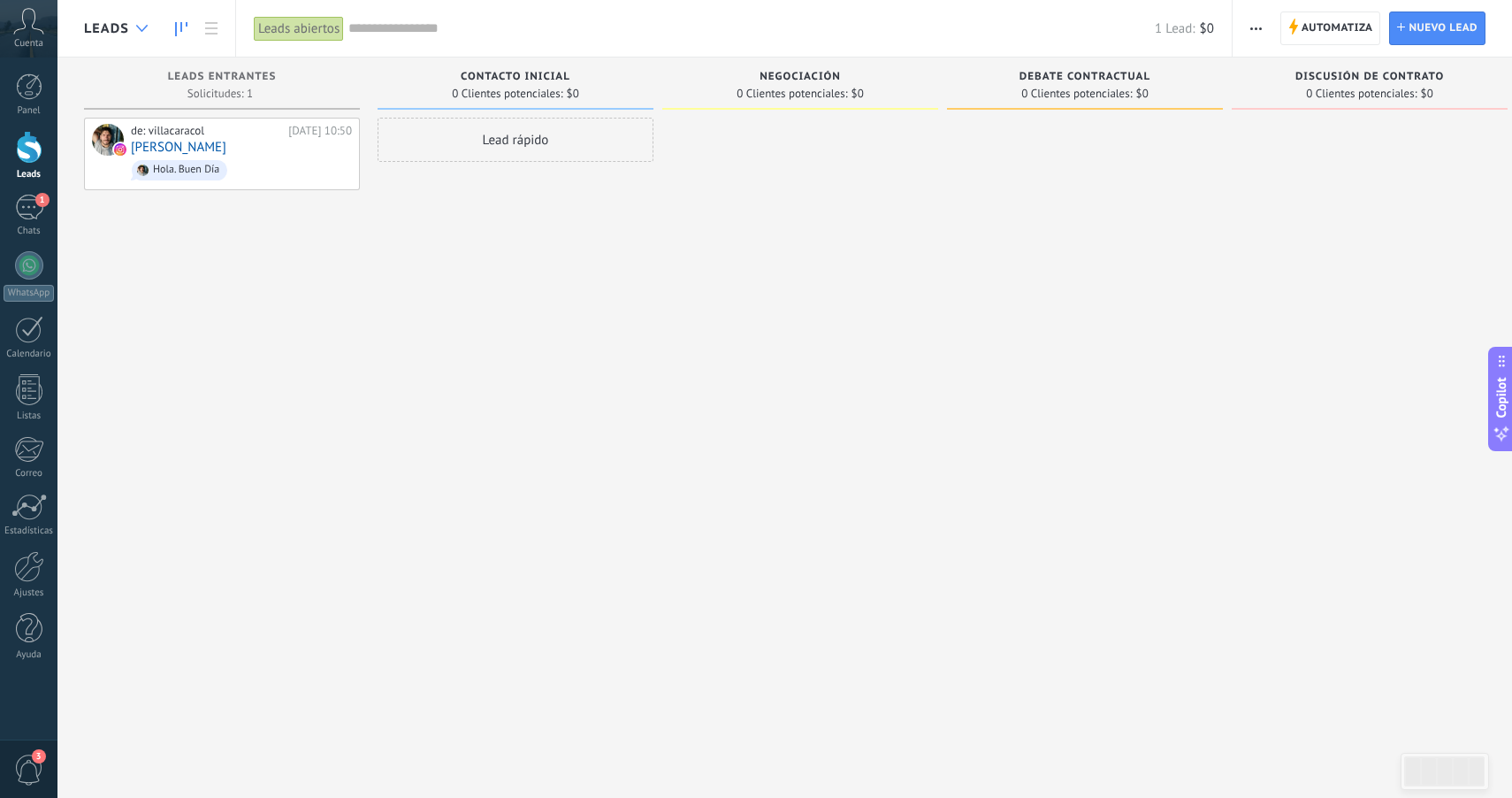
click at [144, 26] on icon at bounding box center [142, 29] width 12 height 7
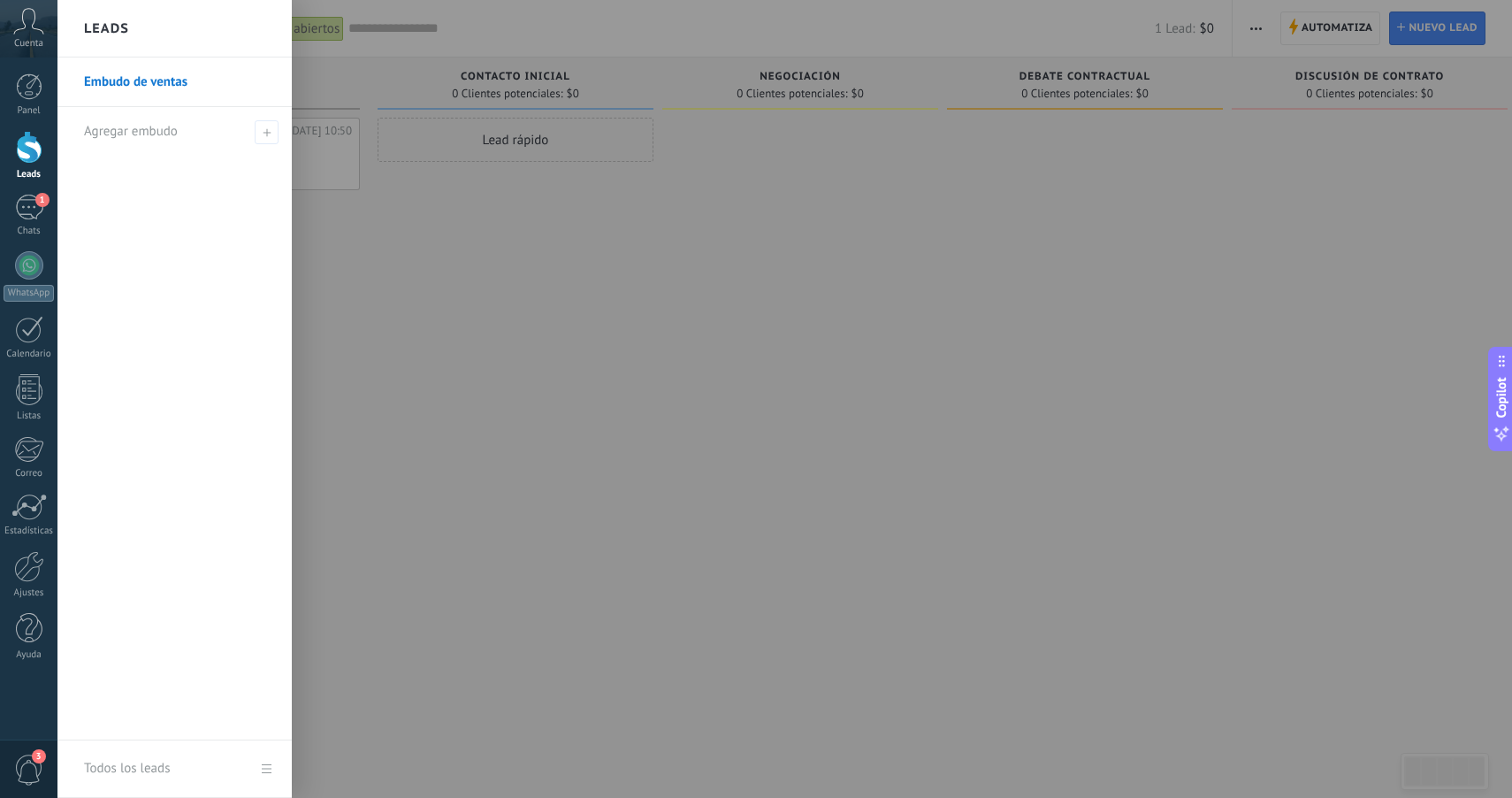
click at [40, 14] on icon at bounding box center [29, 22] width 31 height 27
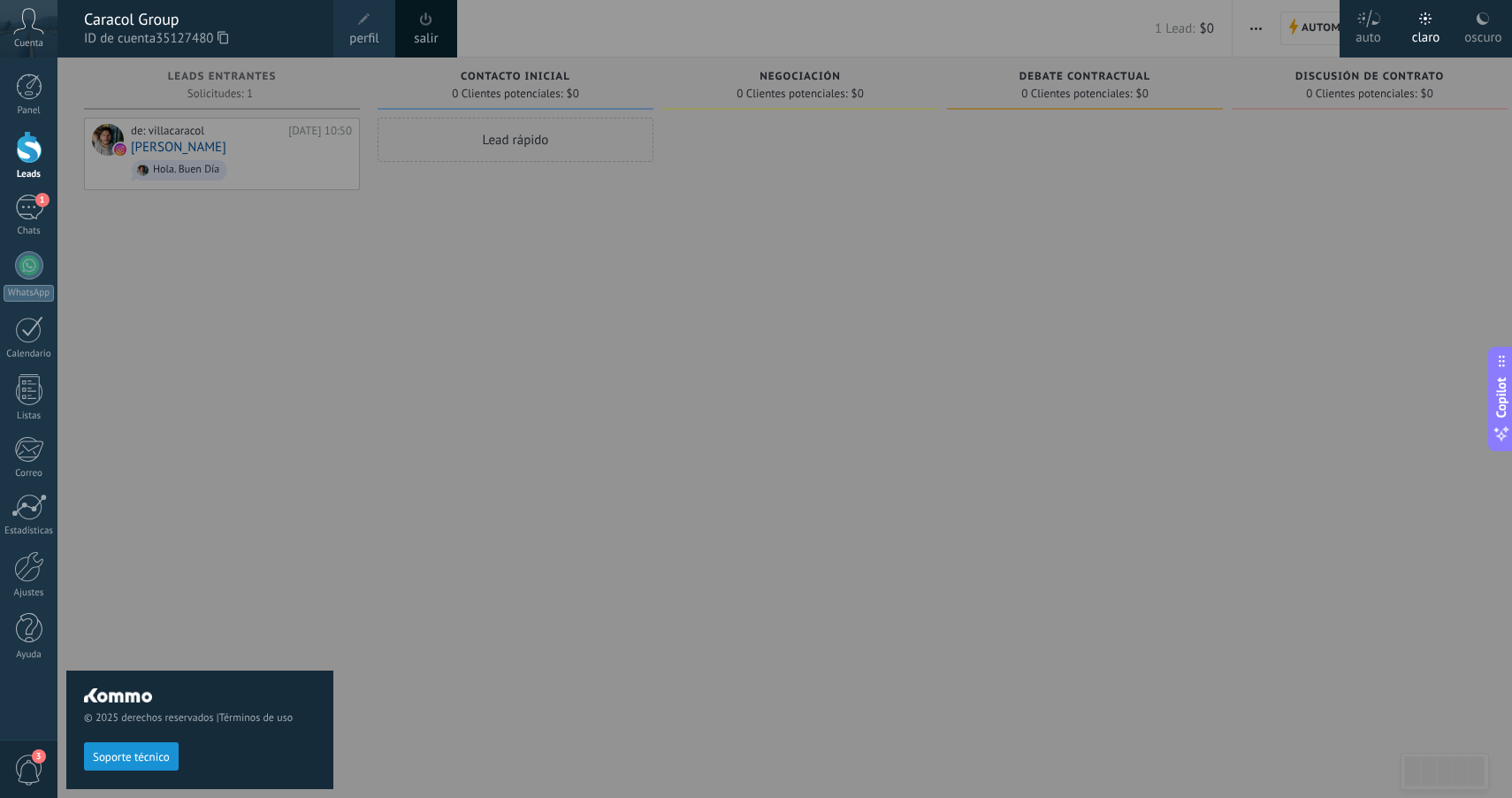
click at [522, 329] on div at bounding box center [813, 399] width 1512 height 798
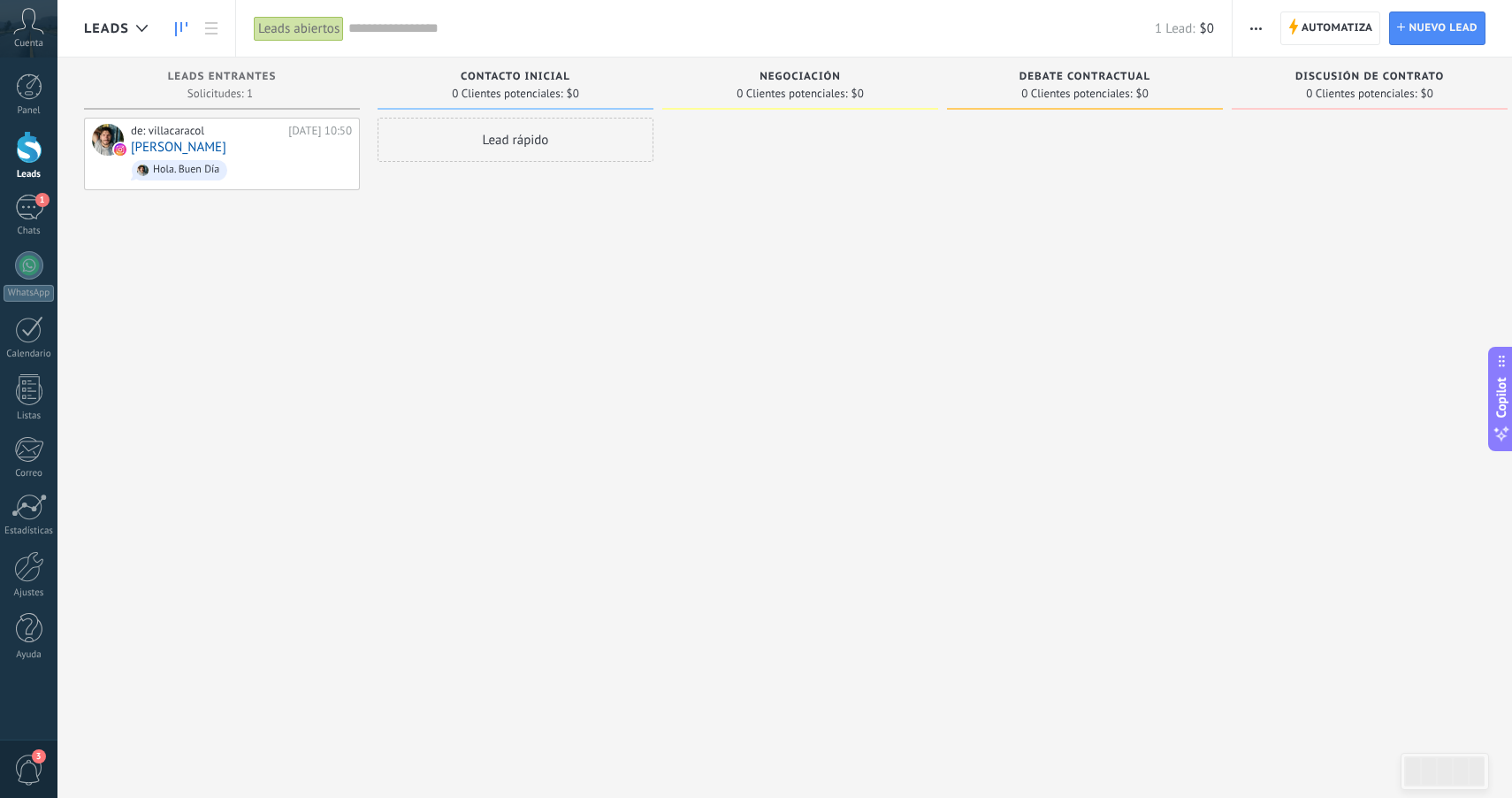
click at [40, 25] on icon at bounding box center [29, 22] width 31 height 27
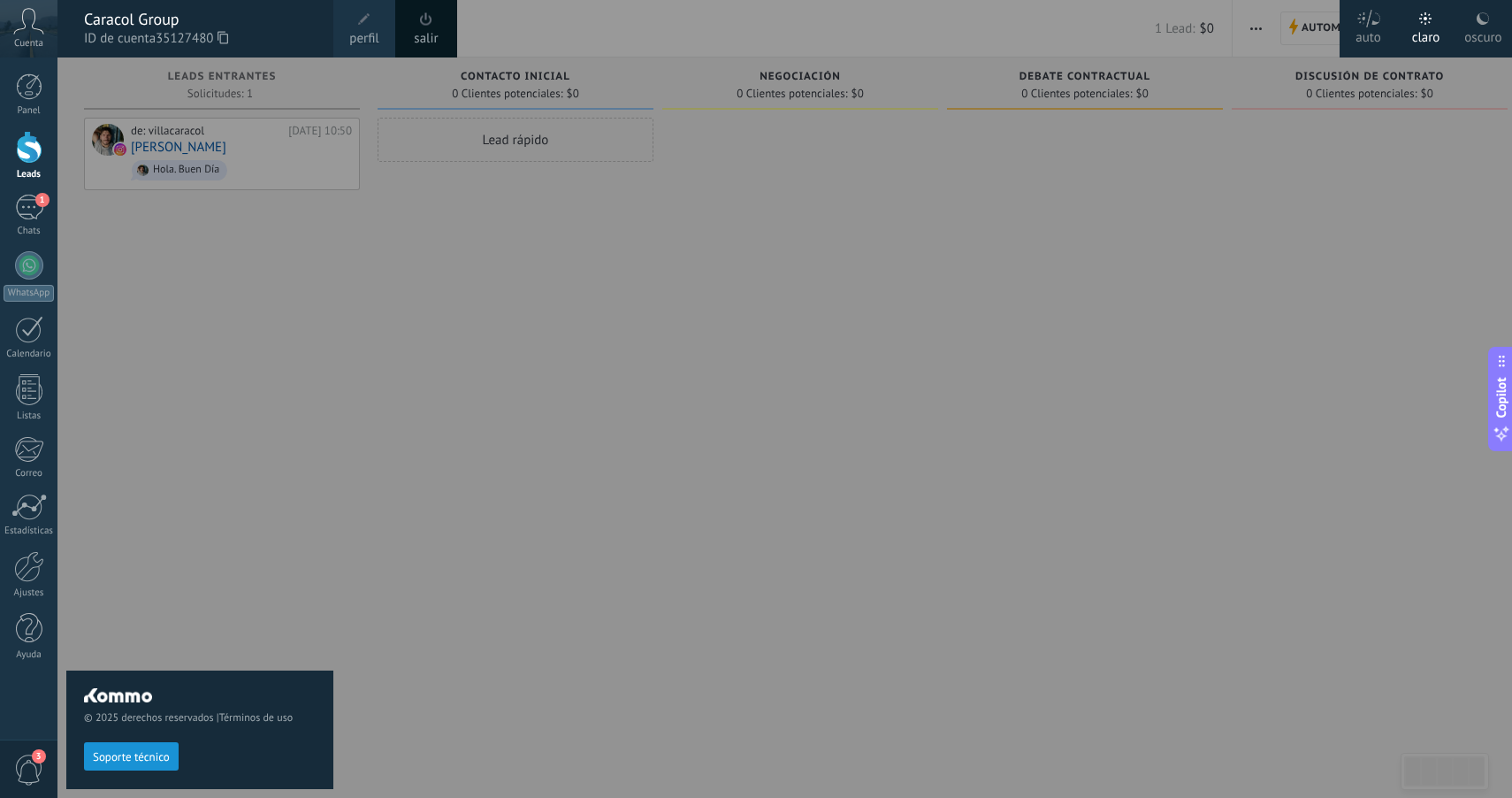
click at [1374, 27] on icon at bounding box center [1369, 19] width 25 height 18
click at [1435, 30] on div "claro" at bounding box center [1427, 34] width 29 height 46
click at [1473, 30] on div "oscuro" at bounding box center [1482, 34] width 37 height 46
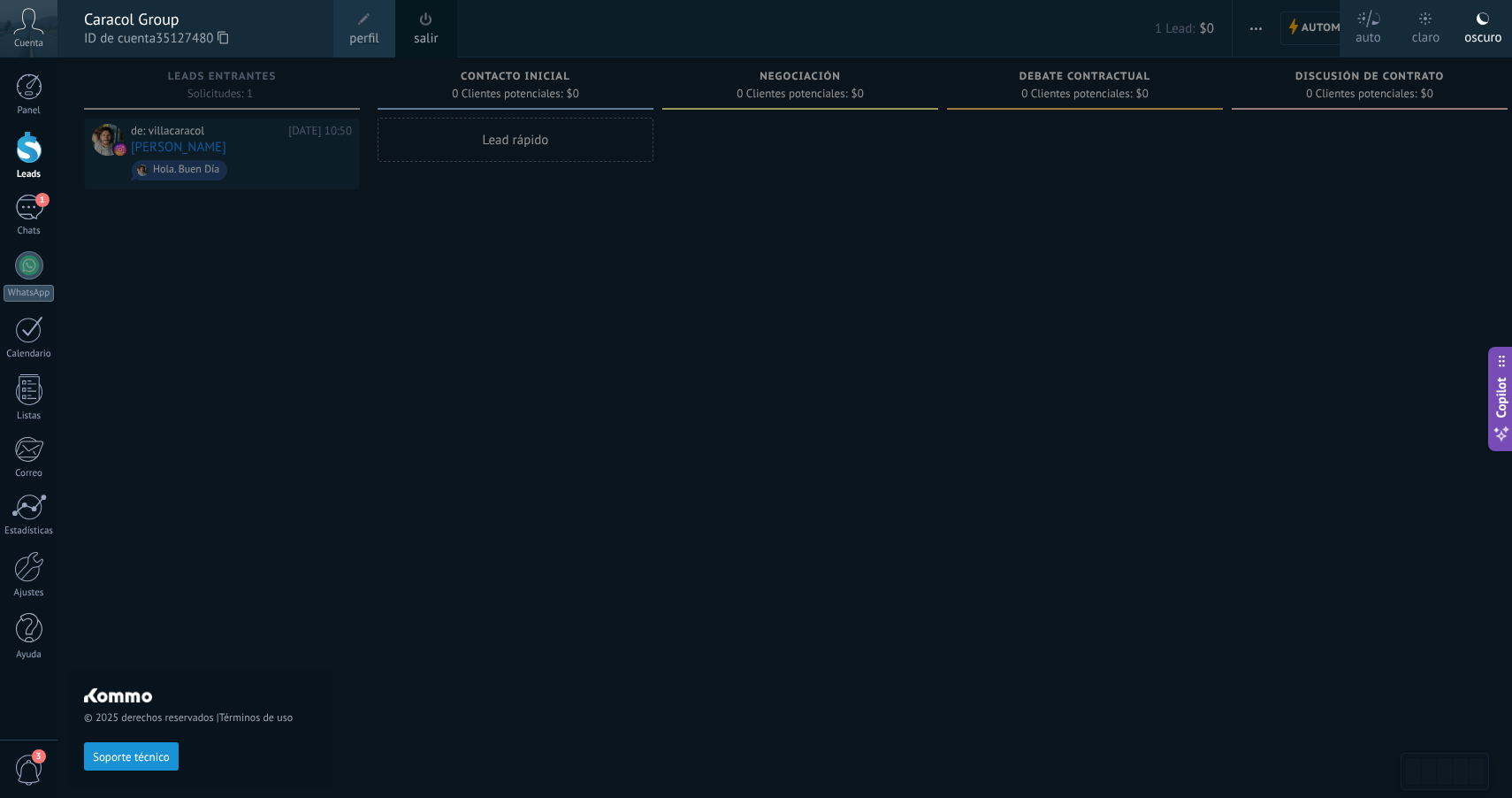
click at [1428, 23] on icon at bounding box center [1426, 19] width 13 height 13
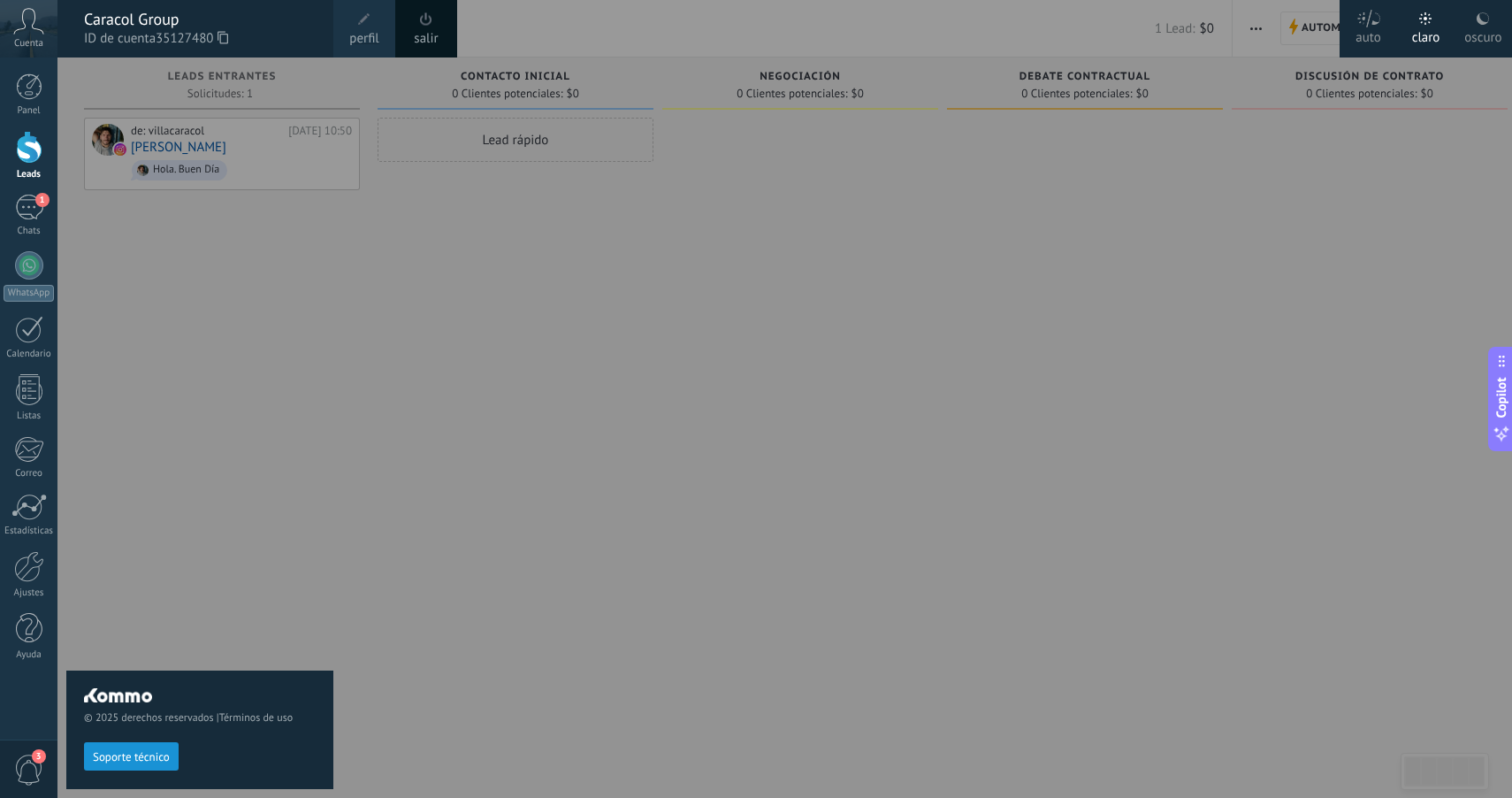
click at [1356, 24] on div "auto" at bounding box center [1368, 34] width 26 height 46
click at [1307, 379] on div at bounding box center [813, 399] width 1512 height 798
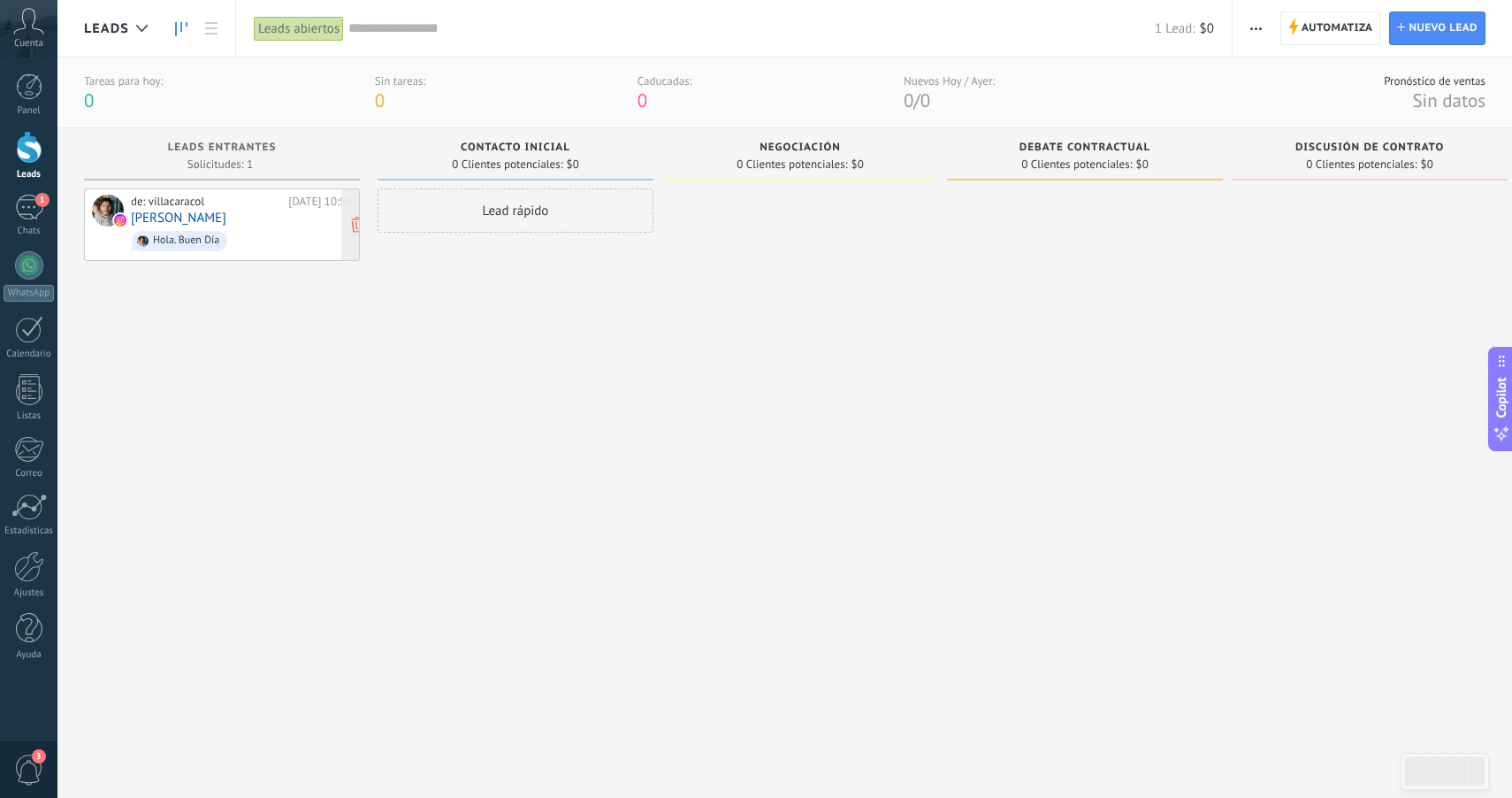
click at [225, 228] on span "Hola. Buen Día" at bounding box center [241, 241] width 221 height 28
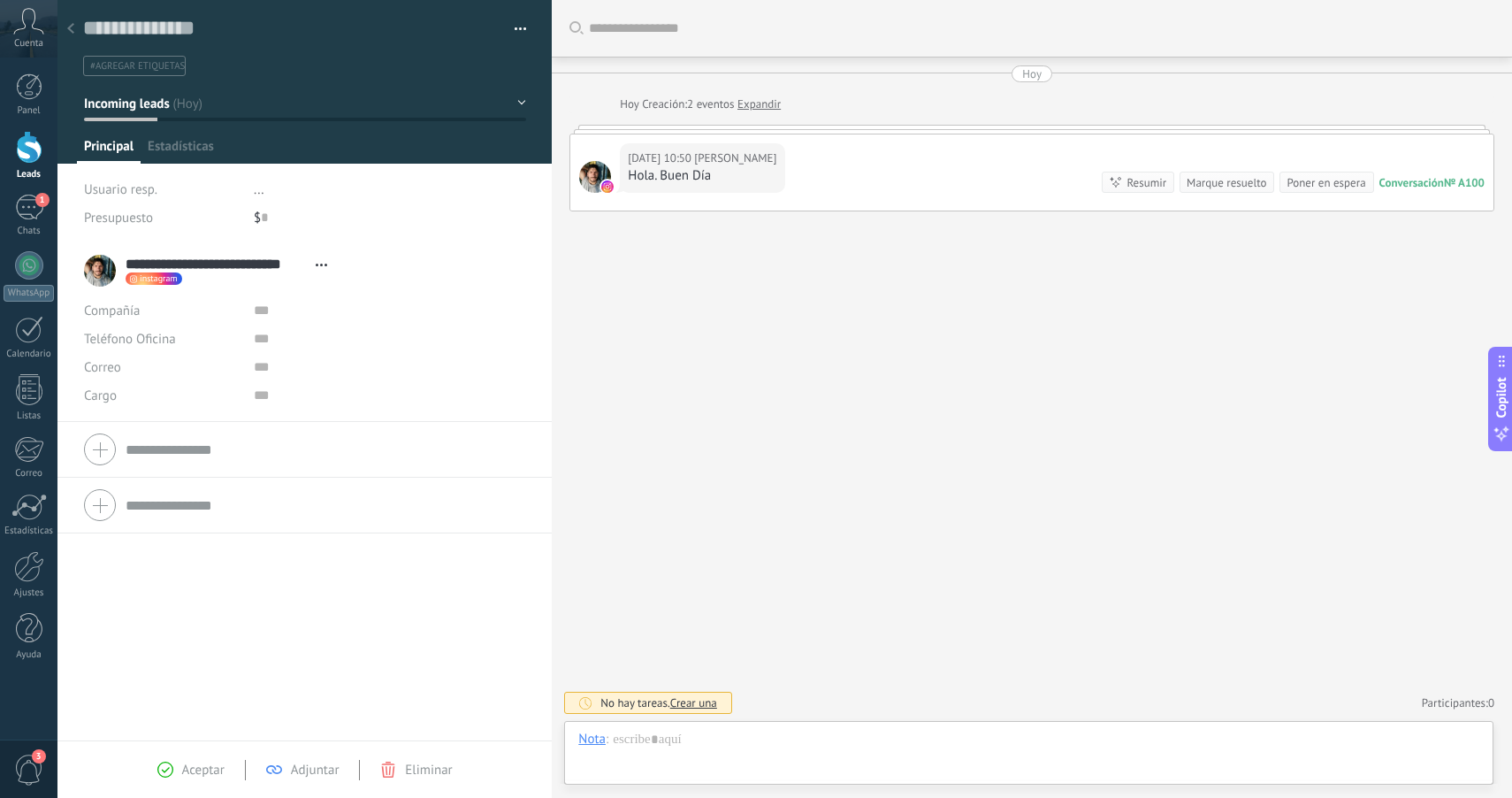
scroll to position [27, 0]
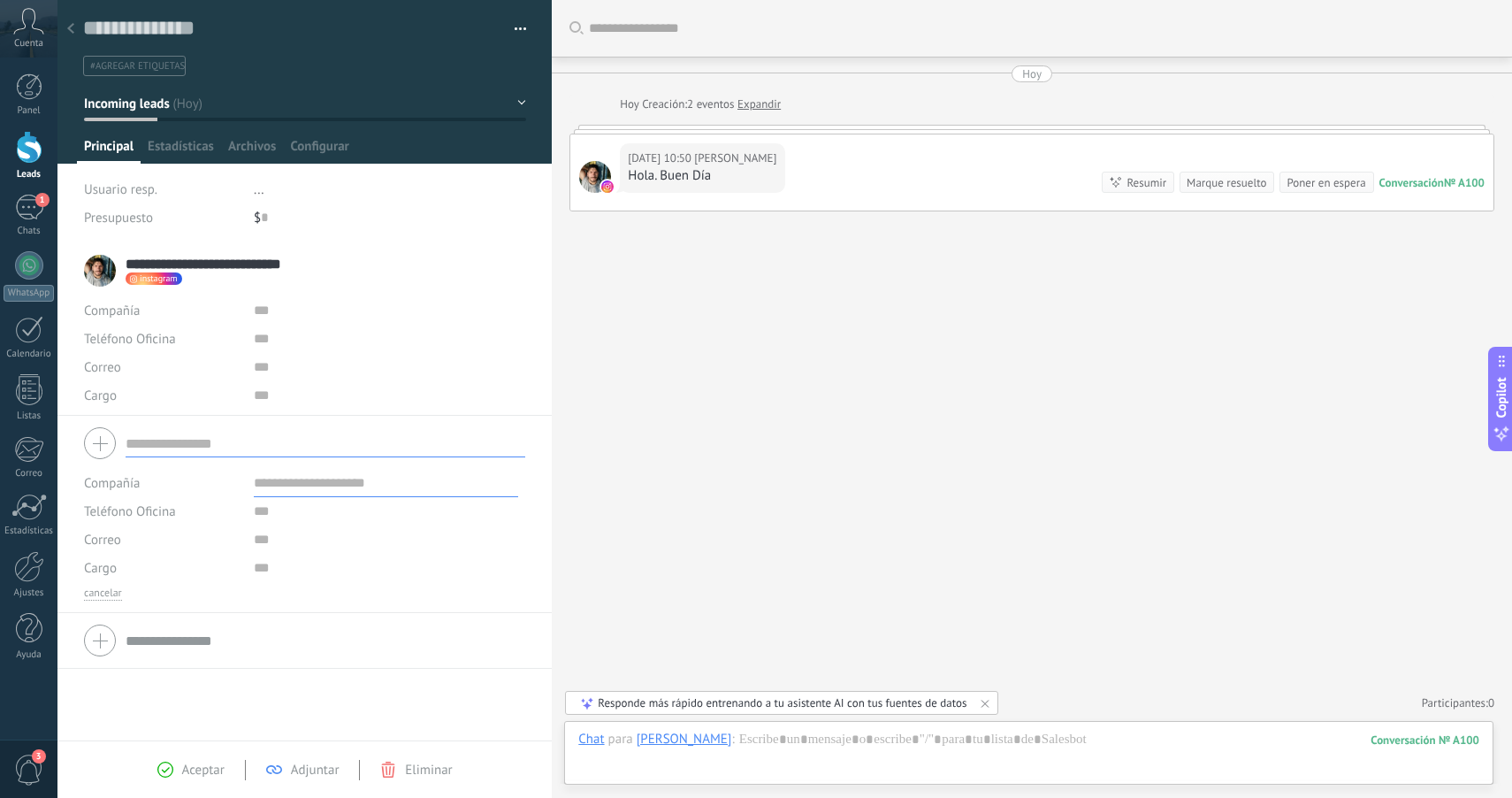
click at [192, 453] on form "Compañía Teléfono Oficina Ofic. directo Celular Fax Casa Otro Teléfono Oficina …" at bounding box center [305, 511] width 441 height 180
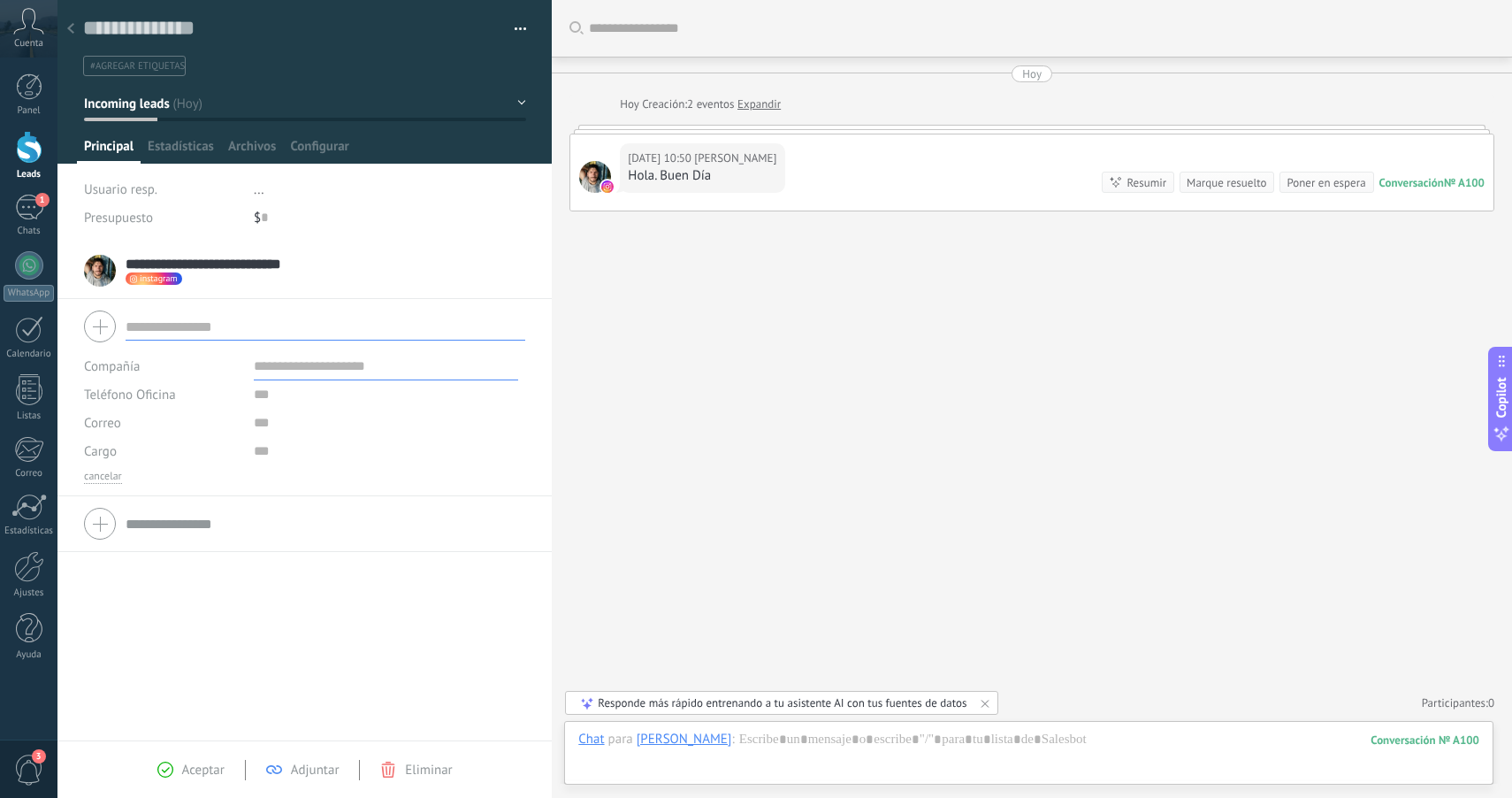
click at [258, 539] on div at bounding box center [305, 523] width 441 height 44
click at [282, 70] on ul "#agregar etiquetas" at bounding box center [302, 66] width 441 height 24
click at [288, 245] on li "**********" at bounding box center [304, 271] width 494 height 56
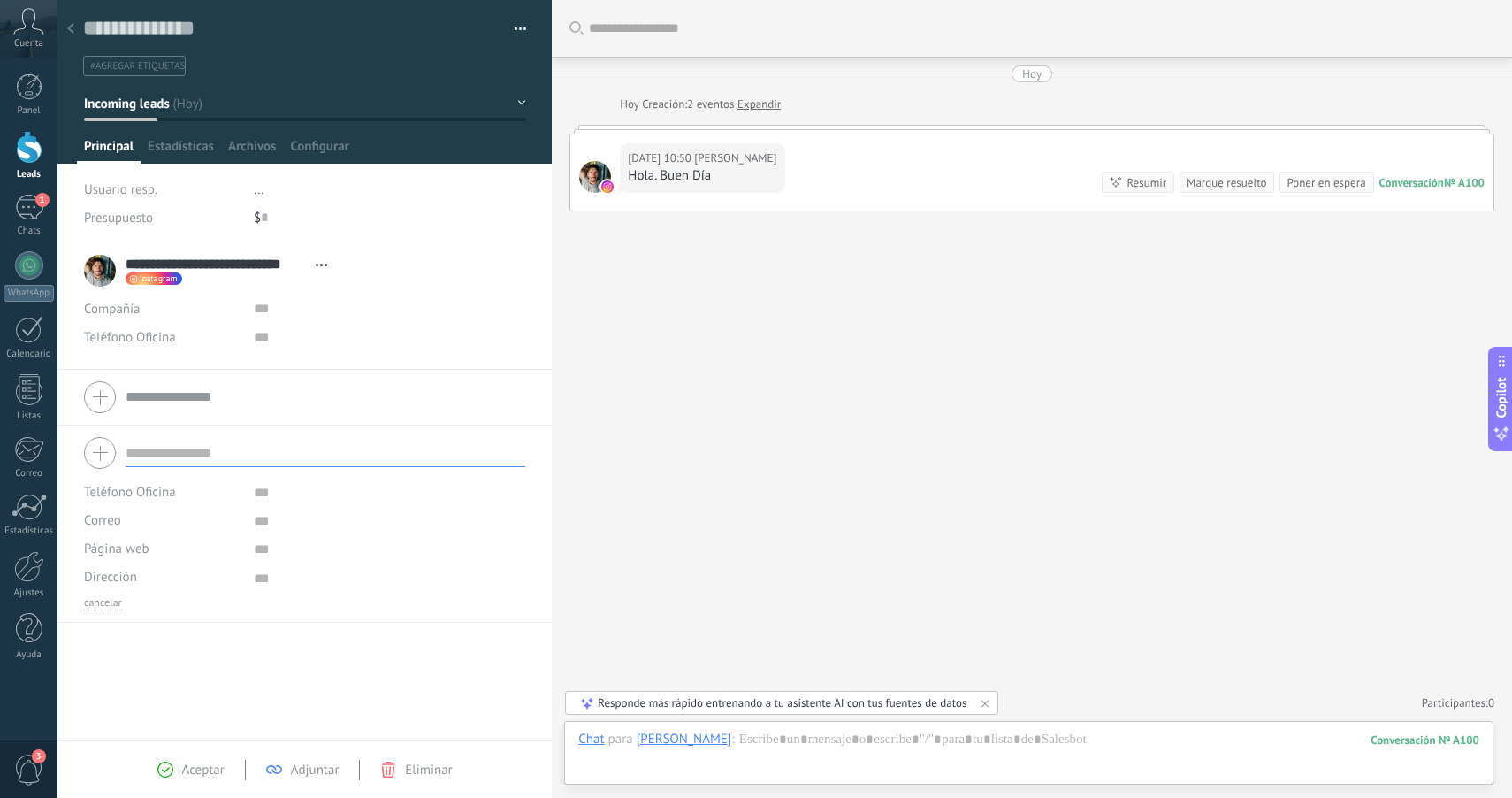
scroll to position [18, 0]
click at [194, 763] on span "Aceptar" at bounding box center [203, 770] width 42 height 17
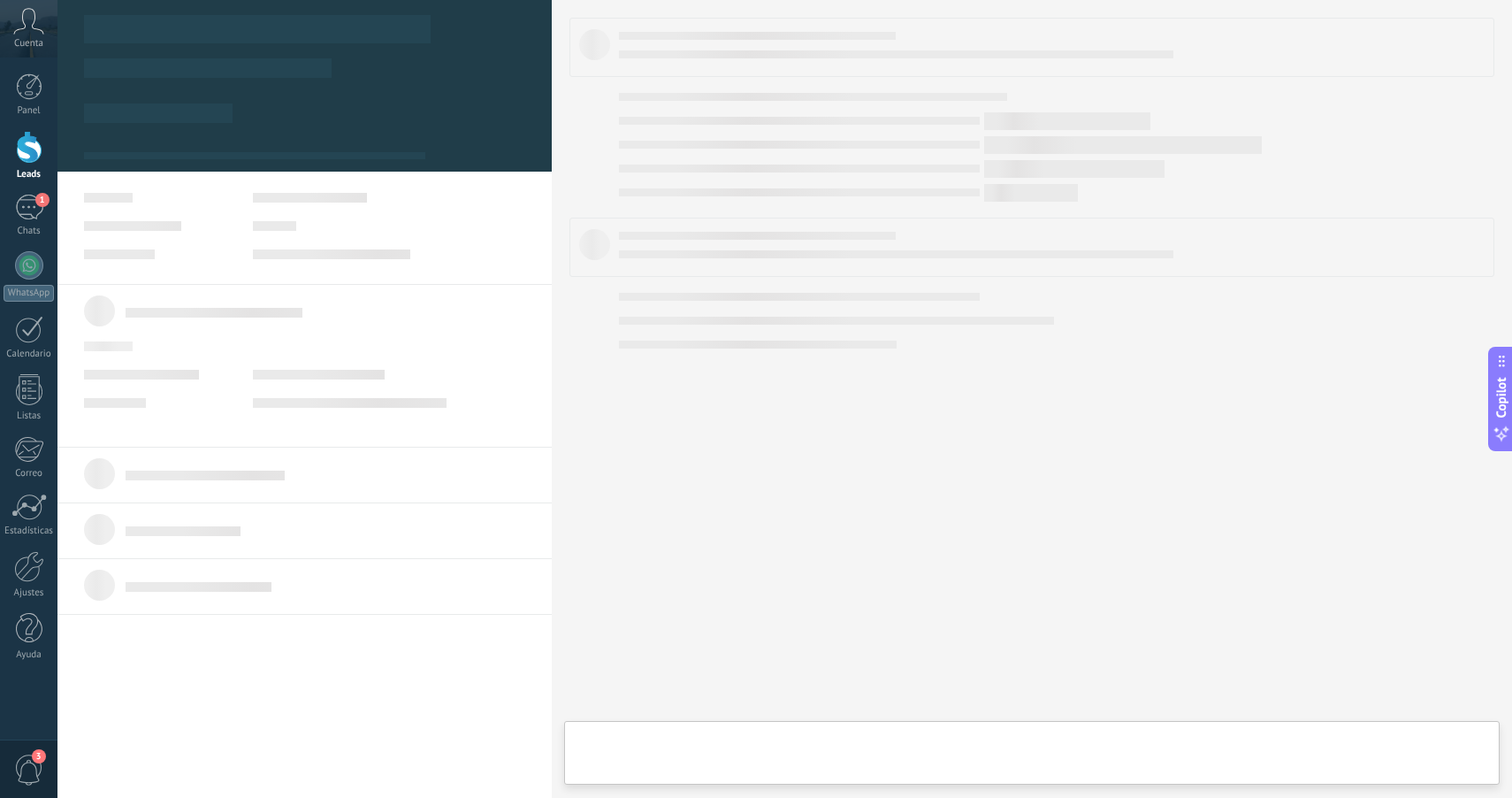
type textarea "**********"
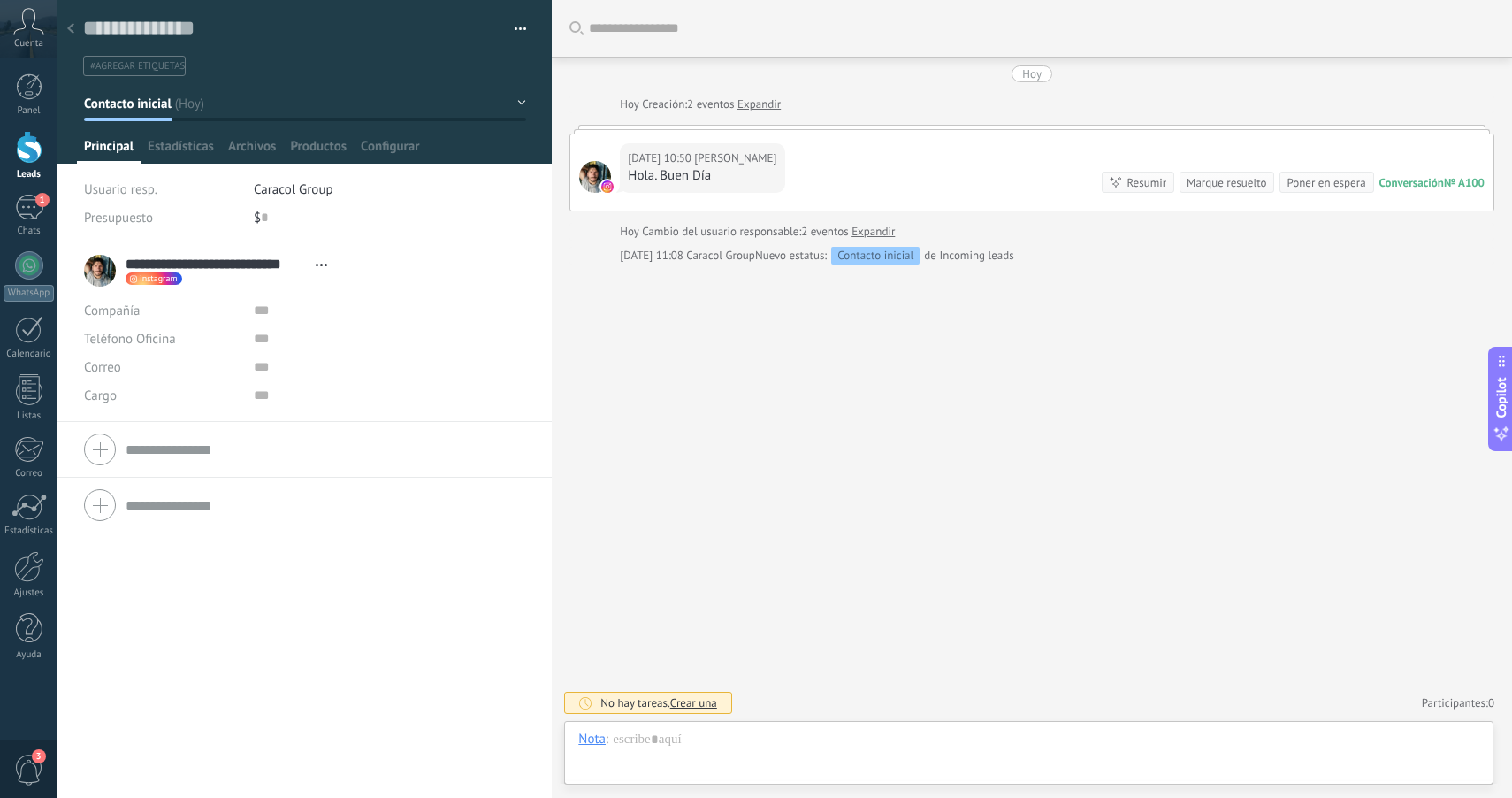
scroll to position [27, 0]
click at [33, 93] on div at bounding box center [30, 87] width 27 height 27
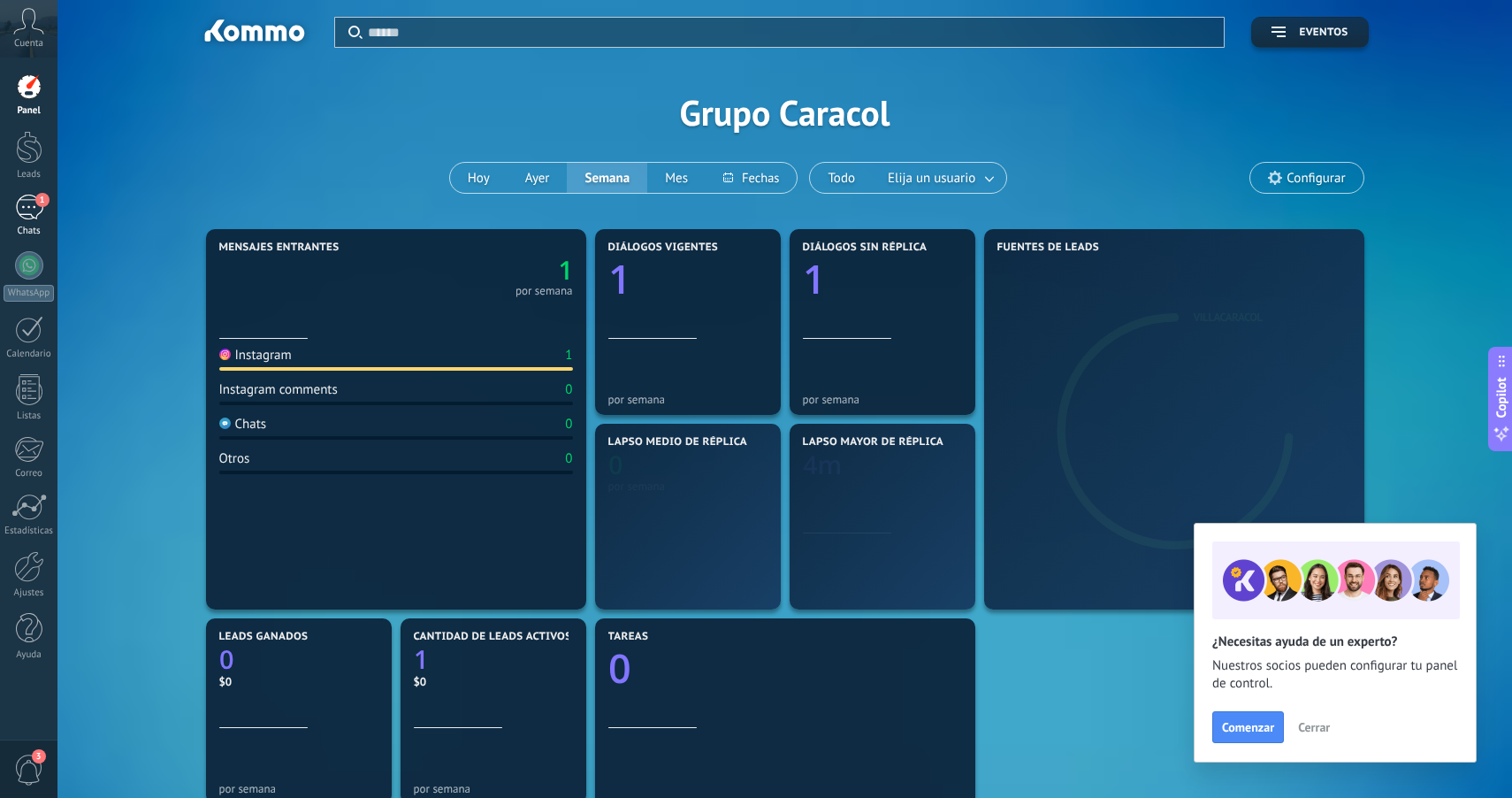
click at [31, 207] on div "1" at bounding box center [30, 207] width 29 height 26
